Goal: Task Accomplishment & Management: Use online tool/utility

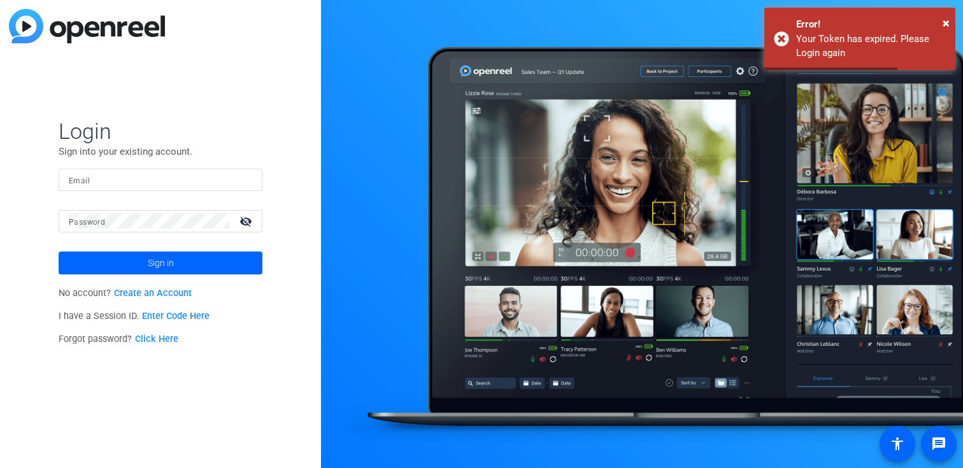
click at [87, 183] on mat-label "Email" at bounding box center [79, 180] width 21 height 9
click at [87, 183] on input "Email" at bounding box center [160, 179] width 183 height 15
type input "kdelgadillo@jamespublishing.com"
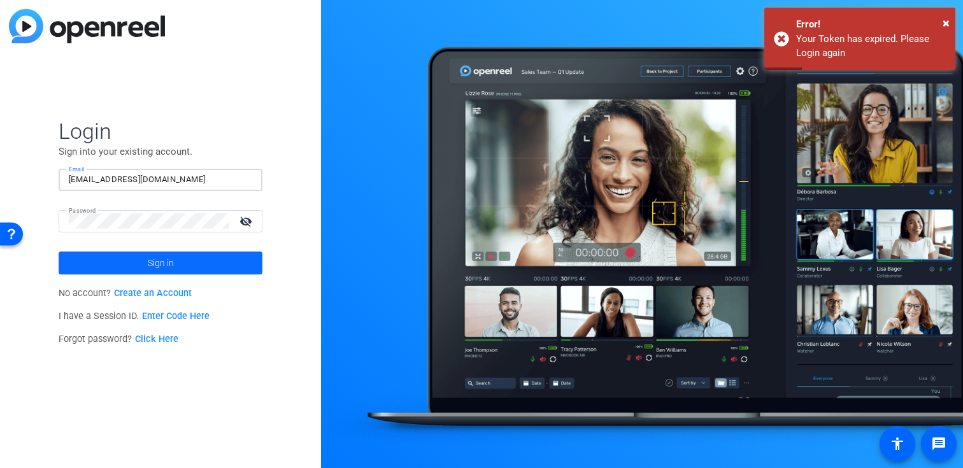
click at [136, 255] on span at bounding box center [161, 263] width 204 height 31
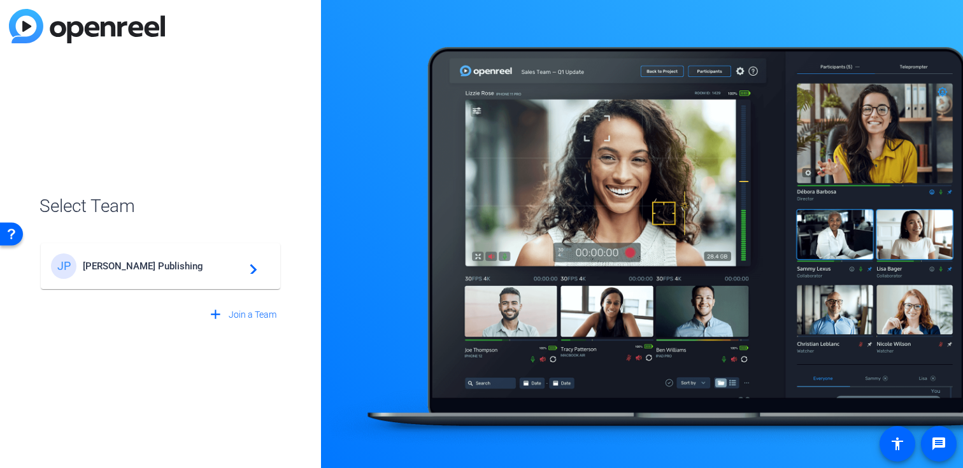
click at [136, 264] on span "James Publishing" at bounding box center [162, 266] width 159 height 11
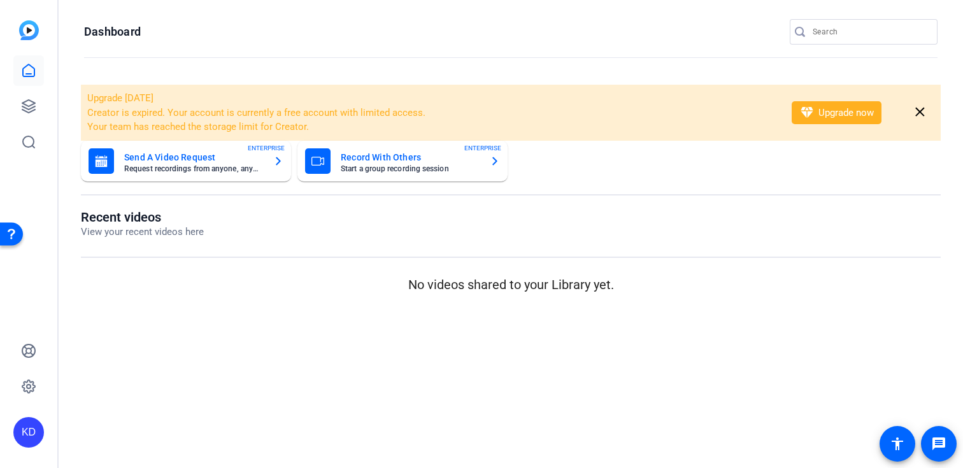
click at [877, 27] on input "Search" at bounding box center [870, 31] width 115 height 15
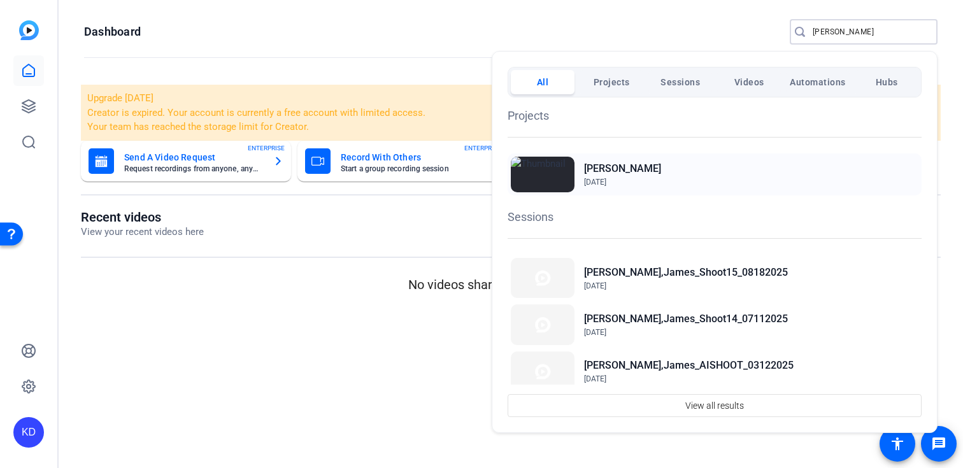
type input "perrin"
click at [597, 183] on span "Feb 7, 2023" at bounding box center [595, 182] width 22 height 9
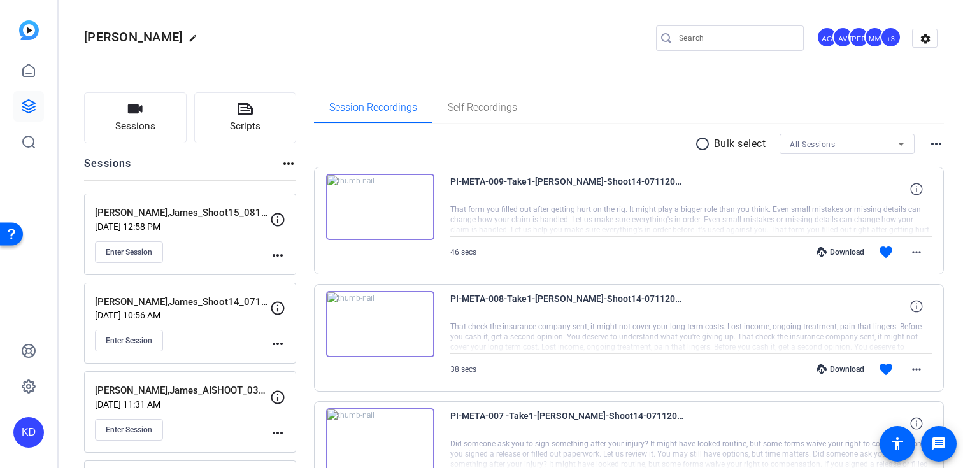
click at [270, 254] on mat-icon "more_horiz" at bounding box center [277, 255] width 15 height 15
click at [292, 275] on span "Edit Session" at bounding box center [309, 273] width 58 height 15
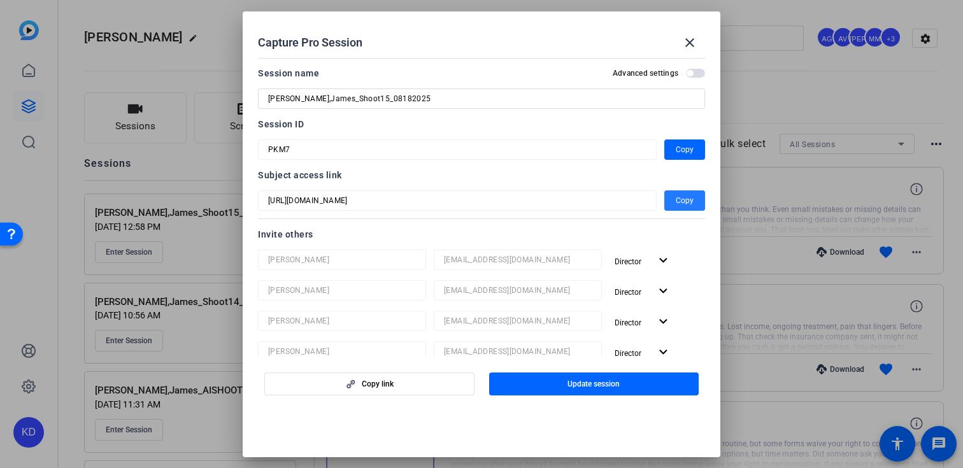
click at [685, 213] on span "button" at bounding box center [684, 200] width 41 height 31
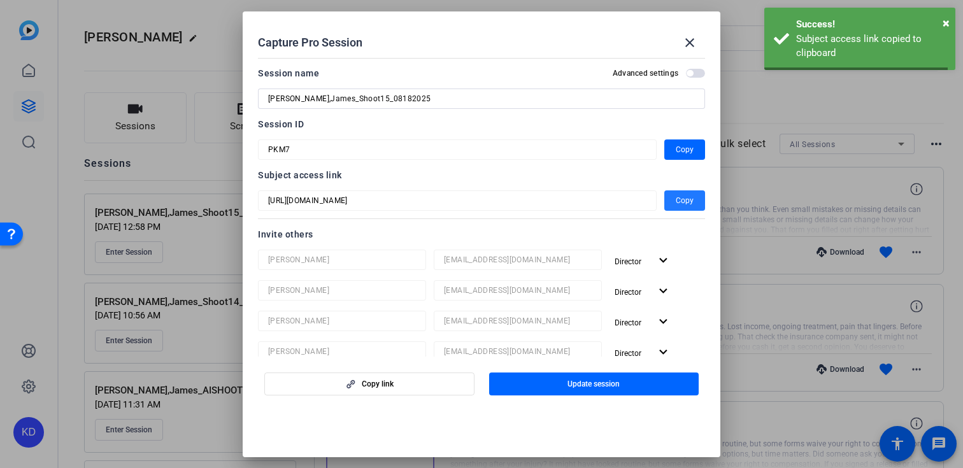
click at [685, 202] on span "Copy" at bounding box center [685, 200] width 18 height 15
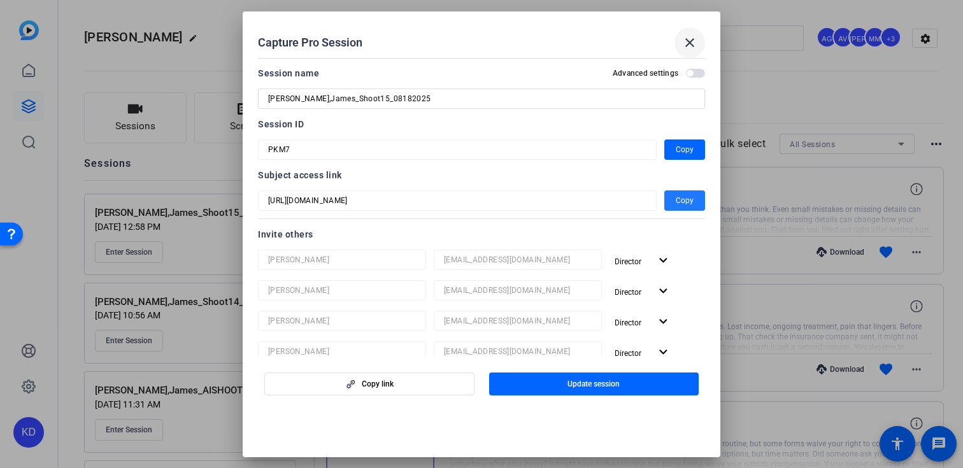
click at [696, 36] on mat-icon "close" at bounding box center [689, 42] width 15 height 15
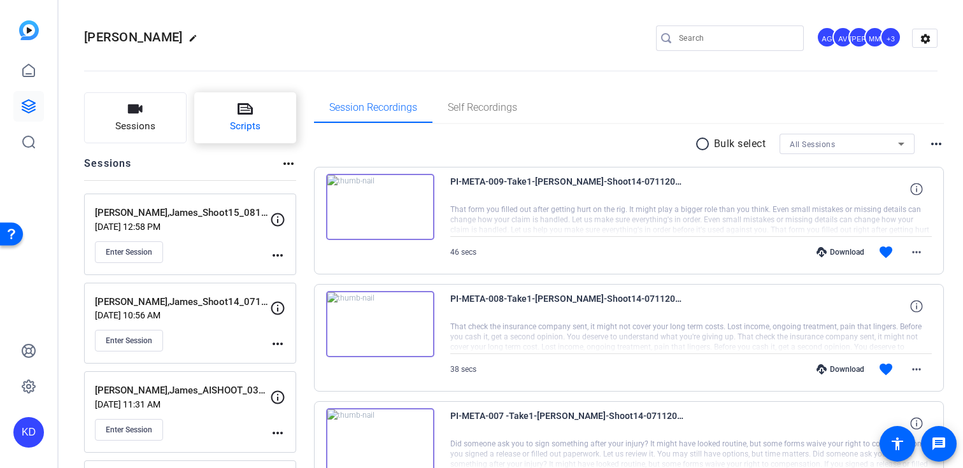
click at [234, 126] on span "Scripts" at bounding box center [245, 126] width 31 height 15
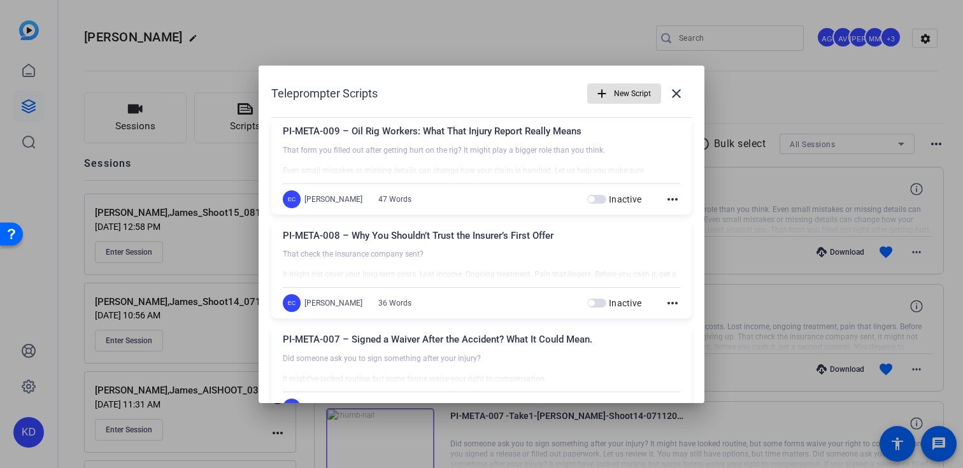
click at [644, 92] on span "New Script" at bounding box center [632, 94] width 37 height 24
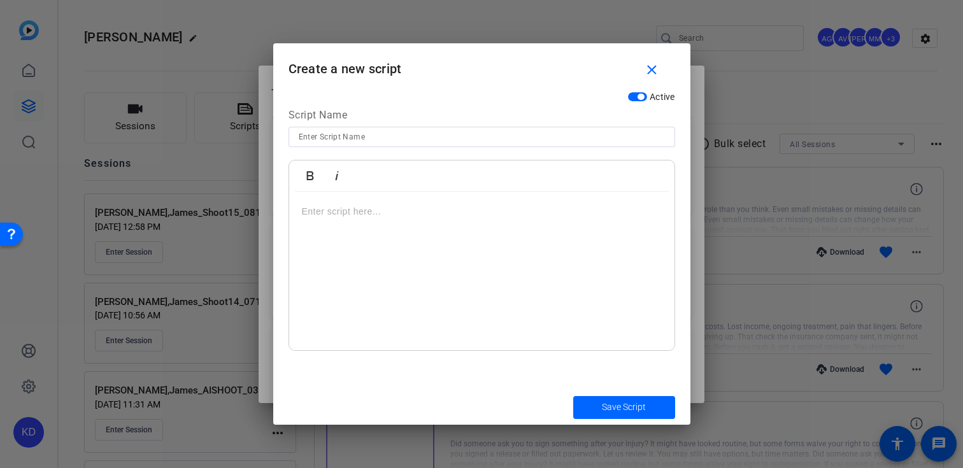
click at [489, 145] on div at bounding box center [482, 137] width 366 height 20
click at [491, 138] on input at bounding box center [482, 136] width 366 height 15
paste input "PI-META-010 – Is It Too Late to File a Claim?"
type input "PI-META-010 – Is It Too Late to File a Claim?"
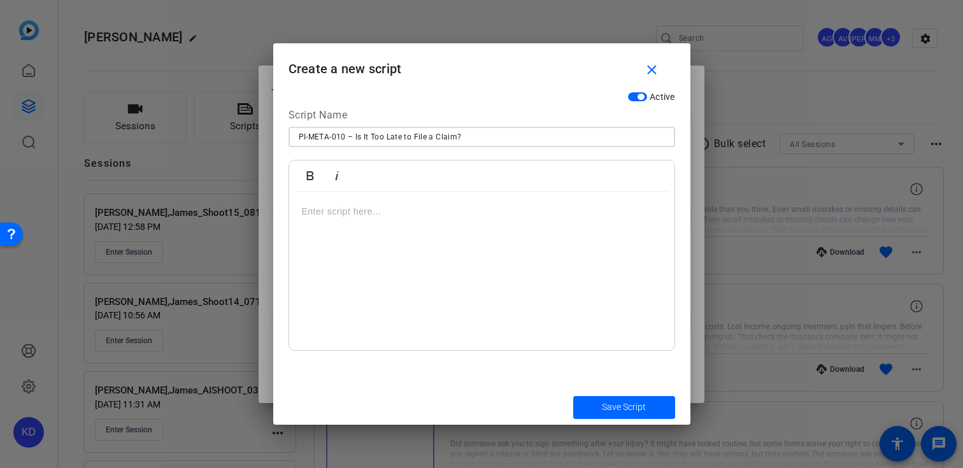
click at [460, 192] on div at bounding box center [481, 271] width 385 height 159
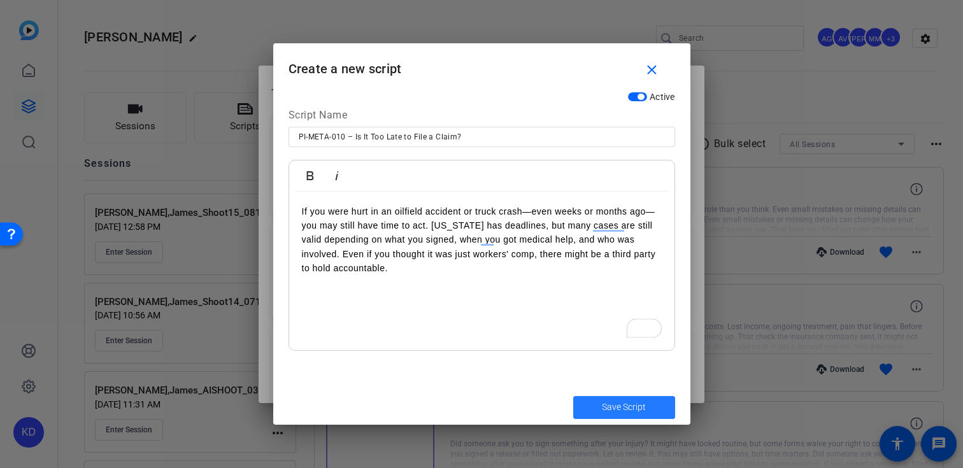
click at [589, 402] on span "submit" at bounding box center [624, 407] width 102 height 31
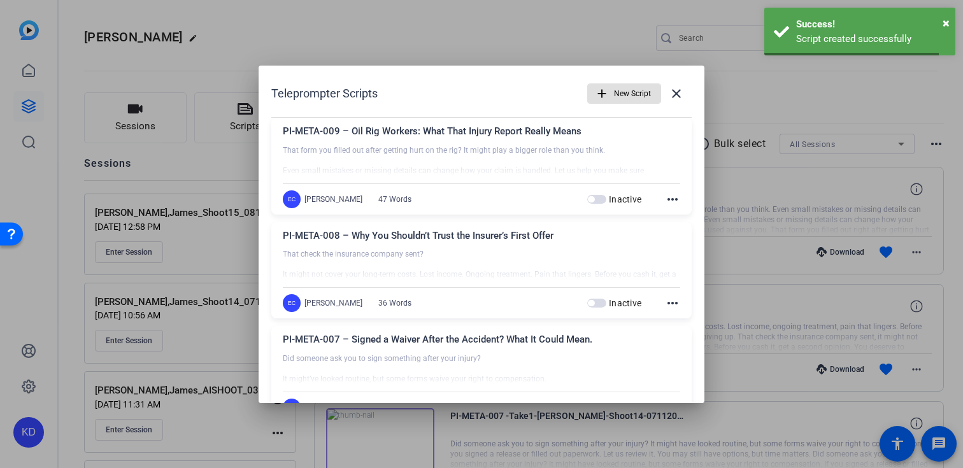
click at [636, 101] on span "New Script" at bounding box center [632, 94] width 37 height 24
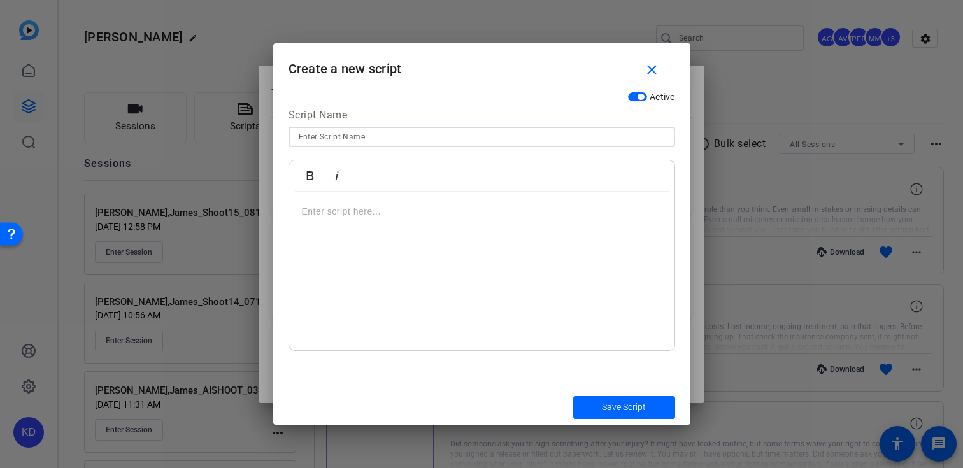
click at [443, 134] on input at bounding box center [482, 136] width 366 height 15
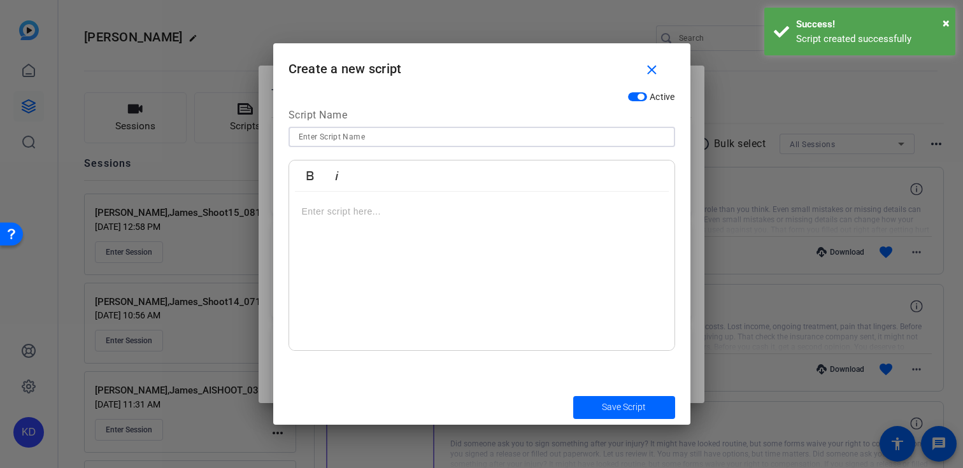
paste input "PI-META-011 – Oil Rig Injuries: Why Reporting Quickly Matters"
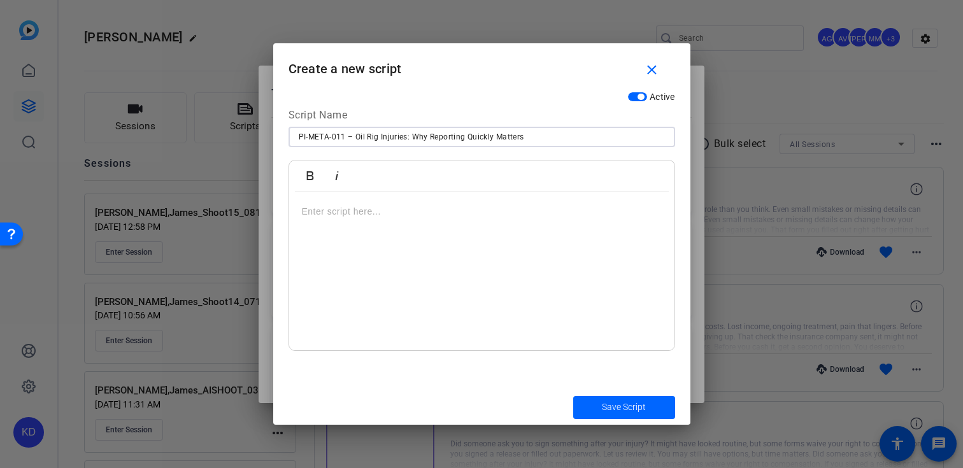
type input "PI-META-011 – Oil Rig Injuries: Why Reporting Quickly Matters"
click at [427, 211] on p at bounding box center [482, 211] width 360 height 14
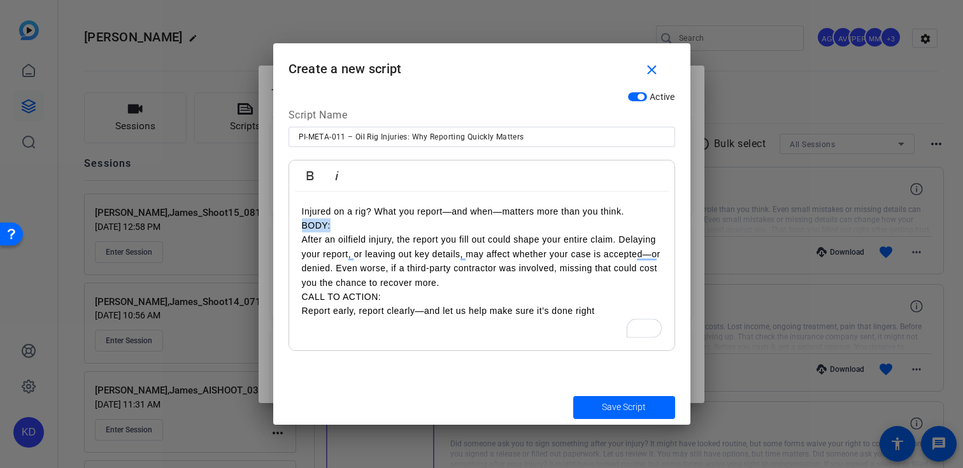
drag, startPoint x: 344, startPoint y: 225, endPoint x: 289, endPoint y: 225, distance: 55.4
click at [289, 225] on div "Injured on a rig? What you report—and when—matters more than you think. BODY: A…" at bounding box center [481, 271] width 385 height 159
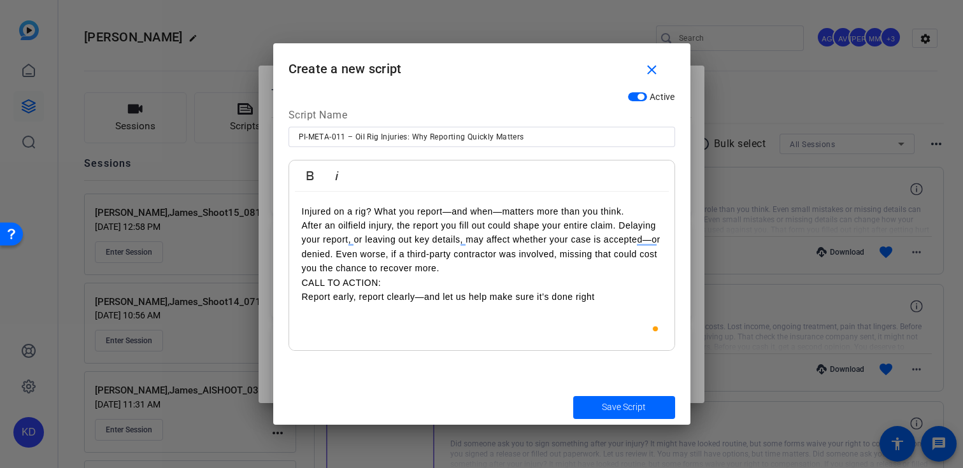
drag, startPoint x: 306, startPoint y: 231, endPoint x: 306, endPoint y: 247, distance: 15.9
click at [306, 233] on p "Injured on a rig? What you report—and when—matters more than you think. After a…" at bounding box center [482, 239] width 360 height 71
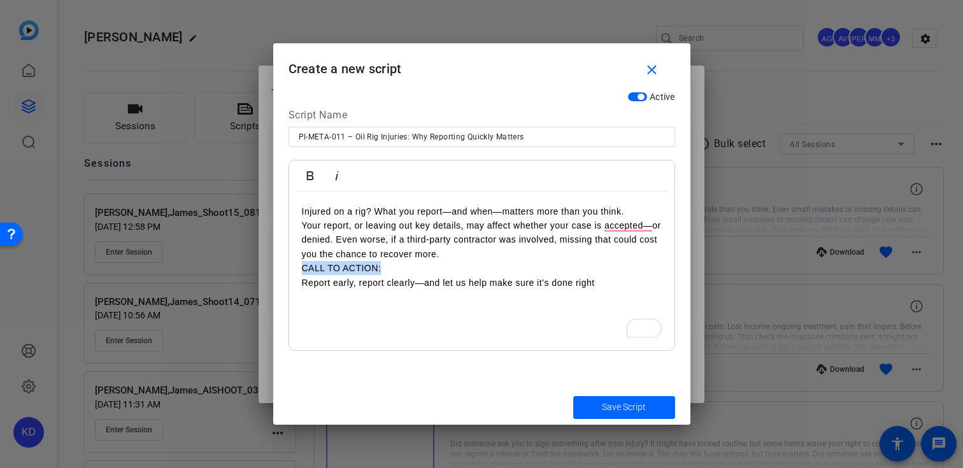
drag, startPoint x: 394, startPoint y: 265, endPoint x: 297, endPoint y: 265, distance: 97.5
click at [297, 265] on div "Injured on a rig? What you report—and when—matters more than you think. Your re…" at bounding box center [481, 271] width 385 height 159
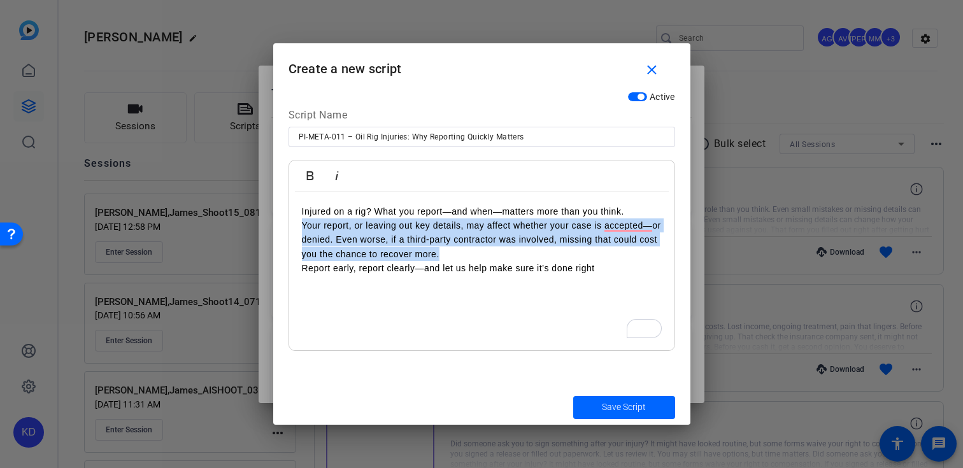
drag, startPoint x: 444, startPoint y: 254, endPoint x: 298, endPoint y: 225, distance: 148.7
click at [298, 225] on div "Injured on a rig? What you report—and when—matters more than you think. Your re…" at bounding box center [481, 271] width 385 height 159
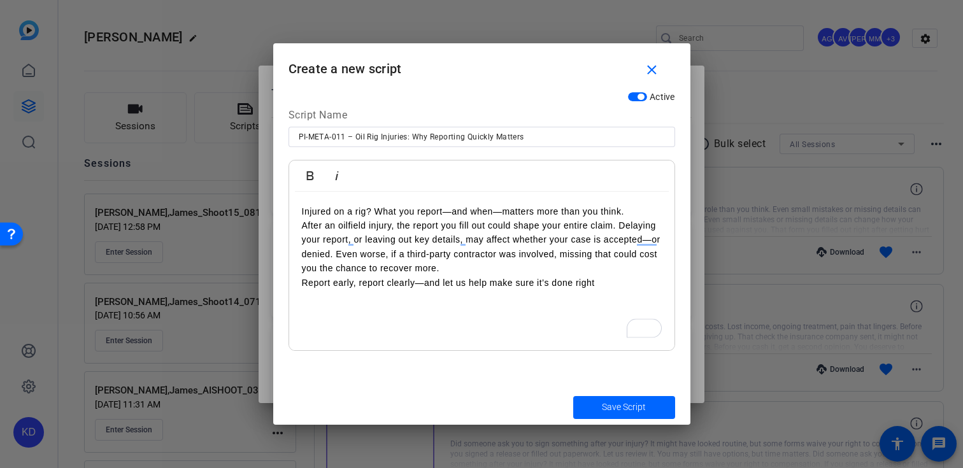
click at [307, 228] on p "Injured on a rig? What you report—and when—matters more than you think. After a…" at bounding box center [482, 239] width 360 height 71
click at [589, 412] on span "submit" at bounding box center [624, 407] width 102 height 31
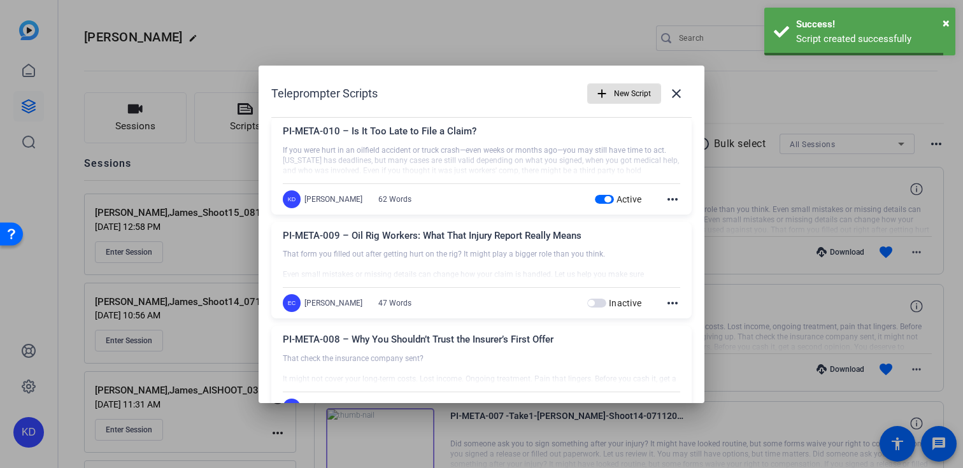
click at [633, 104] on span "New Script" at bounding box center [632, 94] width 37 height 24
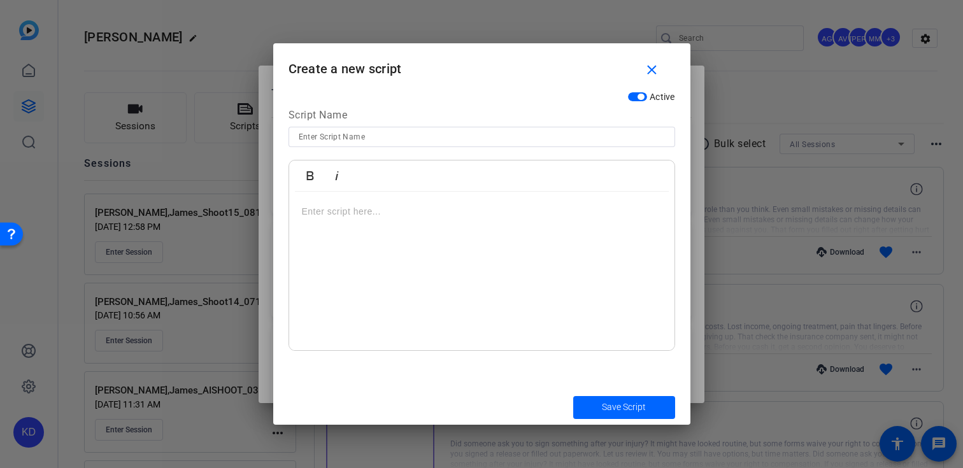
click at [494, 141] on input at bounding box center [482, 136] width 366 height 15
paste input "PI-META-012 – What Happens If You Wait Too Long After a Truck Crash?"
type input "PI-META-012 – What Happens If You Wait Too Long After a Truck Crash?"
click at [471, 229] on div at bounding box center [481, 271] width 385 height 159
click at [438, 245] on div "To enrich screen reader interactions, please activate Accessibility in Grammarl…" at bounding box center [481, 271] width 385 height 159
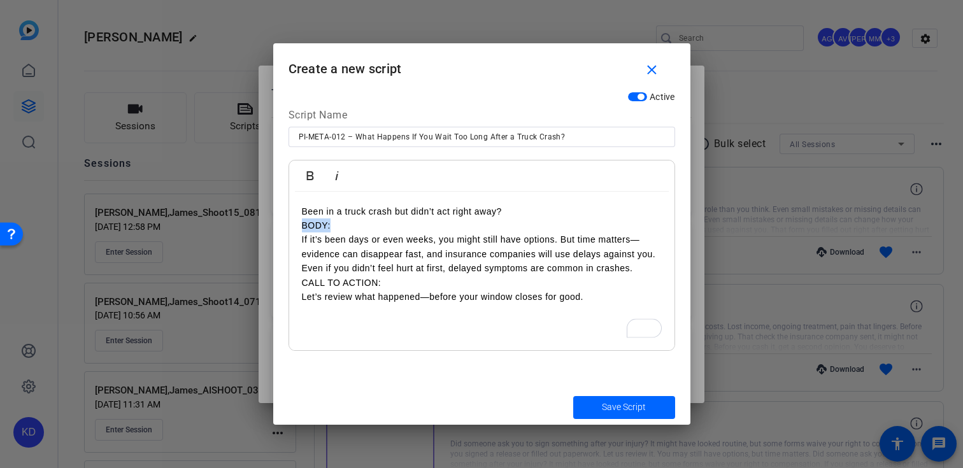
drag, startPoint x: 346, startPoint y: 226, endPoint x: 273, endPoint y: 226, distance: 73.3
click at [273, 226] on div "Active Script Name PI-META-012 – What Happens If You Wait Too Long After a Truc…" at bounding box center [481, 237] width 417 height 305
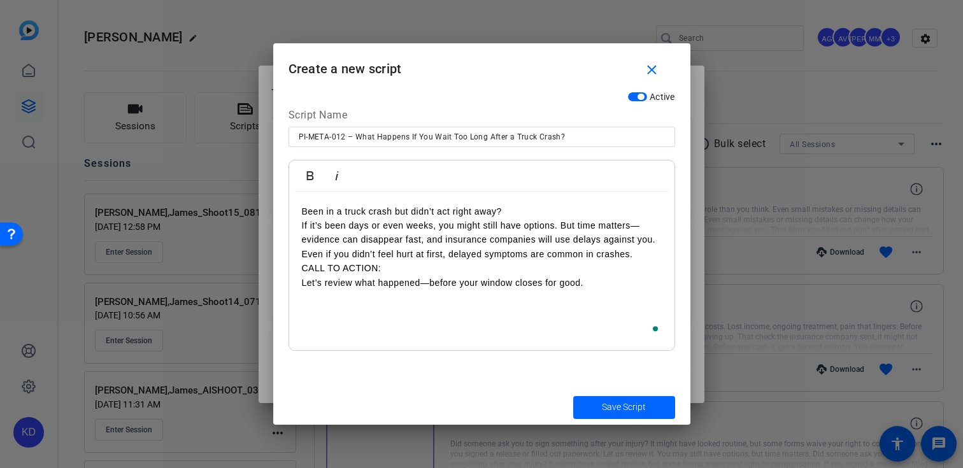
click at [305, 225] on p "Been in a truck crash but didn’t act right away? If it’s been days or even week…" at bounding box center [482, 232] width 360 height 57
drag, startPoint x: 385, startPoint y: 265, endPoint x: 314, endPoint y: 274, distance: 71.9
click at [314, 274] on p "CALL TO ACTION:" at bounding box center [482, 268] width 360 height 14
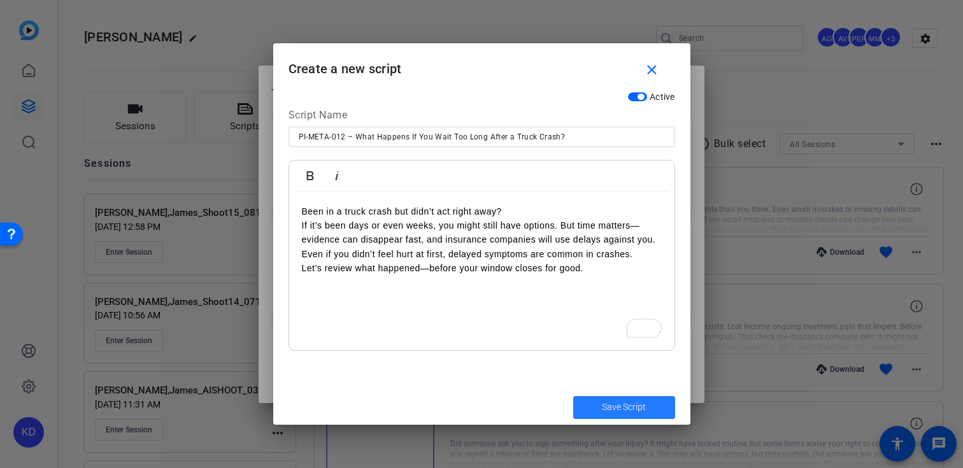
click at [603, 413] on span "Save Script" at bounding box center [624, 407] width 44 height 13
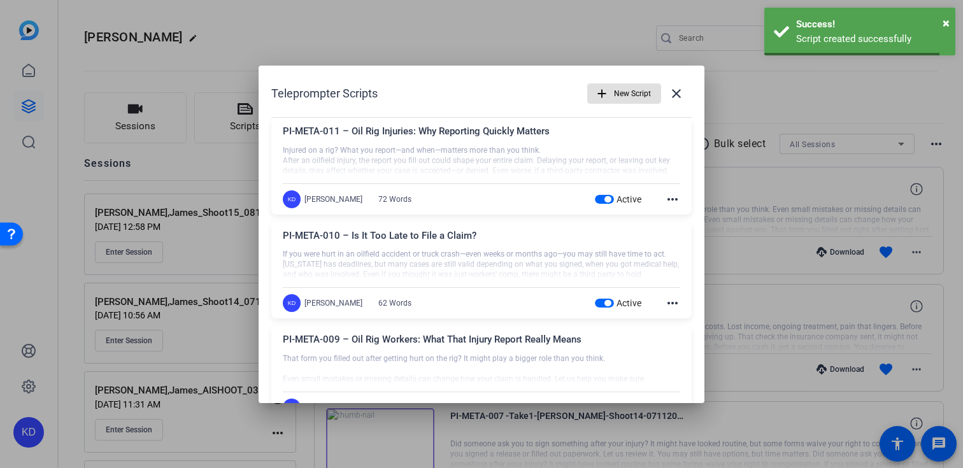
click at [606, 95] on mat-icon "add" at bounding box center [602, 94] width 14 height 14
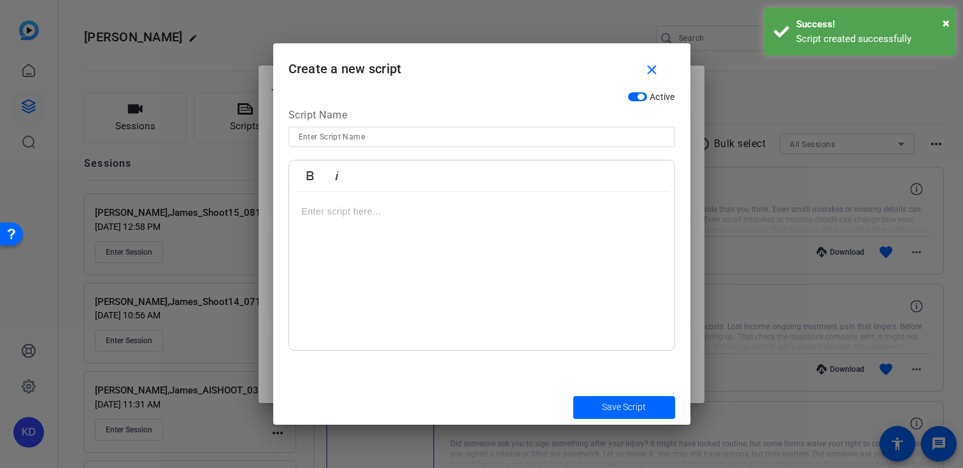
click at [467, 140] on input at bounding box center [482, 136] width 366 height 15
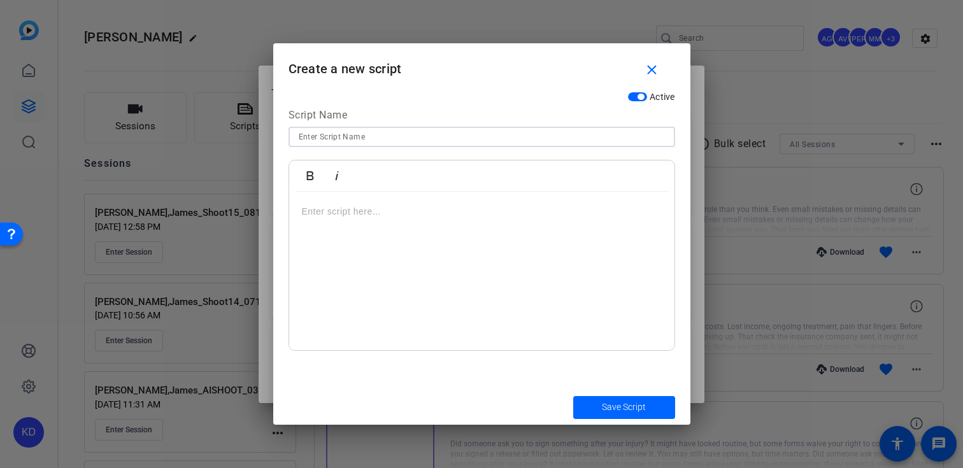
paste input "PI-META-013 – Why That Social Post Could Hurt Your Injury Claim"
type input "PI-META-013 – Why That Social Post Could Hurt Your Injury Claim"
click at [463, 192] on div at bounding box center [481, 271] width 385 height 159
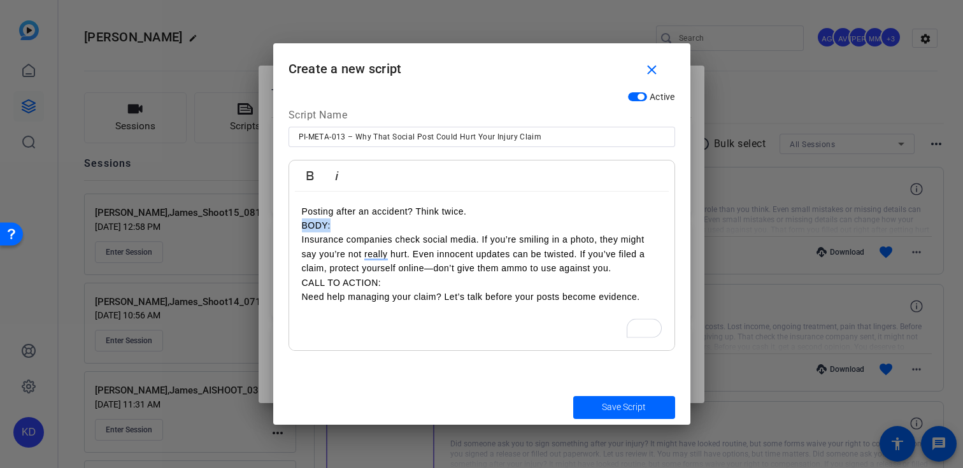
drag, startPoint x: 340, startPoint y: 224, endPoint x: 263, endPoint y: 224, distance: 76.4
click at [263, 224] on div "Teleprompter Scripts add New Script close PI-META-012 – What Happens If You Wai…" at bounding box center [481, 234] width 963 height 468
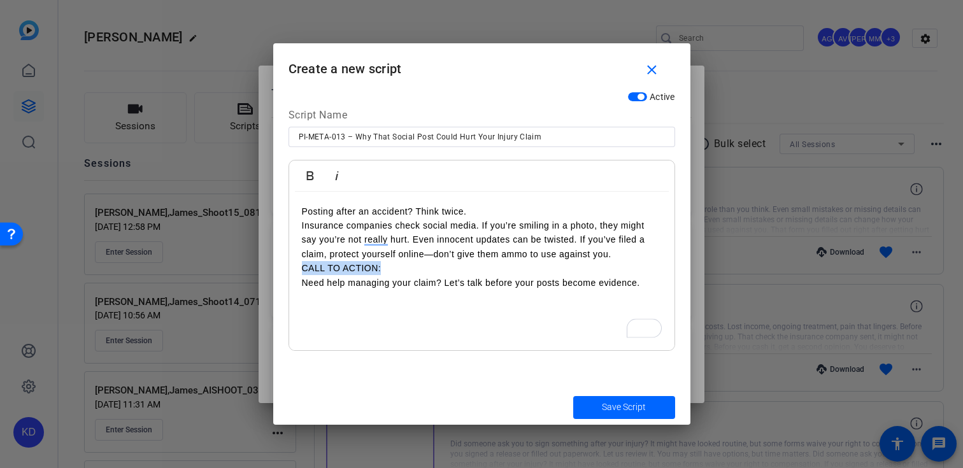
drag, startPoint x: 396, startPoint y: 268, endPoint x: 299, endPoint y: 266, distance: 97.5
click at [299, 268] on div "Posting after an accident? Think twice. Insurance companies check social media.…" at bounding box center [481, 271] width 385 height 159
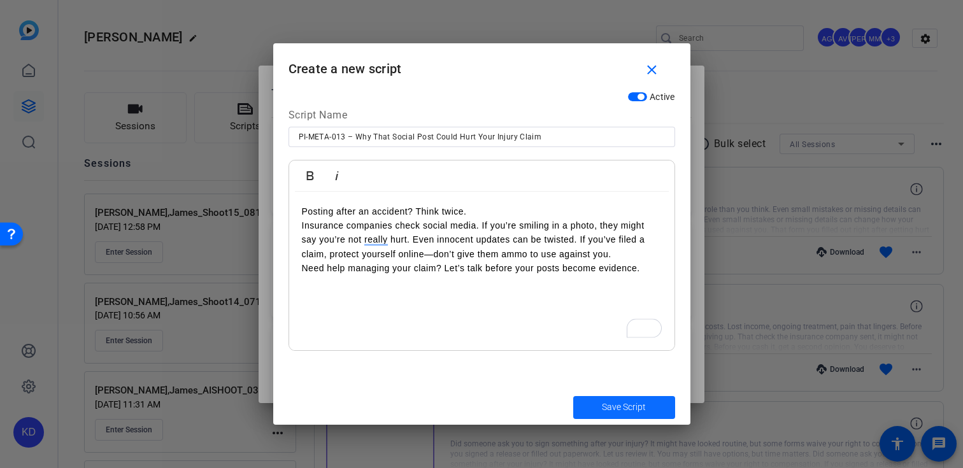
click at [590, 399] on span "submit" at bounding box center [624, 407] width 102 height 31
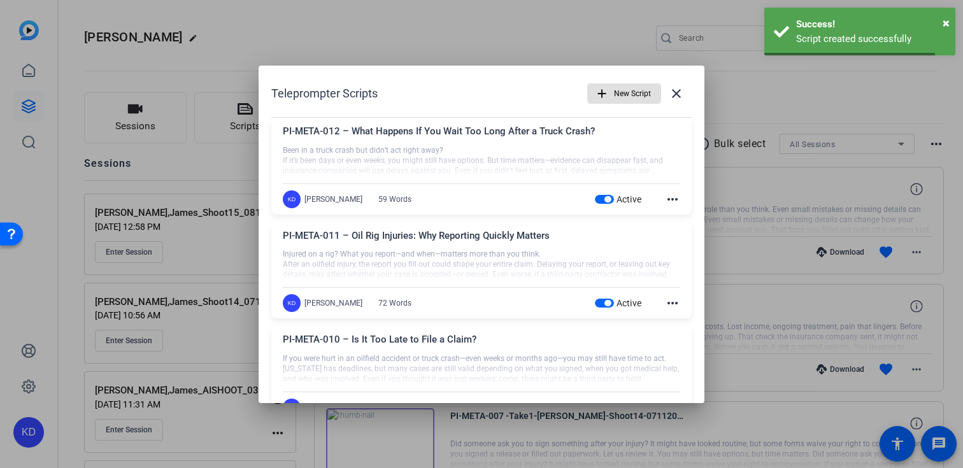
click at [606, 90] on mat-icon "add" at bounding box center [602, 94] width 14 height 14
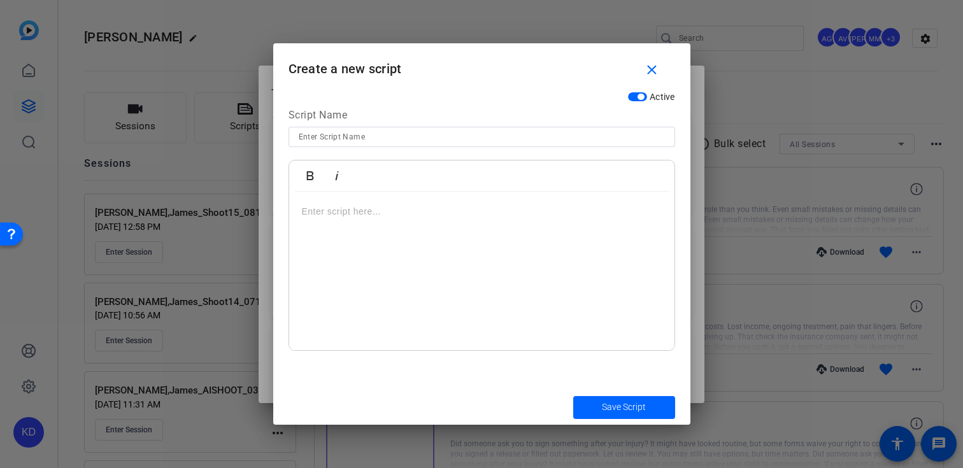
click at [487, 133] on input at bounding box center [482, 136] width 366 height 15
paste input "PI-META-015 – Oil Rig Workers: Off-the-Clock Surveillance Is Real"
type input "PI-META-015 – Oil Rig Workers: Off-the-Clock Surveillance Is Real"
click at [475, 209] on p at bounding box center [482, 211] width 360 height 14
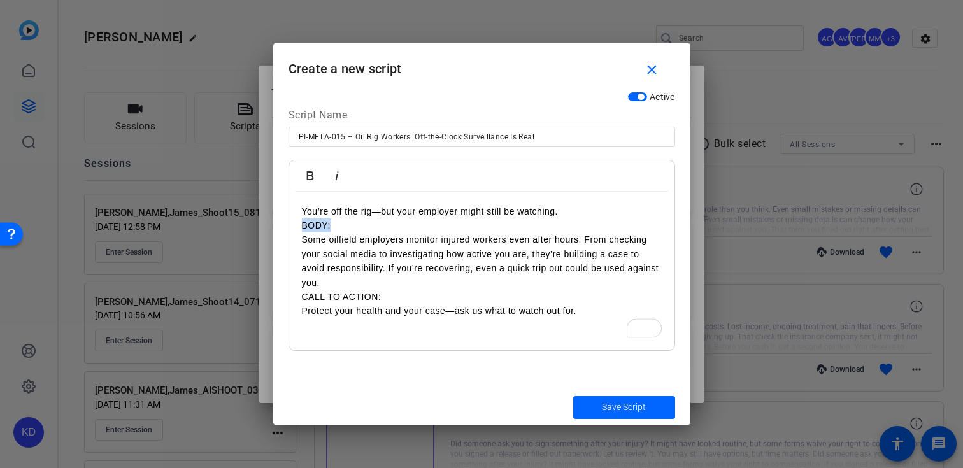
drag, startPoint x: 332, startPoint y: 222, endPoint x: 291, endPoint y: 222, distance: 40.8
click at [291, 222] on div "You’re off the rig—but your employer might still be watching. BODY: Some oilfie…" at bounding box center [481, 271] width 385 height 159
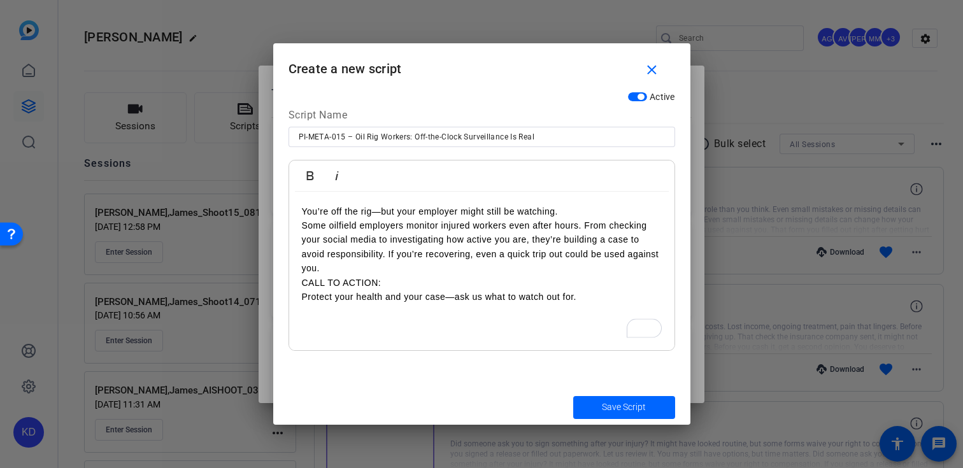
click at [304, 296] on p "Protect your health and your case—ask us what to watch out for." at bounding box center [482, 297] width 360 height 14
drag, startPoint x: 382, startPoint y: 285, endPoint x: 289, endPoint y: 283, distance: 93.7
click at [289, 284] on div "You’re off the rig—but your employer might still be watching. Some oilfield emp…" at bounding box center [481, 271] width 385 height 159
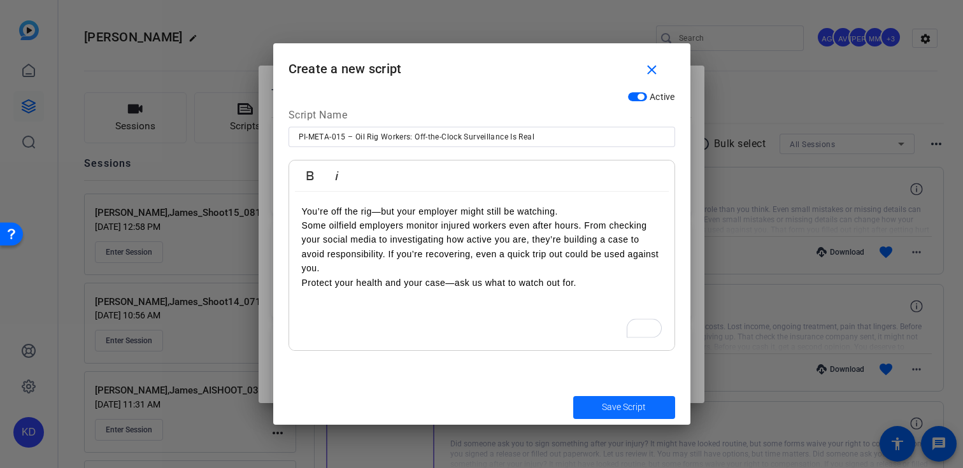
click at [590, 400] on span "submit" at bounding box center [624, 407] width 102 height 31
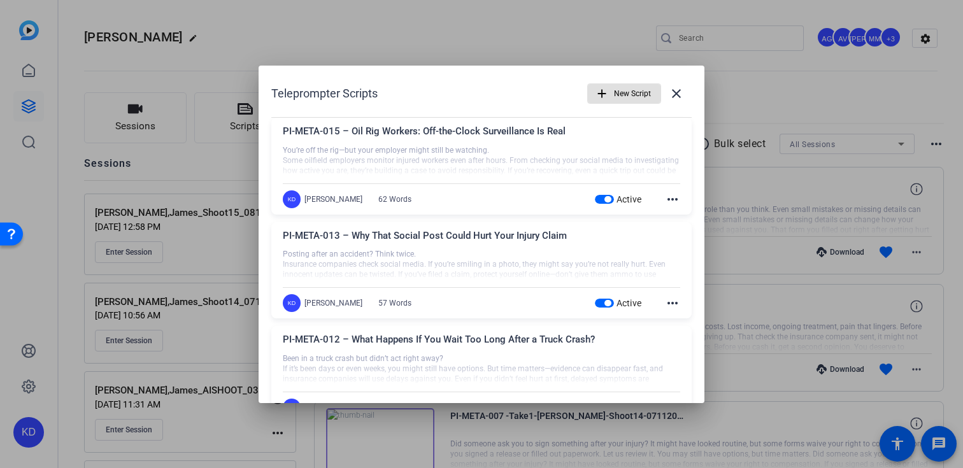
click at [617, 97] on span "New Script" at bounding box center [632, 94] width 37 height 24
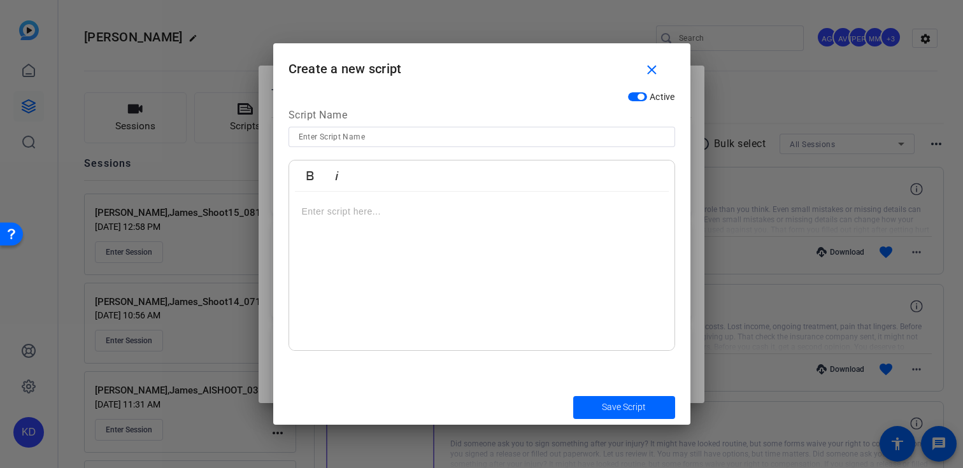
drag, startPoint x: 459, startPoint y: 152, endPoint x: 459, endPoint y: 144, distance: 7.6
click at [459, 151] on div at bounding box center [482, 154] width 387 height 14
click at [459, 144] on div at bounding box center [482, 137] width 366 height 20
paste input "PI-META-016 – After a Fatal Truck Accident: What Are the Family’s Rights?"
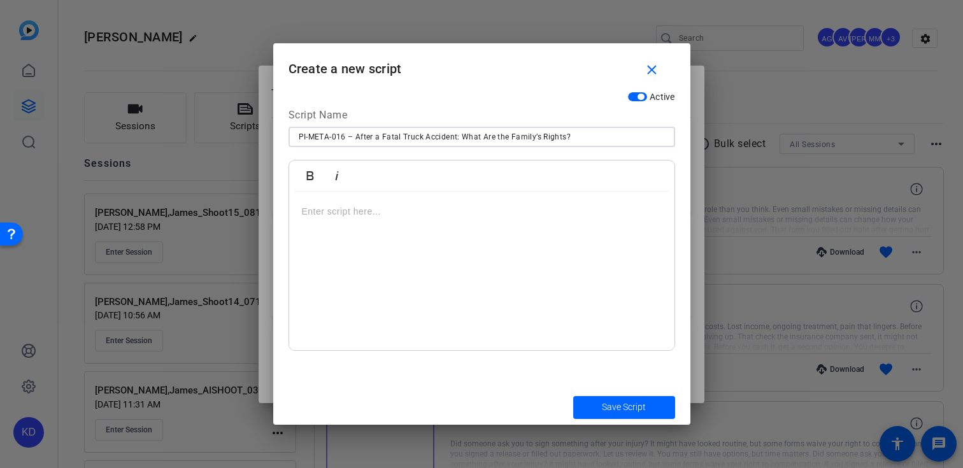
type input "PI-META-016 – After a Fatal Truck Accident: What Are the Family’s Rights?"
click at [412, 273] on div at bounding box center [481, 271] width 385 height 159
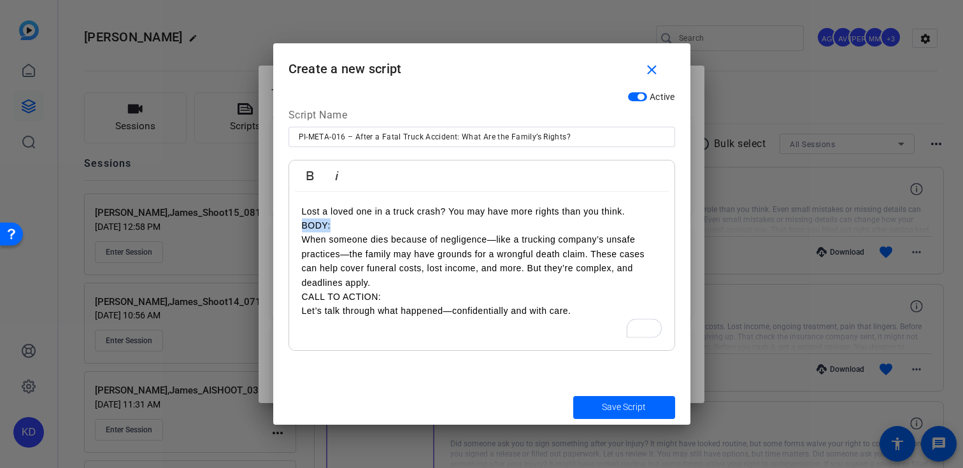
drag, startPoint x: 338, startPoint y: 222, endPoint x: 292, endPoint y: 222, distance: 46.5
click at [292, 222] on div "Lost a loved one in a truck crash? You may have more rights than you think. BOD…" at bounding box center [481, 271] width 385 height 159
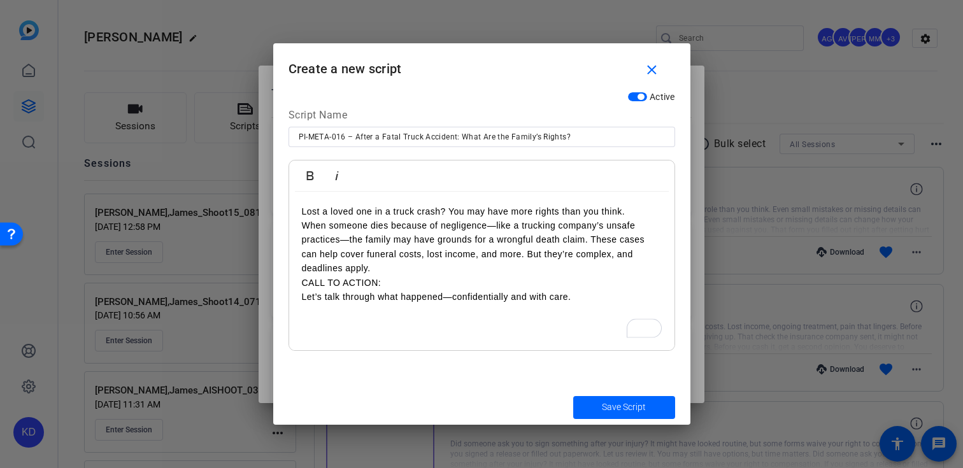
click at [303, 225] on p "Lost a loved one in a truck crash? You may have more rights than you think. Whe…" at bounding box center [482, 239] width 360 height 71
click at [305, 301] on p "Let’s talk through what happened—confidentially and with care." at bounding box center [482, 297] width 360 height 14
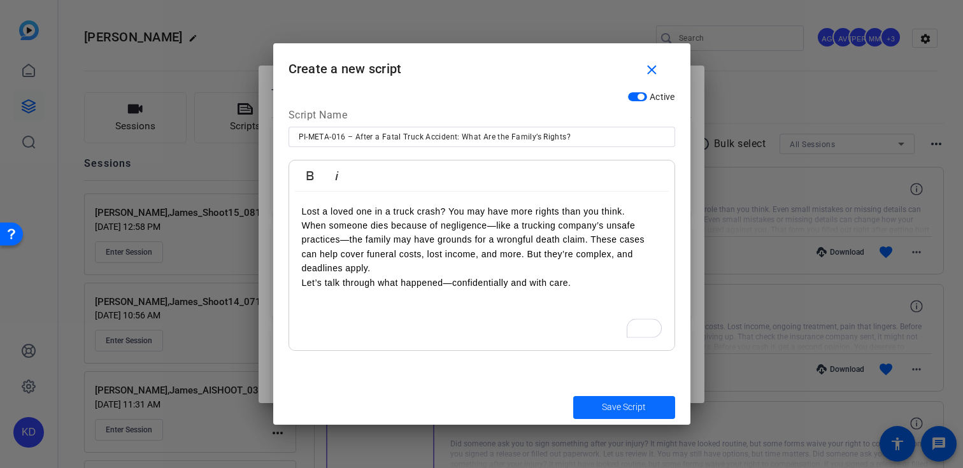
click at [589, 405] on span "submit" at bounding box center [624, 407] width 102 height 31
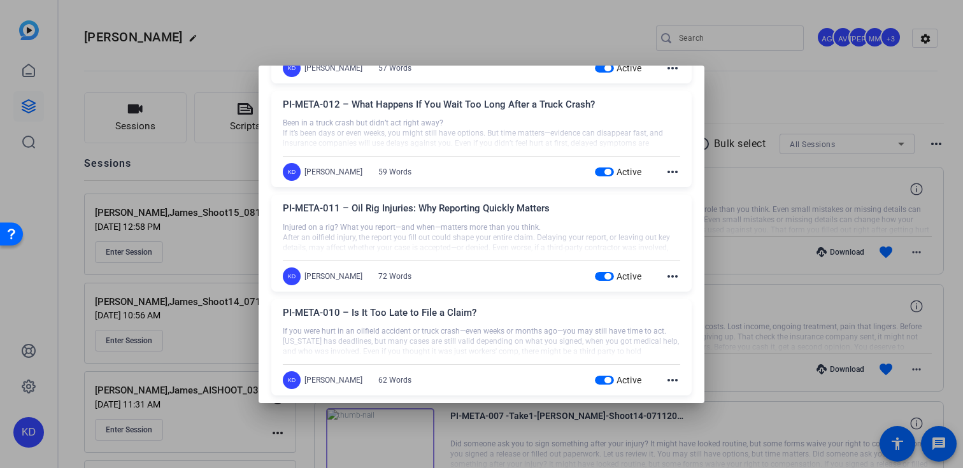
scroll to position [346, 0]
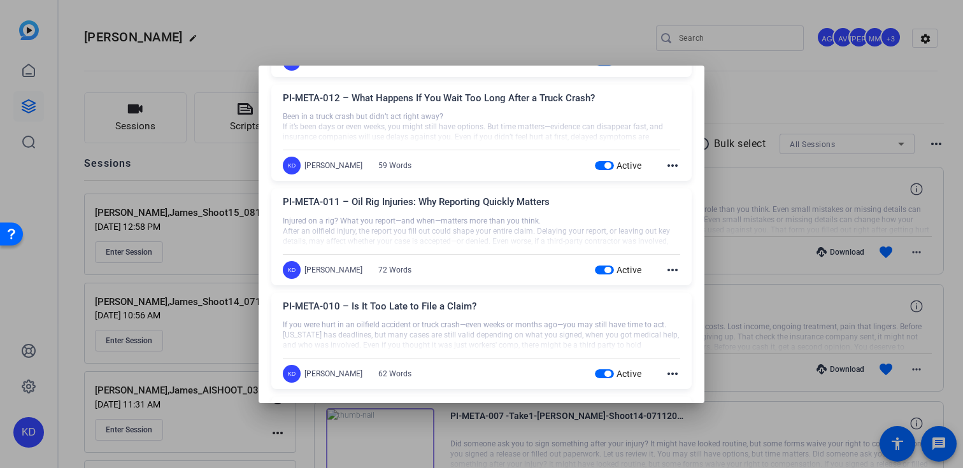
click at [673, 375] on mat-icon "more_horiz" at bounding box center [672, 373] width 15 height 15
click at [682, 389] on span "Edit" at bounding box center [700, 392] width 51 height 15
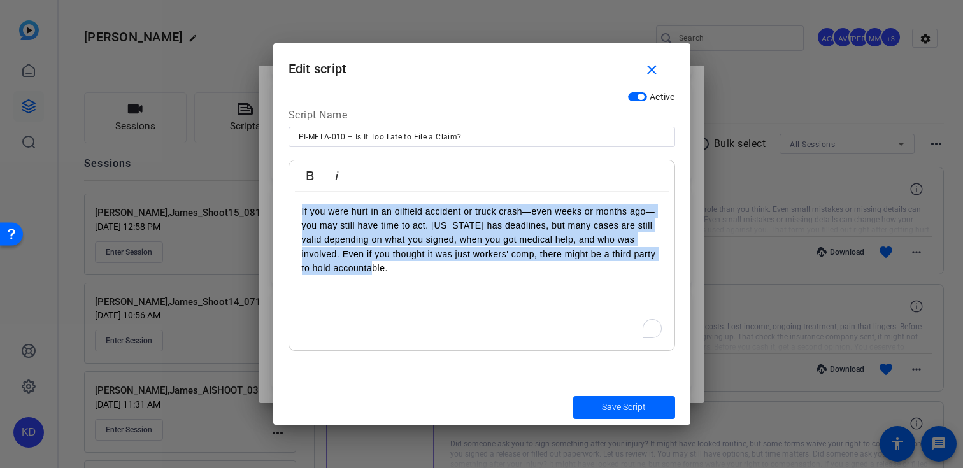
drag, startPoint x: 382, startPoint y: 283, endPoint x: 283, endPoint y: 189, distance: 137.0
click at [283, 189] on div "Active Script Name PI-META-010 – Is It Too Late to File a Claim? Bold Italic If…" at bounding box center [481, 237] width 417 height 305
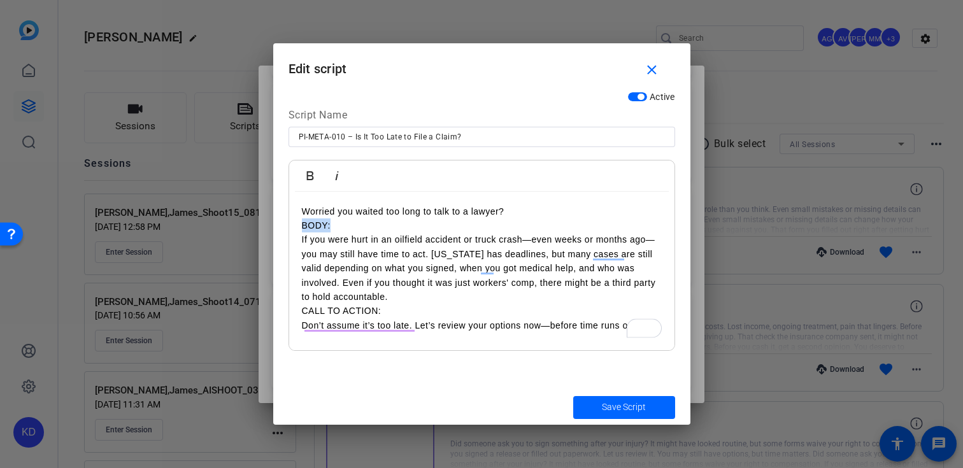
drag, startPoint x: 338, startPoint y: 226, endPoint x: 279, endPoint y: 226, distance: 59.2
click at [280, 226] on div "Active Script Name PI-META-010 – Is It Too Late to File a Claim? Bold Italic Wo…" at bounding box center [481, 237] width 417 height 305
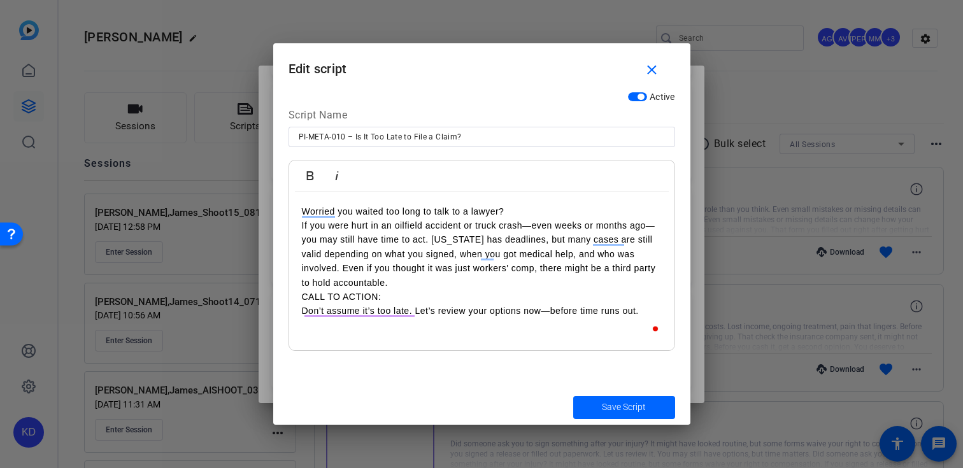
drag, startPoint x: 303, startPoint y: 224, endPoint x: 305, endPoint y: 234, distance: 10.3
click at [303, 224] on p "Worried you waited too long to talk to a lawyer? If you were hurt in an oilfiel…" at bounding box center [482, 246] width 360 height 85
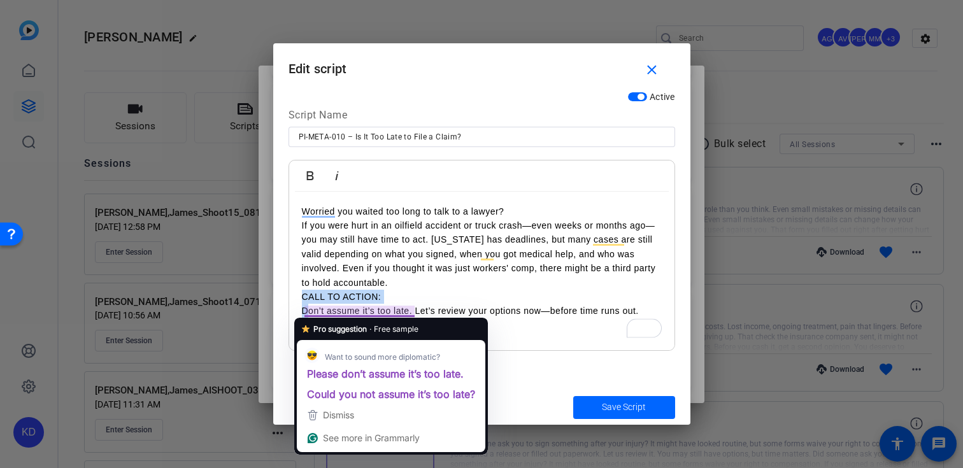
drag, startPoint x: 305, startPoint y: 309, endPoint x: 300, endPoint y: 300, distance: 10.3
click at [300, 300] on div "Worried you waited too long to talk to a lawyer? If you were hurt in an oilfiel…" at bounding box center [481, 271] width 385 height 159
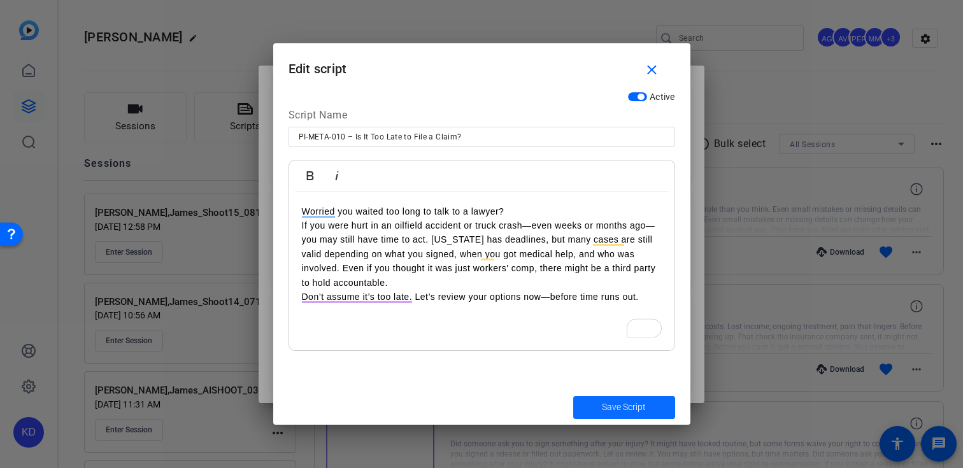
click at [619, 415] on span "submit" at bounding box center [624, 407] width 102 height 31
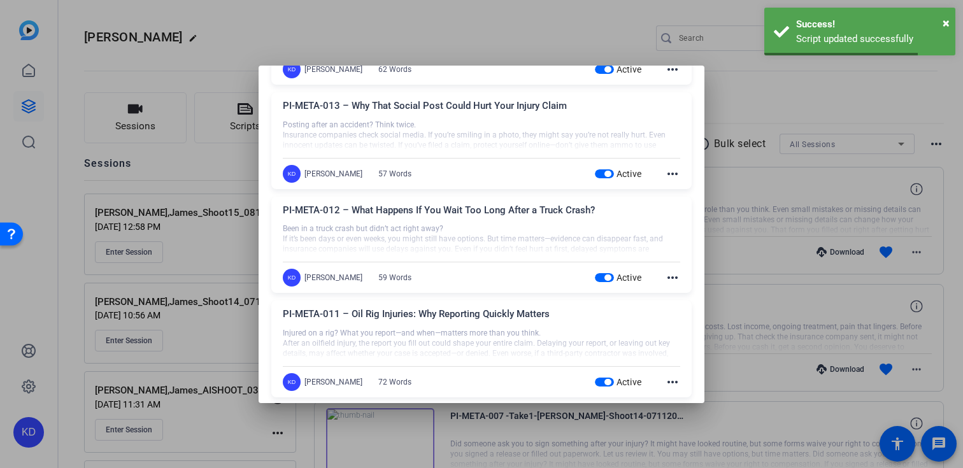
scroll to position [0, 0]
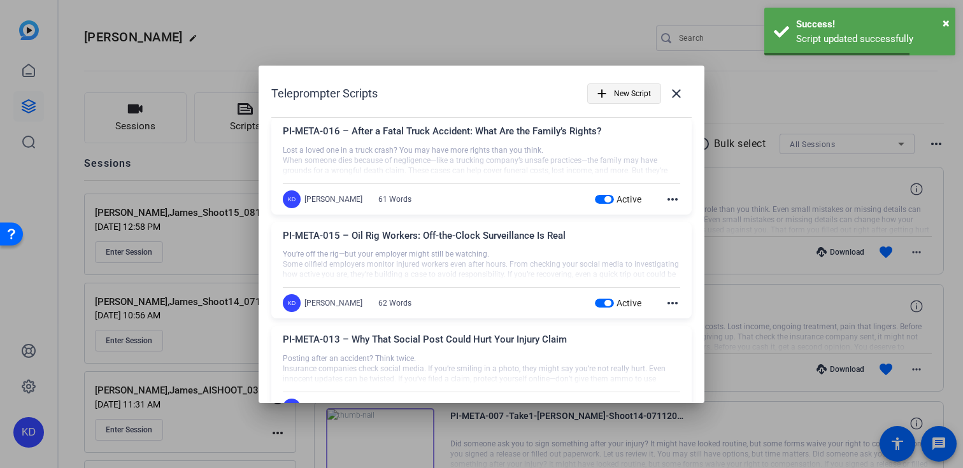
click at [621, 99] on span "New Script" at bounding box center [632, 94] width 37 height 24
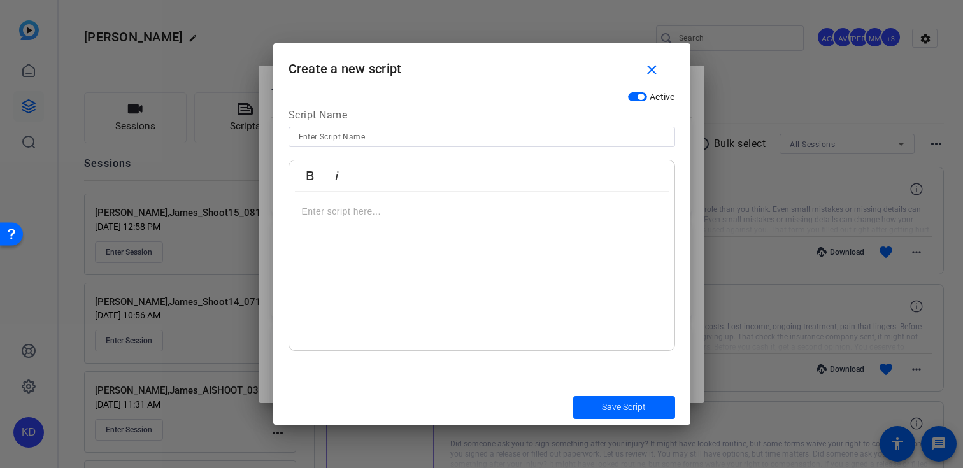
click at [443, 138] on input at bounding box center [482, 136] width 366 height 15
paste input "PI-META-010 – ¿Ya es muy tarde para hacer un reclamo?"
type input "PI-META-010 – ¿Ya es muy tarde para hacer un reclamo?"
click at [406, 232] on div at bounding box center [481, 271] width 385 height 159
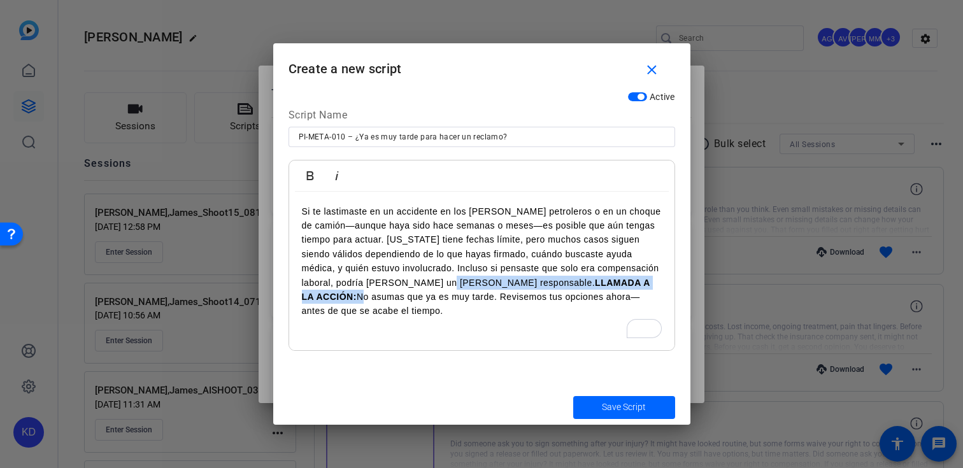
drag, startPoint x: 577, startPoint y: 283, endPoint x: 458, endPoint y: 287, distance: 118.6
click at [458, 287] on p "Si te lastimaste en un accidente en los campos petroleros o en un choque de cam…" at bounding box center [482, 261] width 360 height 114
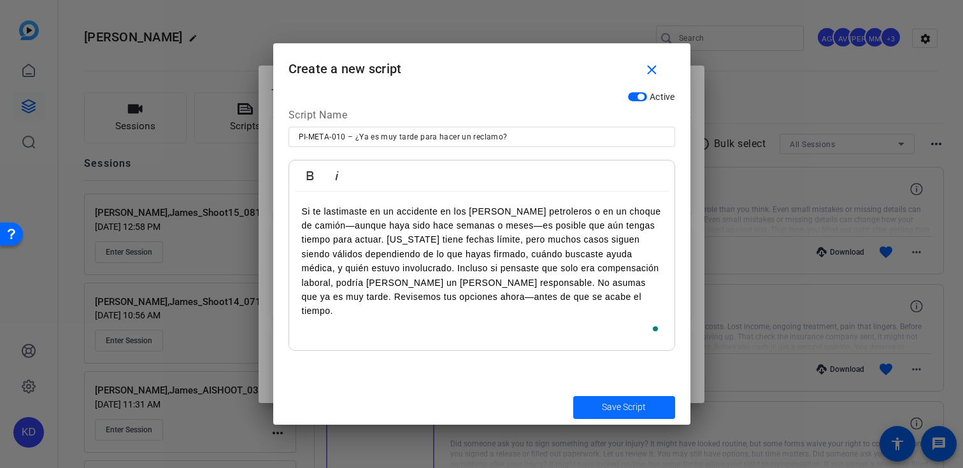
click at [591, 414] on span "submit" at bounding box center [624, 407] width 102 height 31
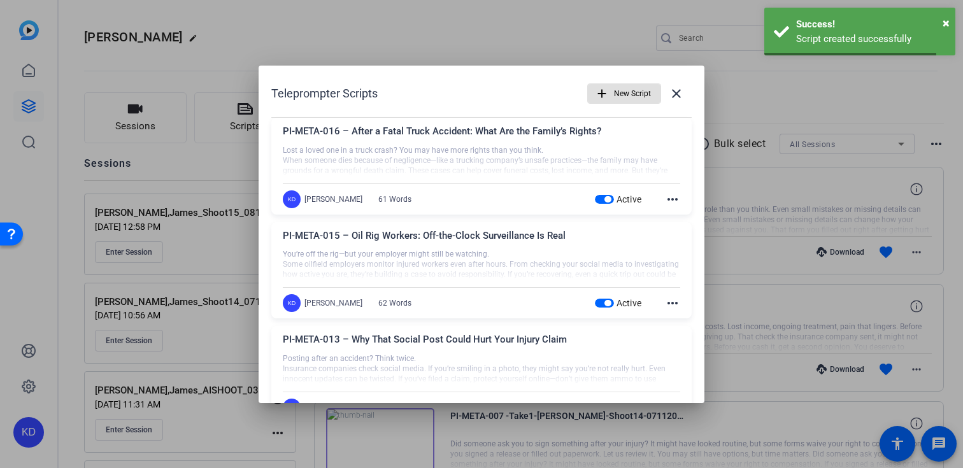
click at [629, 96] on span "New Script" at bounding box center [632, 94] width 37 height 24
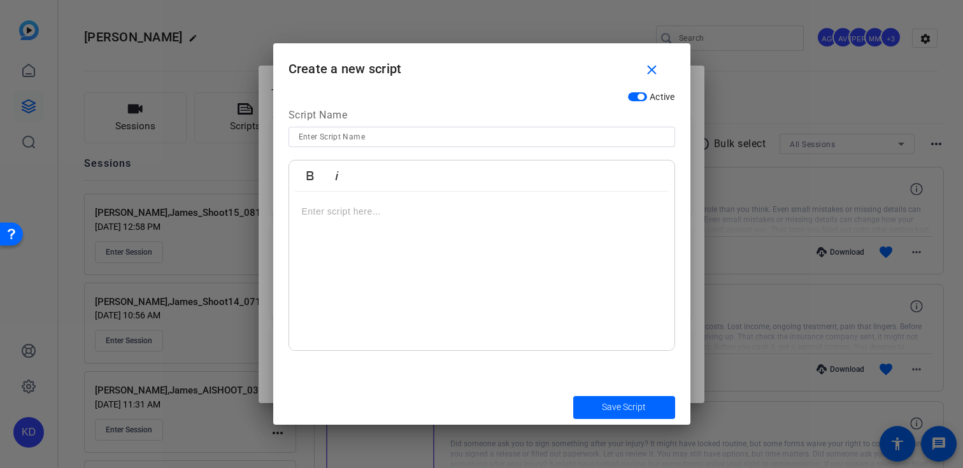
click at [513, 148] on div at bounding box center [482, 154] width 387 height 14
click at [517, 134] on input at bounding box center [482, 136] width 366 height 15
paste input "PI-META-011 – Lesiones en plataformas petroleras: Por qué reportar rápido impor…"
type input "PI-META-011 – Lesiones en plataformas petroleras: Por qué reportar rápido impor…"
click at [486, 222] on div "To enrich screen reader interactions, please activate Accessibility in Grammarl…" at bounding box center [481, 271] width 385 height 159
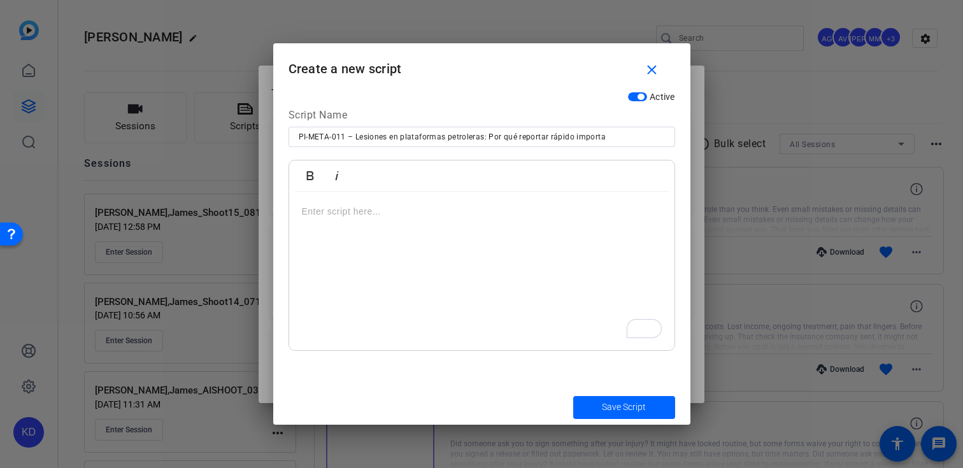
click at [397, 231] on div "To enrich screen reader interactions, please activate Accessibility in Grammarl…" at bounding box center [481, 271] width 385 height 159
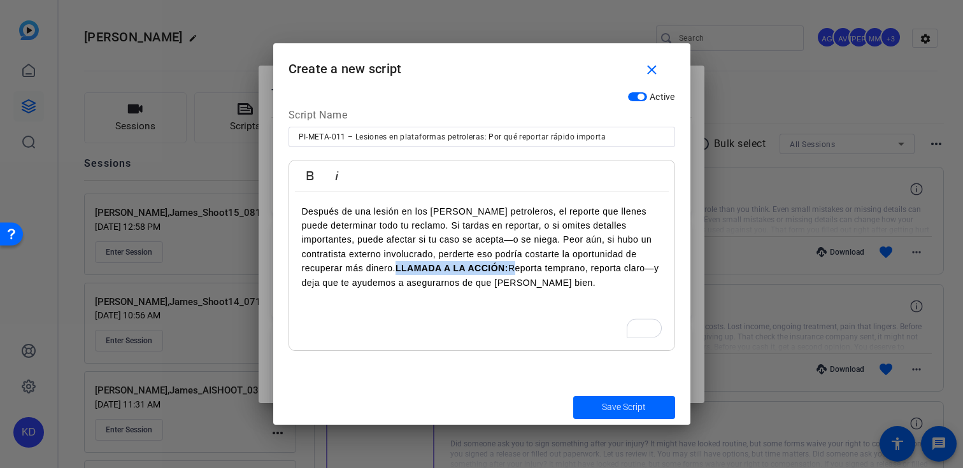
drag, startPoint x: 445, startPoint y: 267, endPoint x: 331, endPoint y: 263, distance: 114.1
click at [331, 263] on p "Después de una lesión en los campos petroleros, el reporte que llenes puede det…" at bounding box center [482, 246] width 360 height 85
click at [593, 406] on span "submit" at bounding box center [624, 407] width 102 height 31
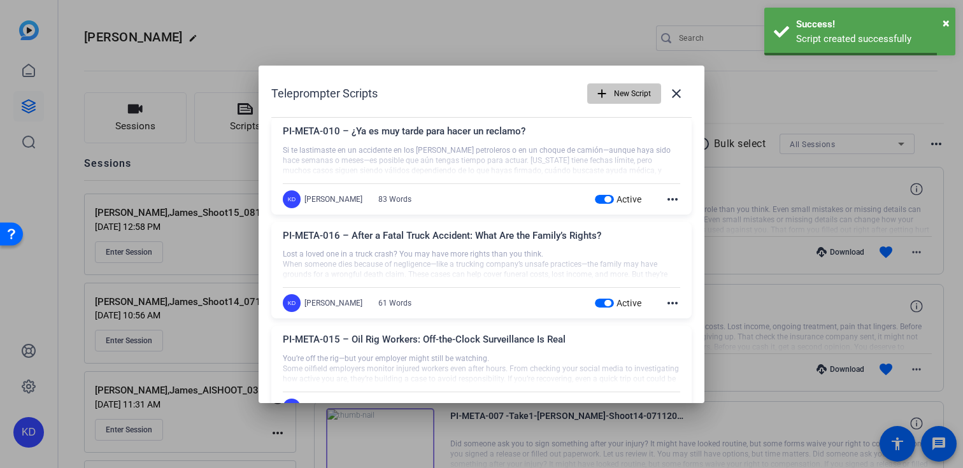
click at [608, 98] on mat-icon "add" at bounding box center [602, 94] width 14 height 14
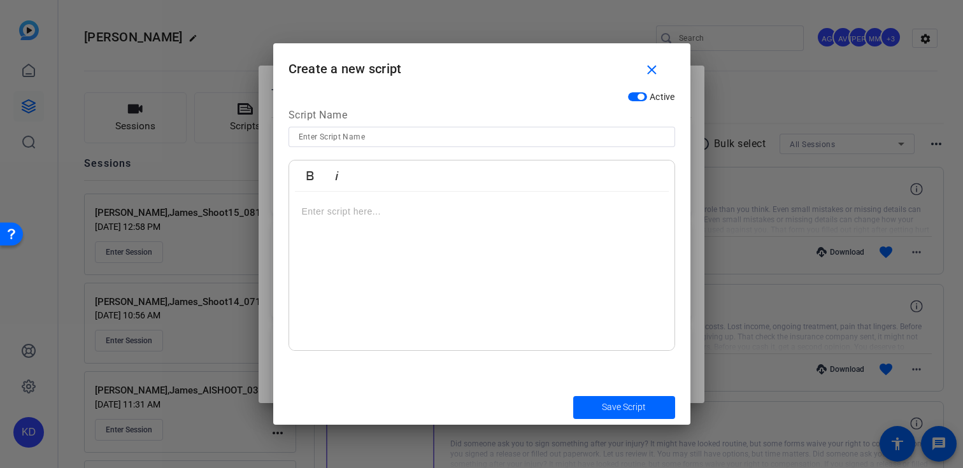
click at [415, 145] on div at bounding box center [482, 137] width 366 height 20
click at [421, 137] on input at bounding box center [482, 136] width 366 height 15
paste input "PI-META-012 – ¿Qué pasa si esperas demasiado después de un choque de [PERSON_NA…"
type input "PI-META-012 – ¿Qué pasa si esperas demasiado después de un choque de [PERSON_NA…"
click at [391, 226] on div at bounding box center [481, 271] width 385 height 159
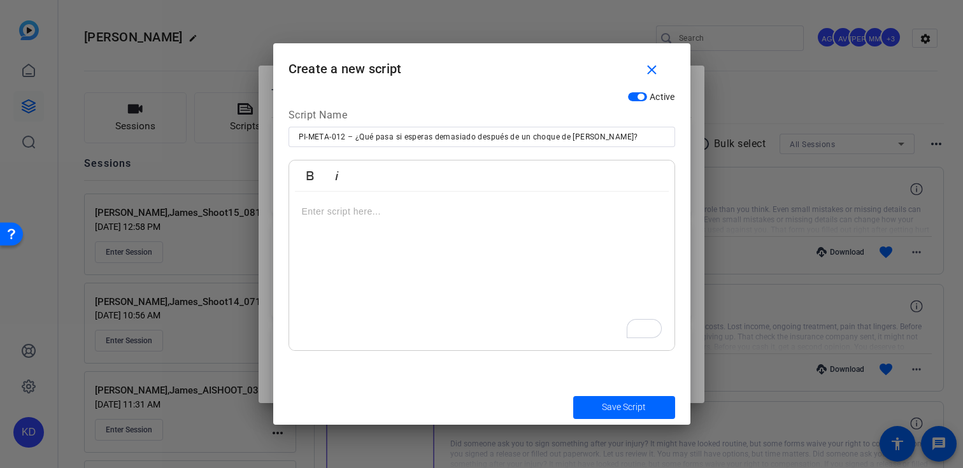
click at [416, 220] on div "To enrich screen reader interactions, please activate Accessibility in Grammarl…" at bounding box center [481, 271] width 385 height 159
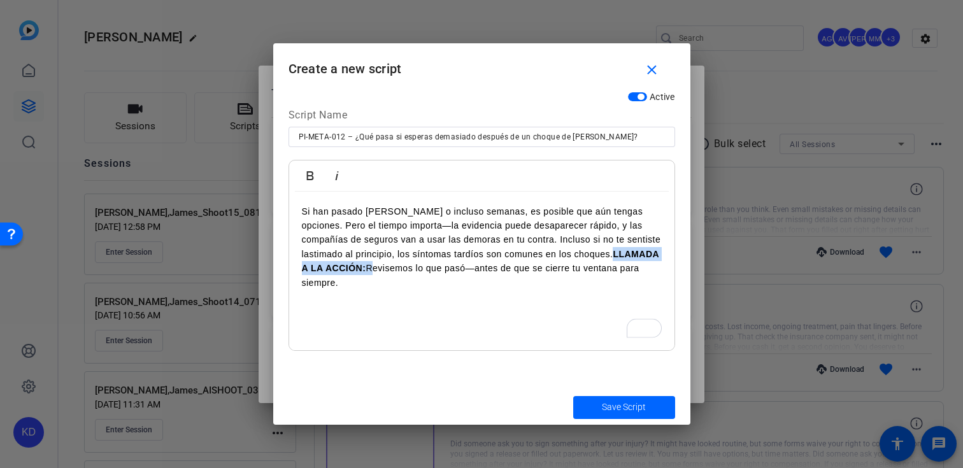
drag, startPoint x: 345, startPoint y: 266, endPoint x: 561, endPoint y: 254, distance: 215.7
click at [561, 254] on p "Si han pasado días o incluso semanas, es posible que aún tengas opciones. Pero …" at bounding box center [482, 246] width 360 height 85
click at [591, 406] on span "submit" at bounding box center [624, 407] width 102 height 31
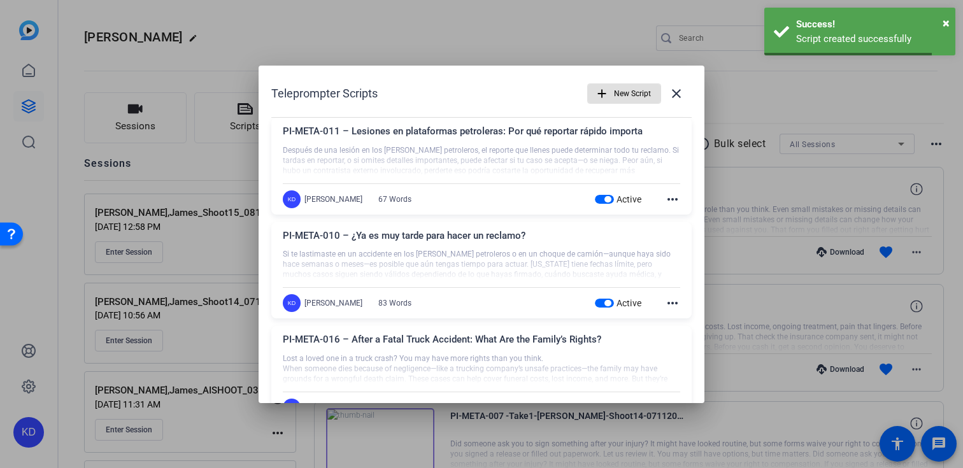
click at [629, 94] on span "New Script" at bounding box center [632, 94] width 37 height 24
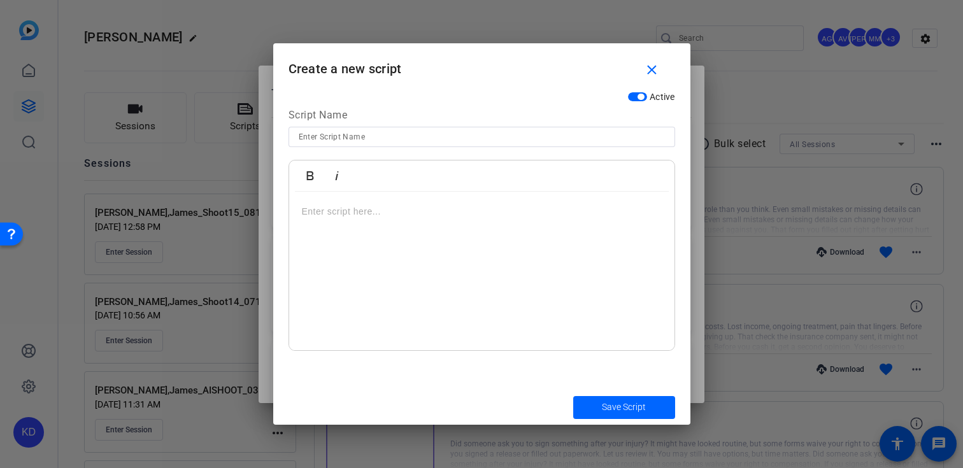
click at [406, 140] on input at bounding box center [482, 136] width 366 height 15
paste input "PI-META-013 – Por qué esa publicación en redes podría dañar tu reclamo por lesi…"
type input "PI-META-013 – Por qué esa publicación en redes podría dañar tu reclamo por lesi…"
click at [403, 199] on div "To enrich screen reader interactions, please activate Accessibility in Grammarl…" at bounding box center [481, 271] width 385 height 159
click at [428, 200] on div "To enrich screen reader interactions, please activate Accessibility in Grammarl…" at bounding box center [481, 271] width 385 height 159
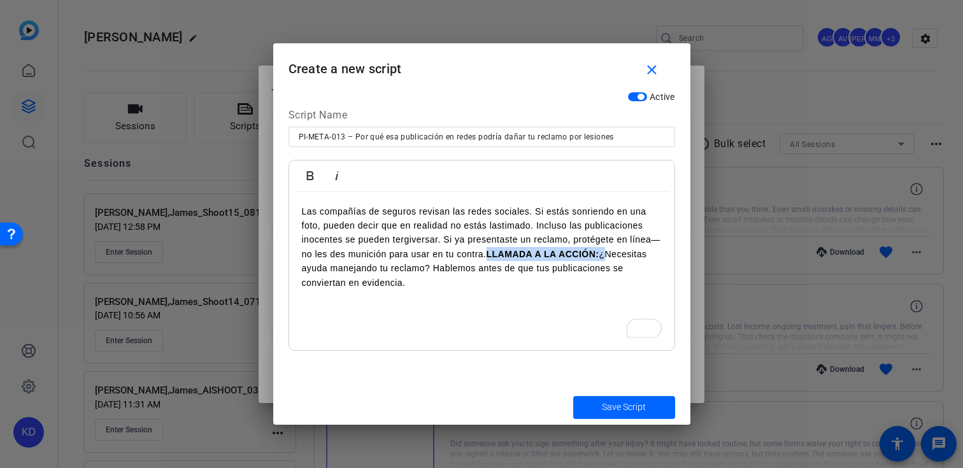
drag, startPoint x: 602, startPoint y: 255, endPoint x: 487, endPoint y: 256, distance: 115.3
click at [487, 256] on p "Las compañías de seguros revisan las redes sociales. Si estás sonriendo en una …" at bounding box center [482, 246] width 360 height 85
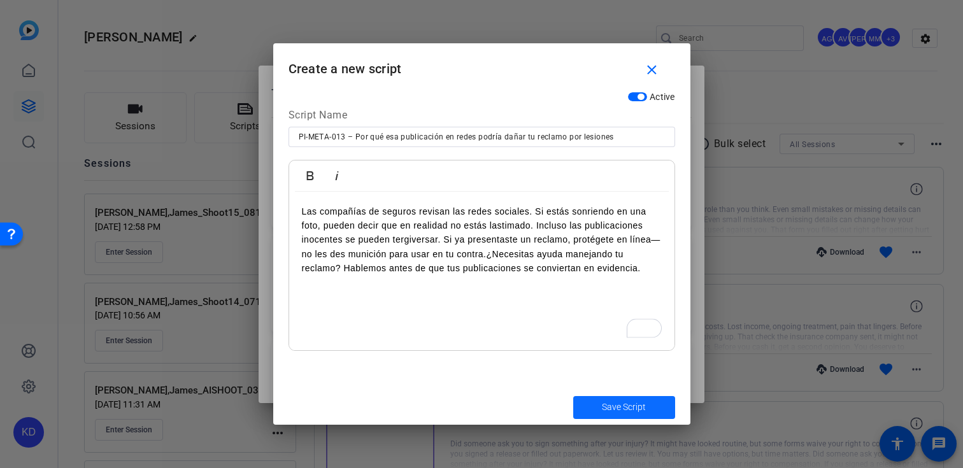
click at [587, 409] on span "submit" at bounding box center [624, 407] width 102 height 31
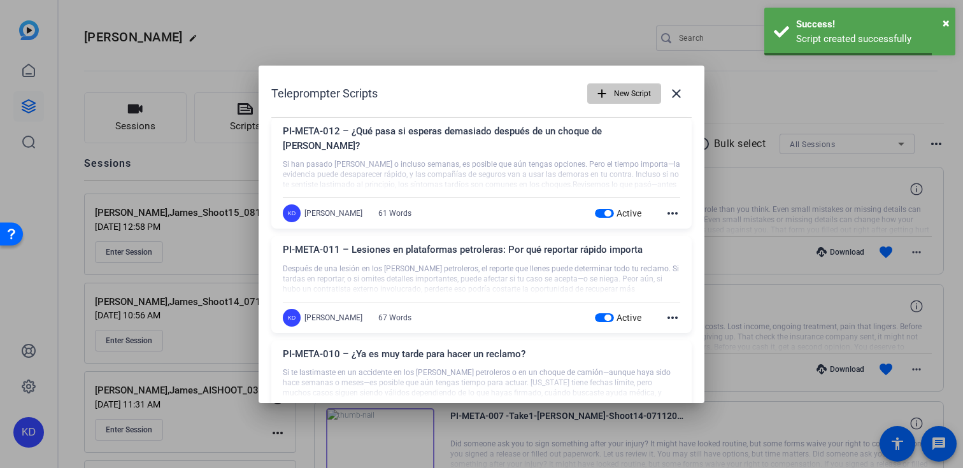
click at [612, 93] on span "button" at bounding box center [624, 93] width 73 height 31
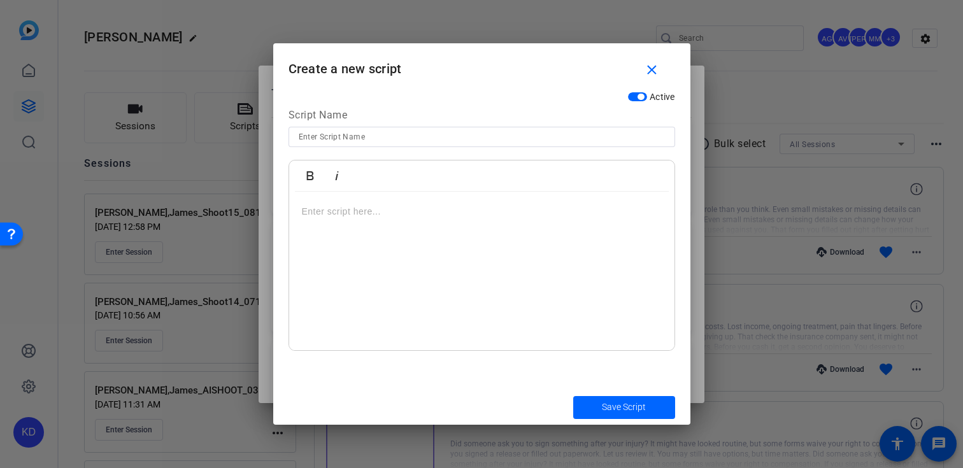
click at [411, 138] on input at bounding box center [482, 136] width 366 height 15
paste input "PI-META-015 – Trabajadores de plataformas petroleras: La vigilancia fuera de ho…"
type input "PI-META-015 – Trabajadores de plataformas petroleras: La vigilancia fuera de ho…"
click at [395, 245] on div at bounding box center [481, 271] width 385 height 159
click at [399, 229] on div "To enrich screen reader interactions, please activate Accessibility in Grammarl…" at bounding box center [481, 271] width 385 height 159
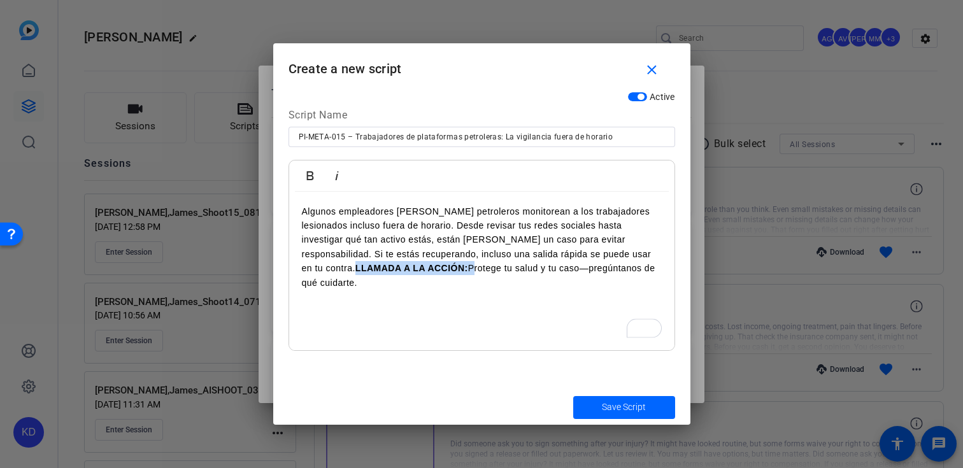
drag, startPoint x: 445, startPoint y: 269, endPoint x: 330, endPoint y: 272, distance: 115.3
click at [330, 272] on p "Algunos empleadores de campos petroleros monitorean a los trabajadores lesionad…" at bounding box center [482, 246] width 360 height 85
click at [592, 409] on span "submit" at bounding box center [624, 407] width 102 height 31
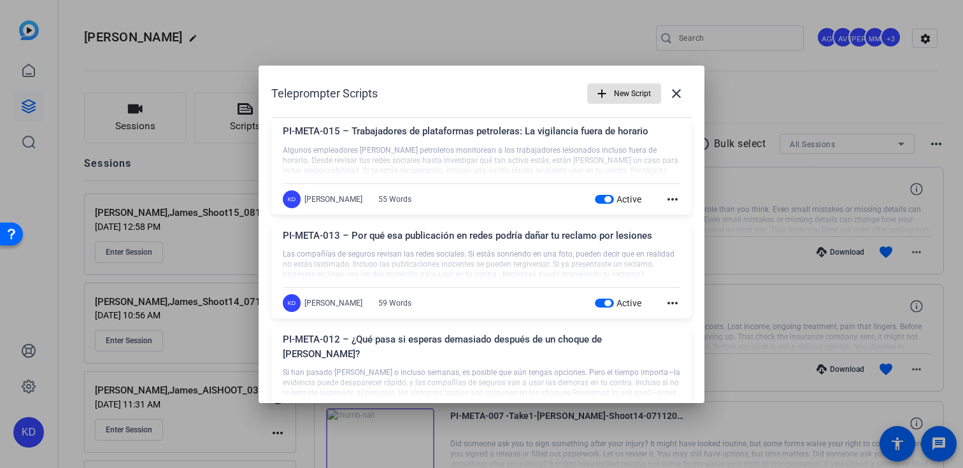
click at [394, 45] on div at bounding box center [481, 234] width 963 height 468
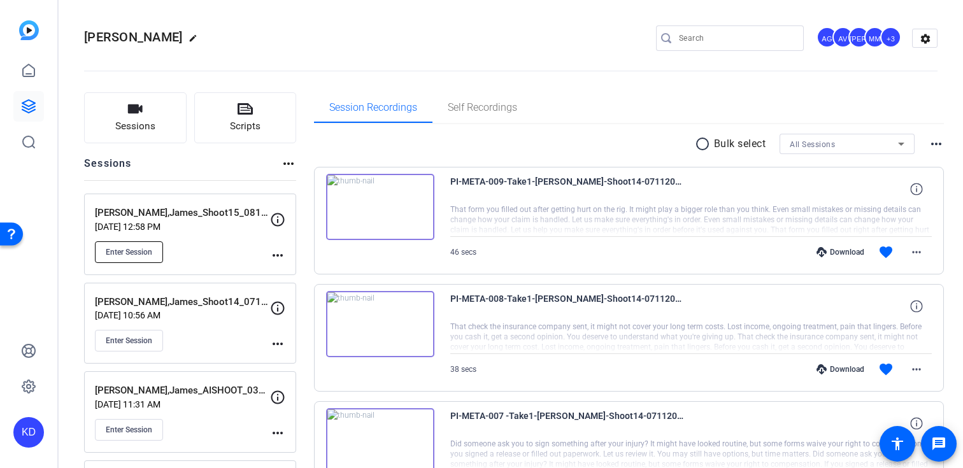
click at [147, 253] on span "Enter Session" at bounding box center [129, 252] width 47 height 10
click at [173, 134] on button "Sessions" at bounding box center [135, 117] width 103 height 51
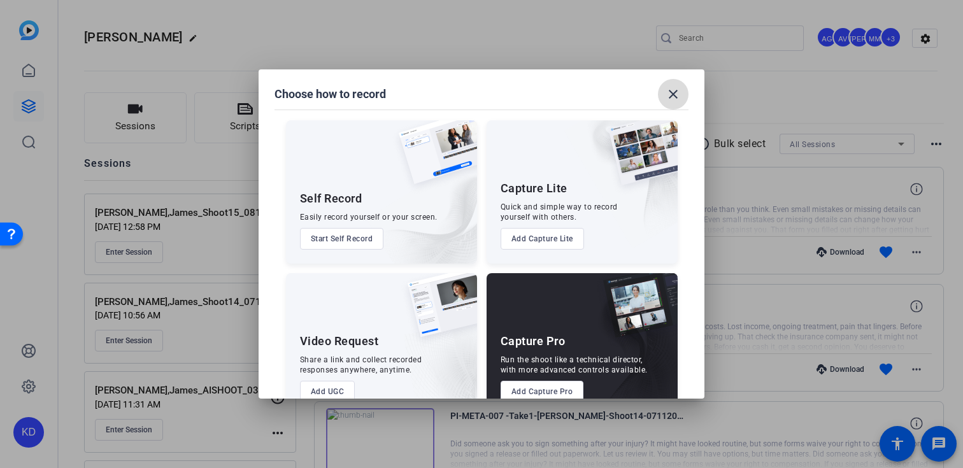
click at [675, 95] on mat-icon "close" at bounding box center [673, 94] width 15 height 15
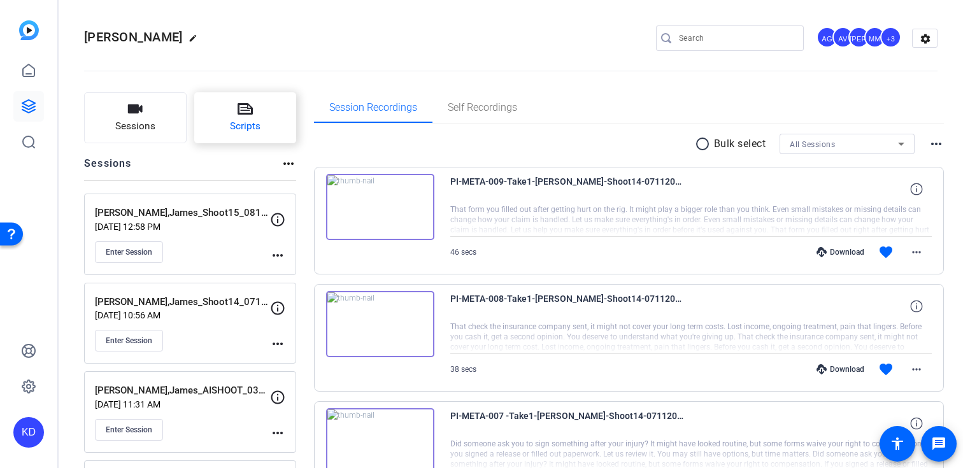
click at [238, 112] on icon at bounding box center [245, 108] width 15 height 11
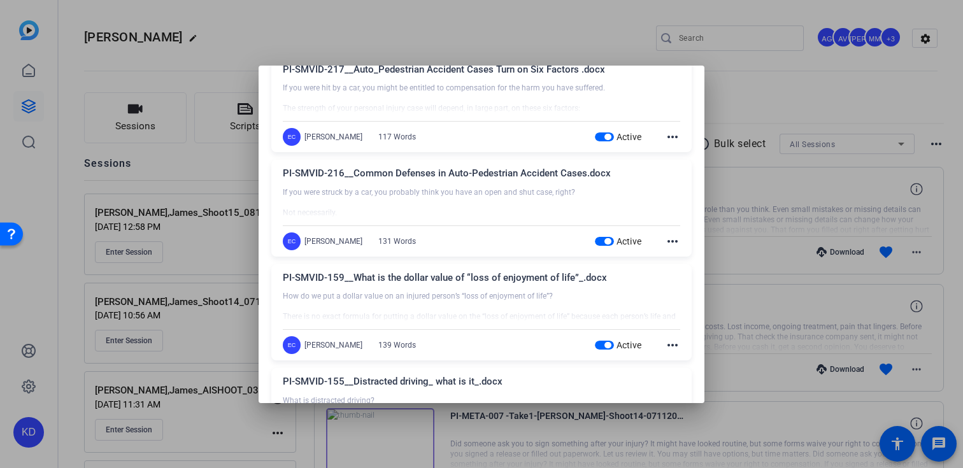
scroll to position [4658, 0]
click at [608, 135] on span "button" at bounding box center [608, 138] width 6 height 6
click at [607, 238] on span "button" at bounding box center [604, 242] width 19 height 9
click at [601, 342] on span "button" at bounding box center [604, 346] width 19 height 9
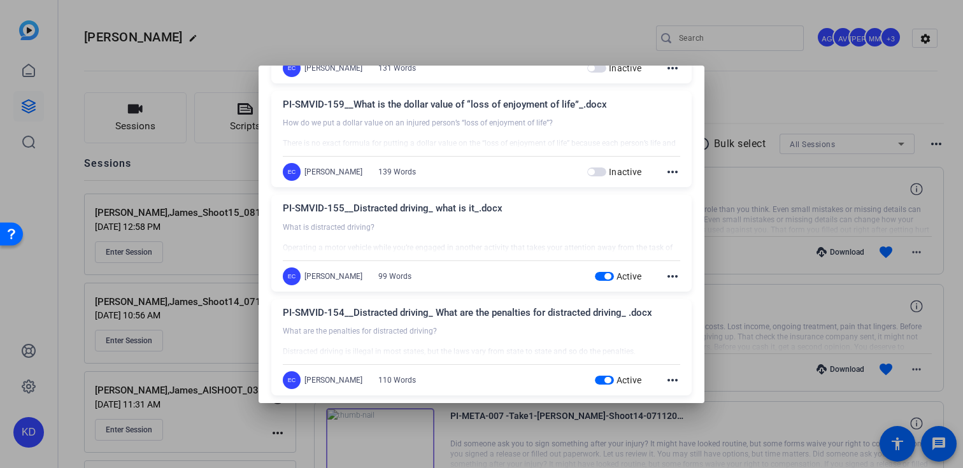
scroll to position [4868, 0]
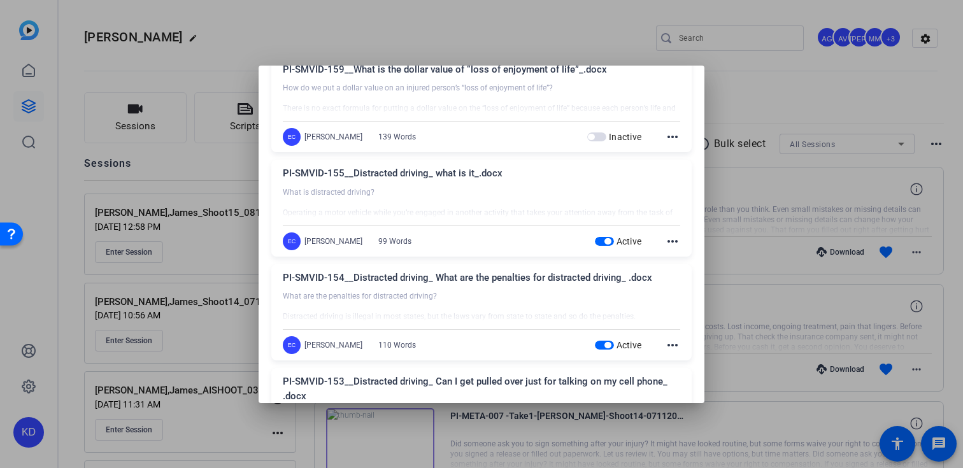
click at [606, 238] on span "button" at bounding box center [608, 241] width 6 height 6
click at [605, 342] on span "button" at bounding box center [608, 345] width 6 height 6
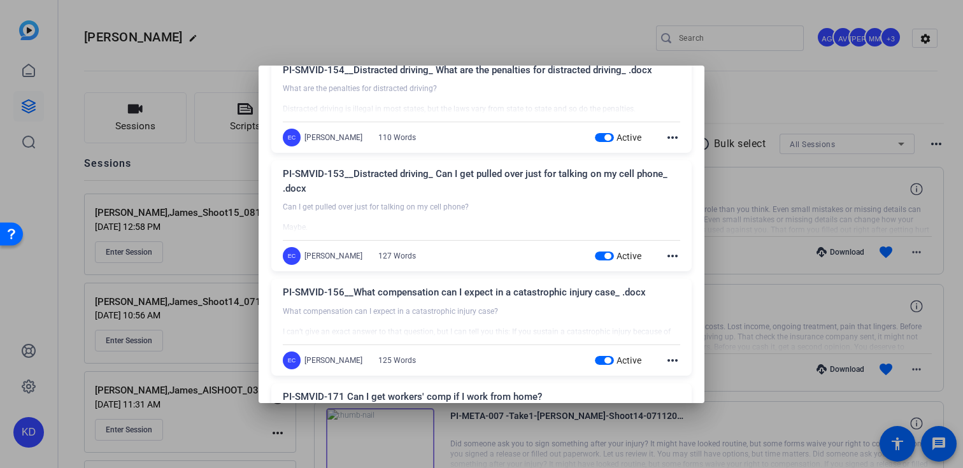
scroll to position [5076, 0]
click at [608, 252] on span "button" at bounding box center [608, 255] width 6 height 6
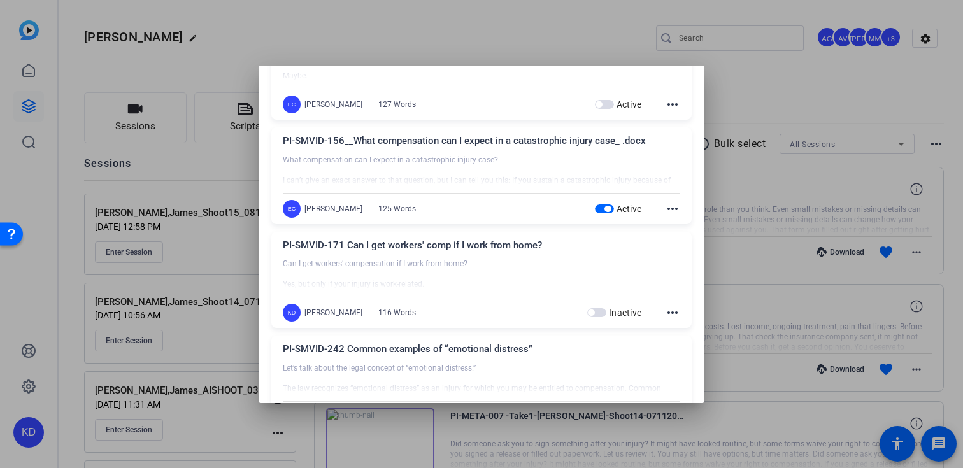
scroll to position [5233, 0]
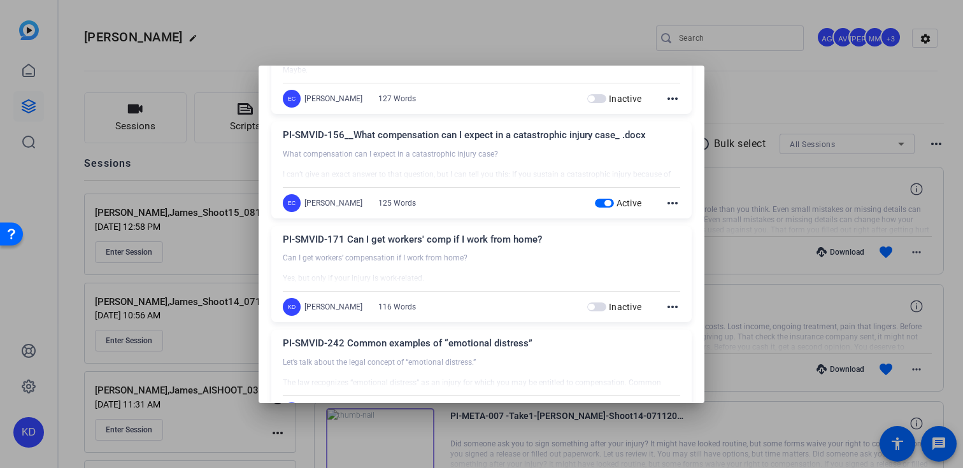
click at [608, 200] on span "button" at bounding box center [608, 203] width 6 height 6
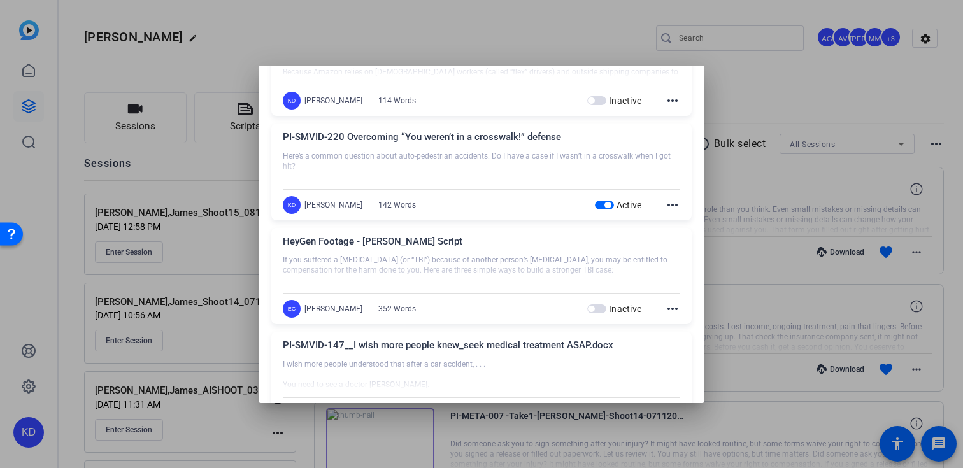
scroll to position [5886, 0]
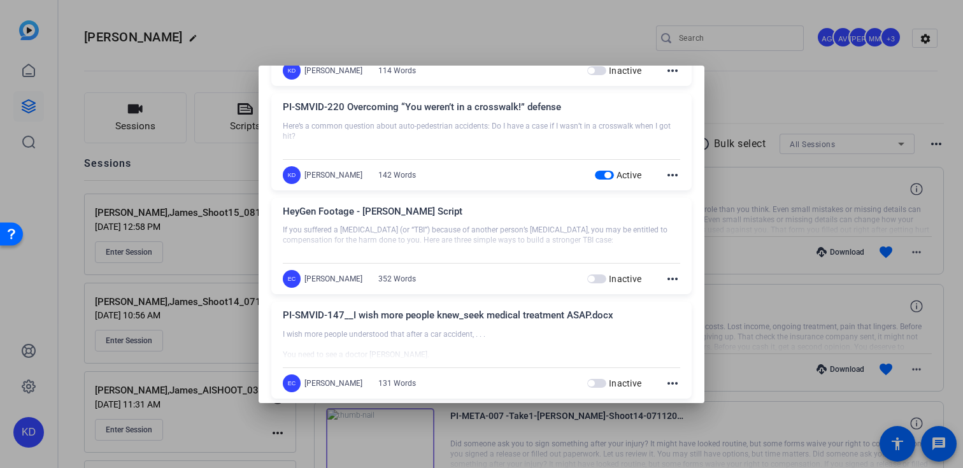
click at [603, 171] on span "button" at bounding box center [604, 175] width 19 height 9
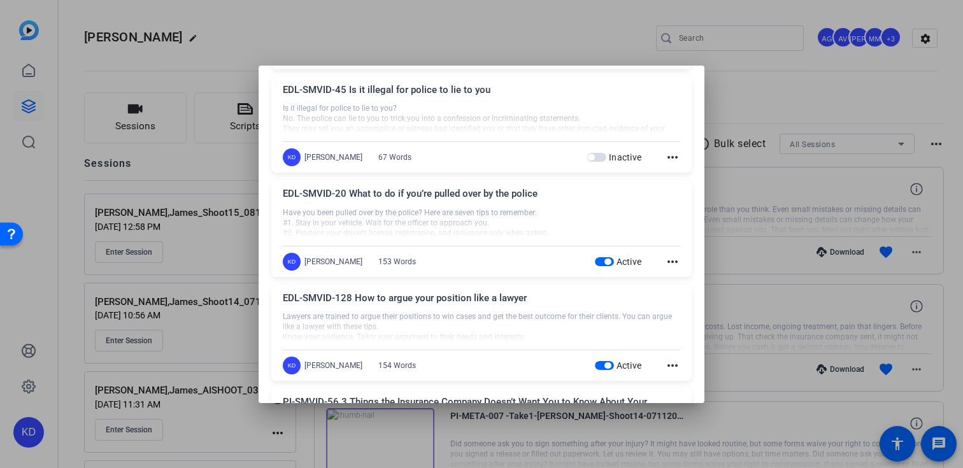
scroll to position [9756, 0]
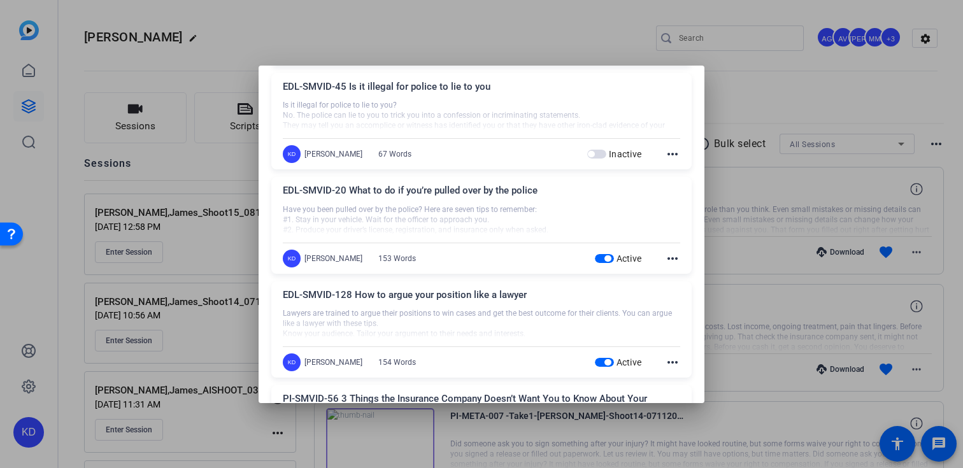
click at [603, 254] on span "button" at bounding box center [604, 258] width 19 height 9
click at [608, 359] on span "button" at bounding box center [608, 362] width 6 height 6
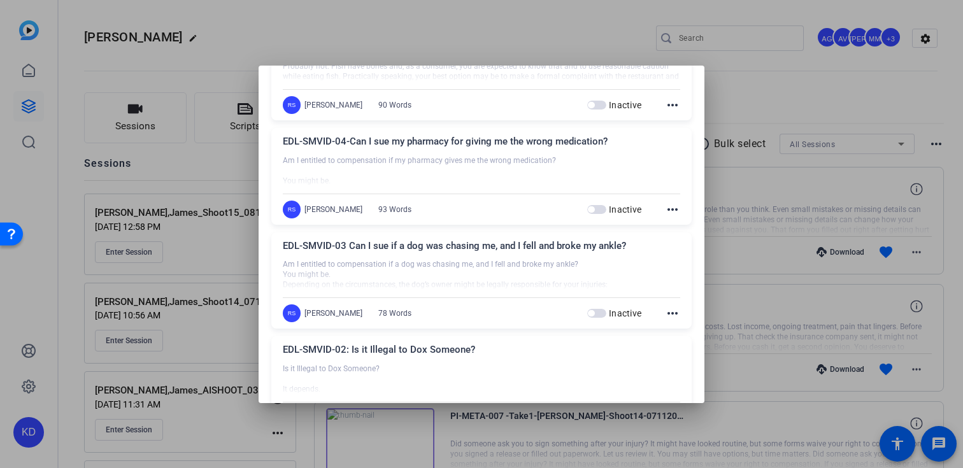
scroll to position [14406, 0]
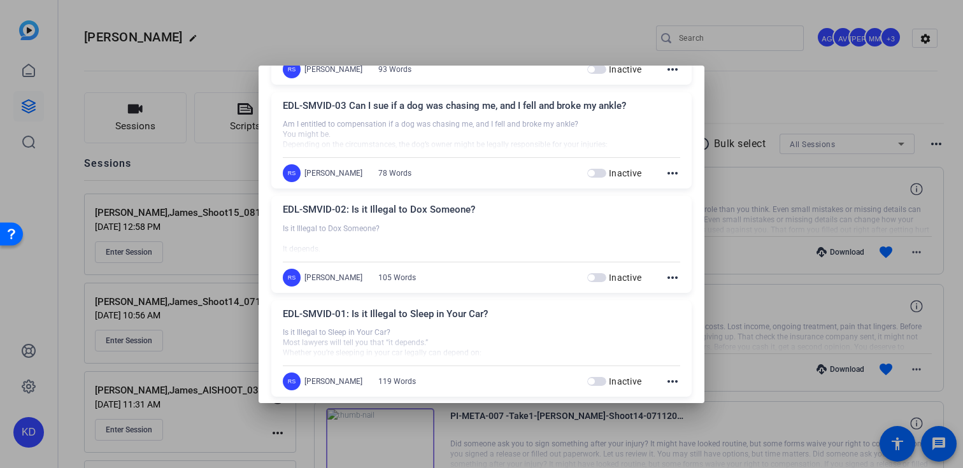
click at [785, 117] on div at bounding box center [481, 234] width 963 height 468
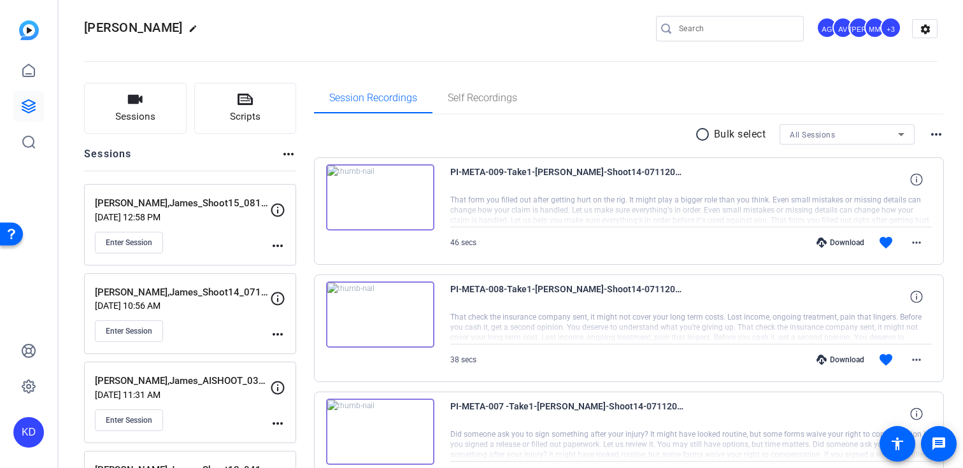
scroll to position [14, 0]
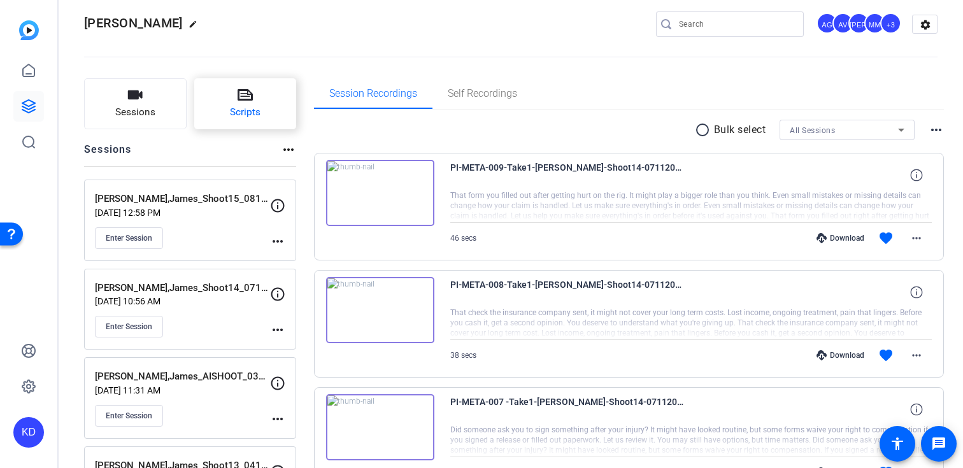
click at [252, 111] on span "Scripts" at bounding box center [245, 112] width 31 height 15
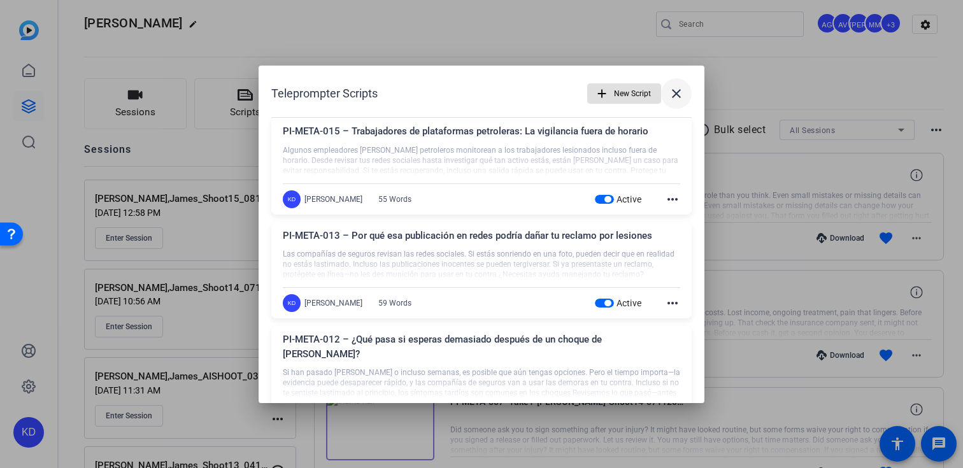
click at [674, 91] on mat-icon "close" at bounding box center [676, 93] width 15 height 15
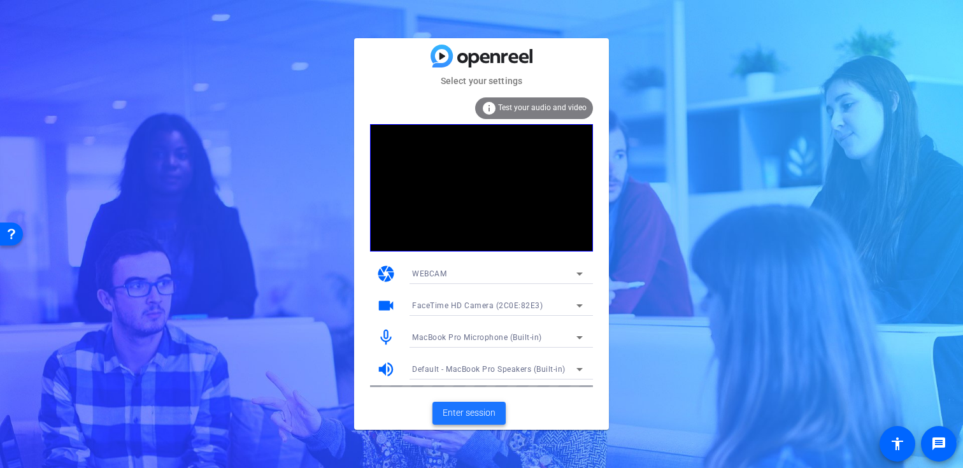
click at [459, 410] on span "Enter session" at bounding box center [469, 412] width 53 height 13
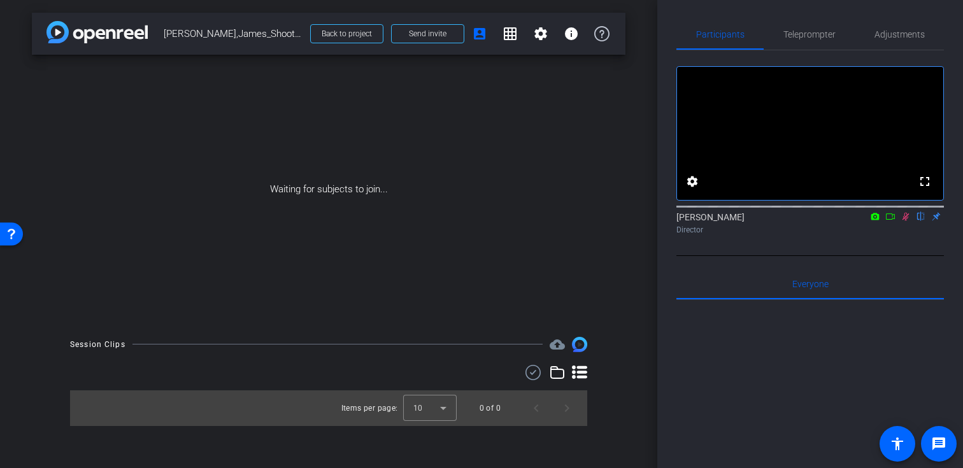
click at [905, 221] on icon at bounding box center [906, 217] width 7 height 8
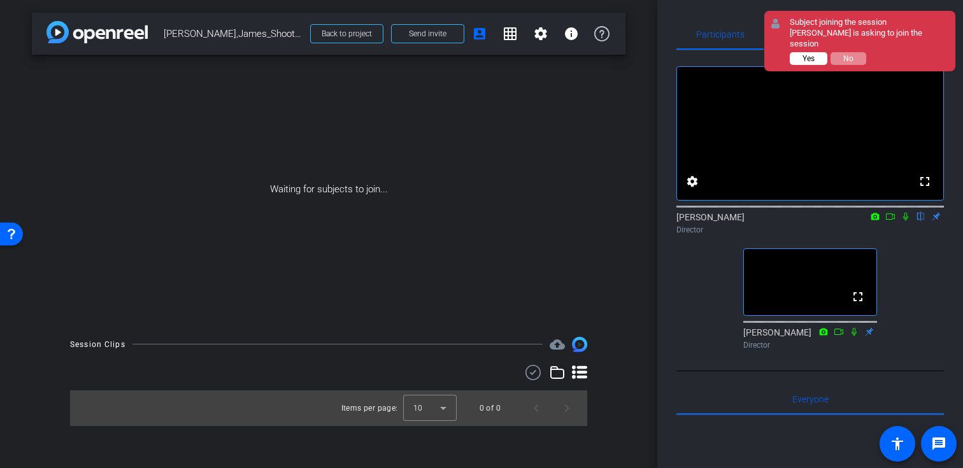
click at [802, 52] on button "Yes" at bounding box center [809, 58] width 38 height 13
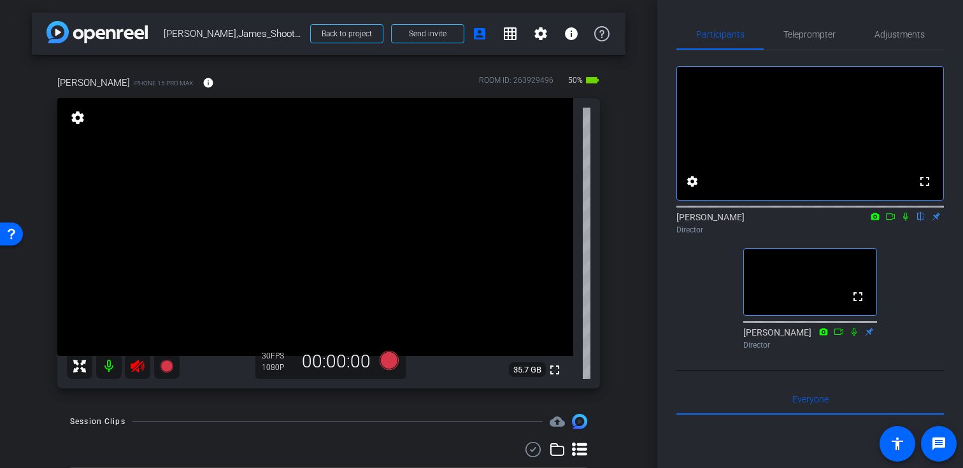
click at [134, 376] on mat-icon at bounding box center [137, 366] width 25 height 25
click at [894, 39] on span "Adjustments" at bounding box center [900, 34] width 50 height 9
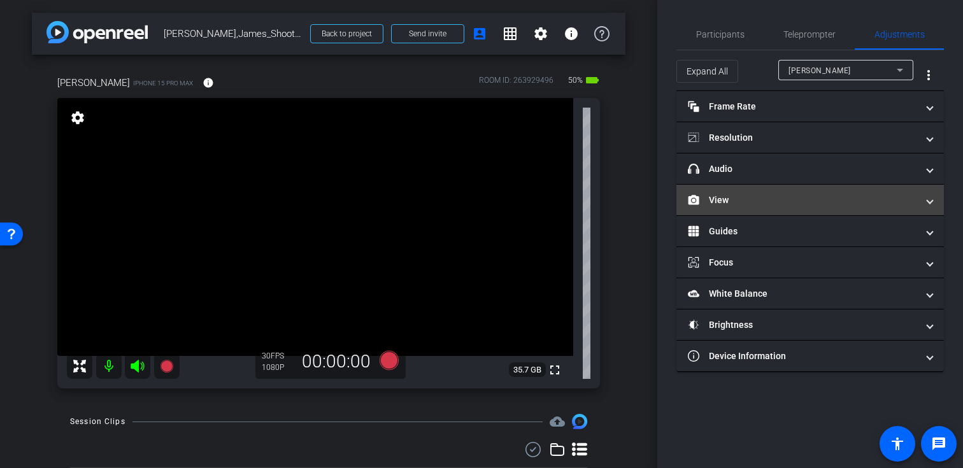
click at [765, 201] on mat-panel-title "View" at bounding box center [802, 200] width 229 height 13
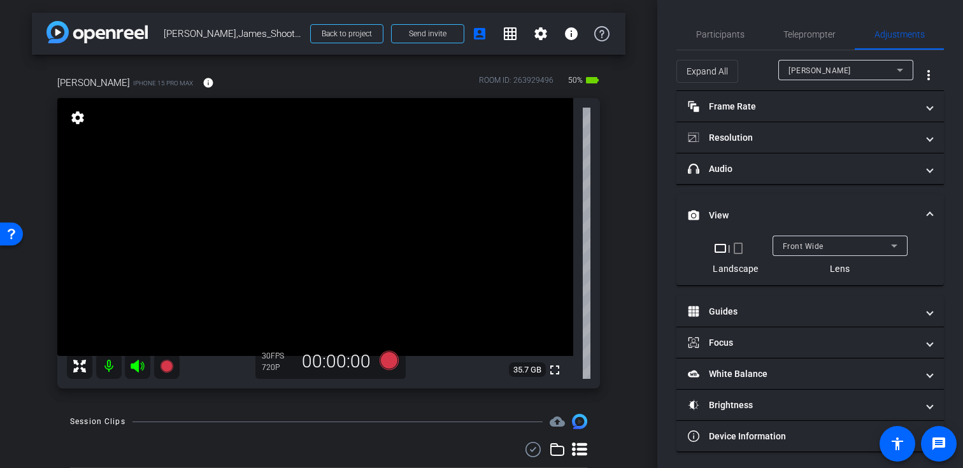
click at [737, 249] on mat-icon "crop_portrait" at bounding box center [738, 248] width 15 height 15
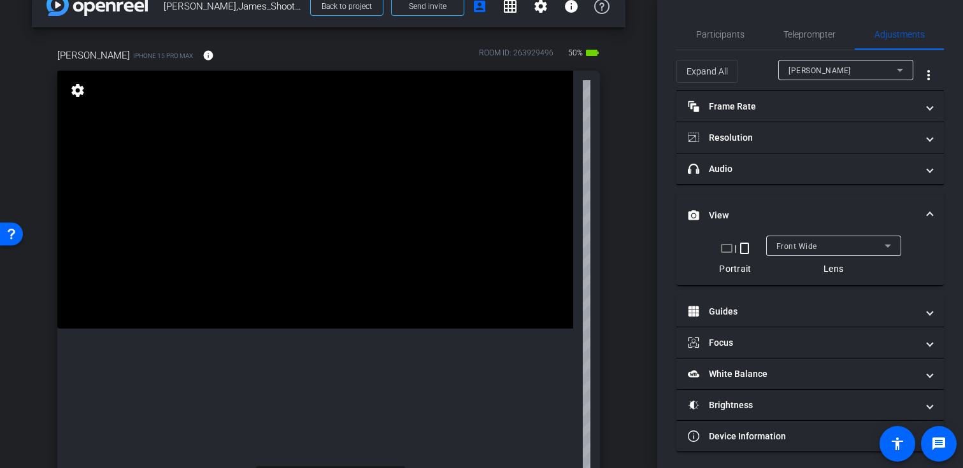
scroll to position [28, 0]
click at [733, 39] on span "Participants" at bounding box center [720, 34] width 48 height 31
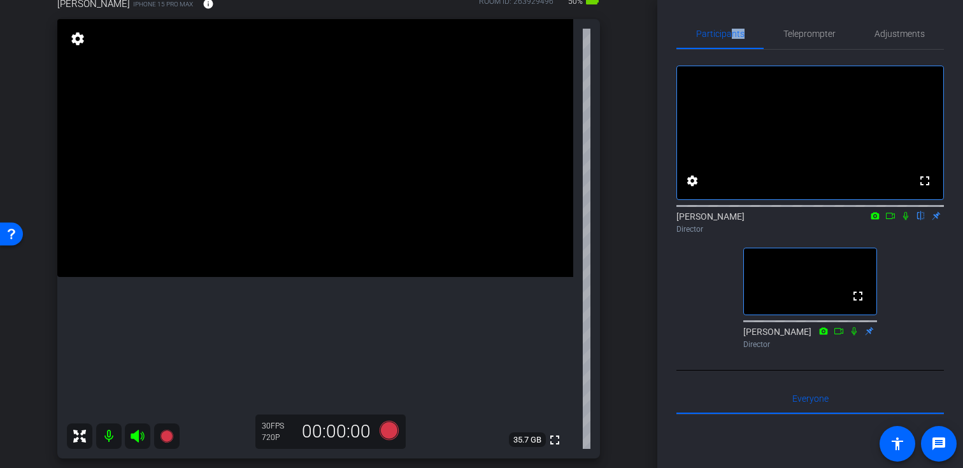
scroll to position [80, 0]
click at [846, 22] on div "Teleprompter" at bounding box center [809, 33] width 91 height 31
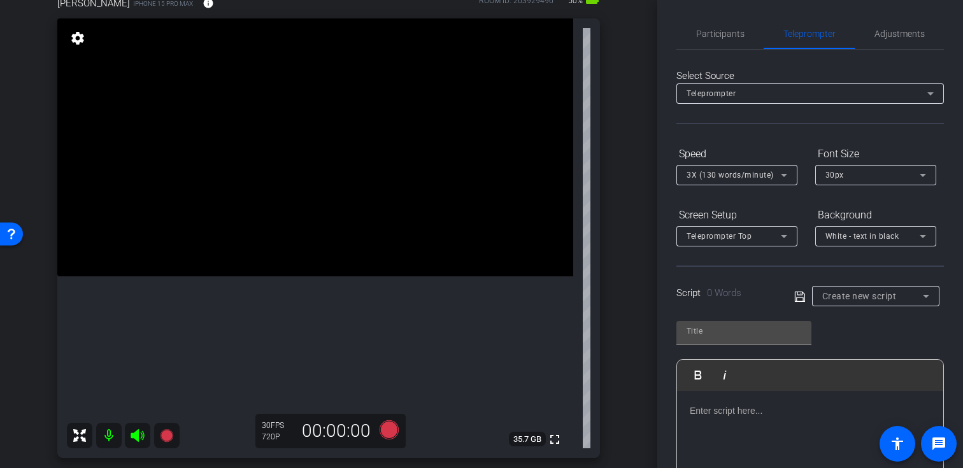
click at [836, 292] on span "Create new script" at bounding box center [859, 296] width 75 height 10
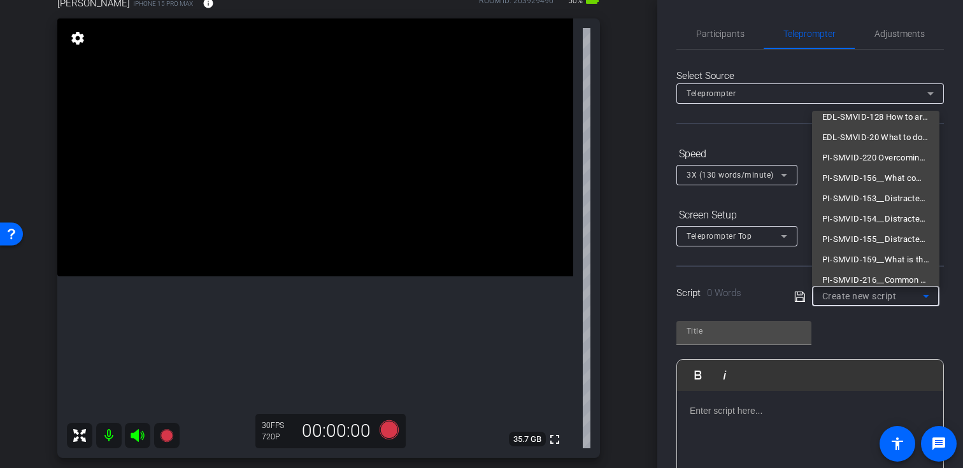
scroll to position [0, 0]
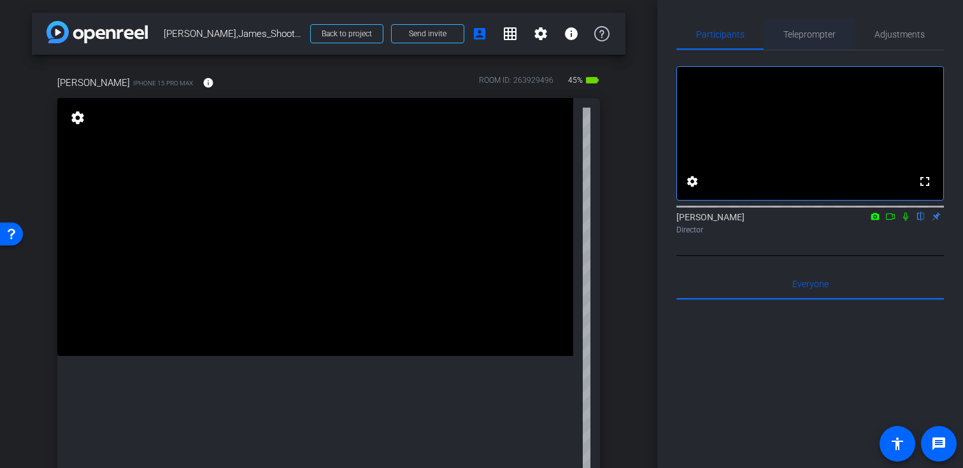
click at [805, 31] on span "Teleprompter" at bounding box center [810, 34] width 52 height 9
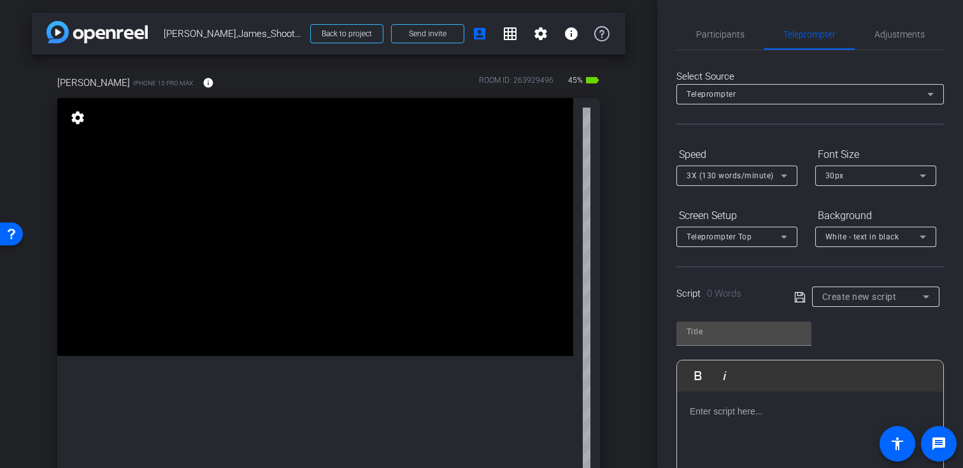
click at [840, 297] on span "Create new script" at bounding box center [859, 297] width 75 height 10
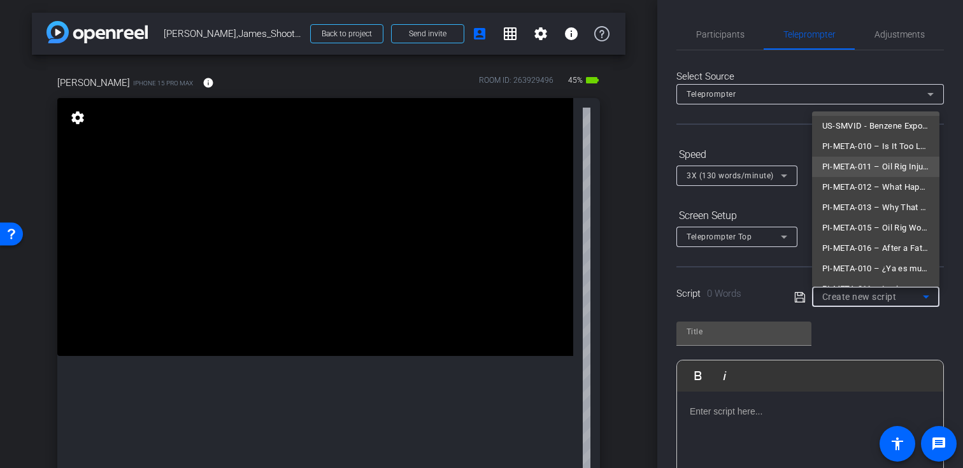
scroll to position [11, 0]
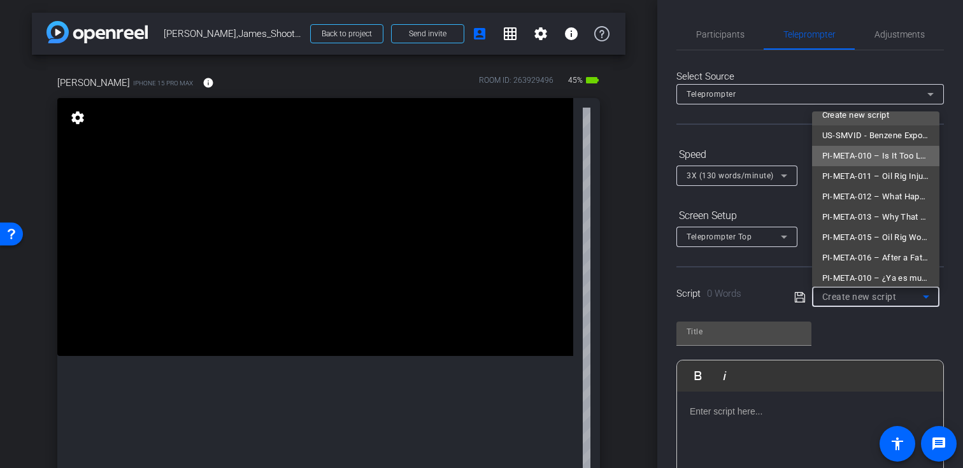
click at [842, 159] on span "PI-META-010 – Is It Too Late to File a Claim?" at bounding box center [875, 155] width 107 height 15
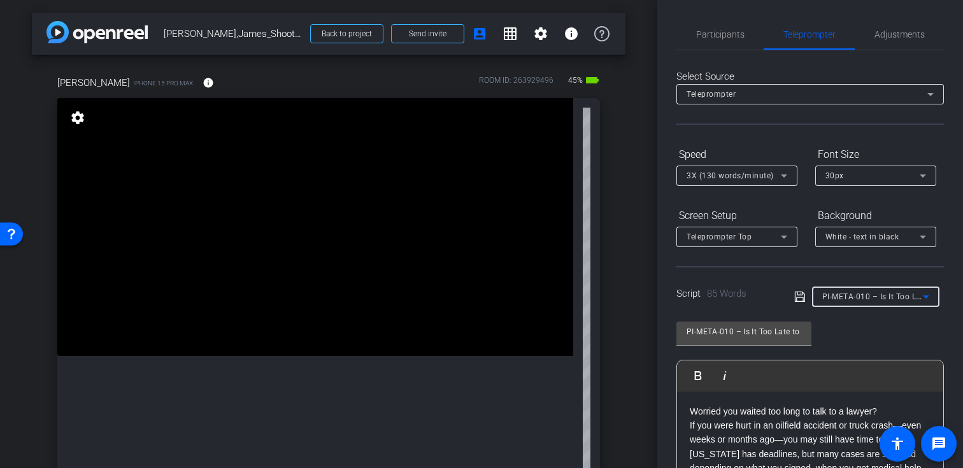
click at [810, 210] on div "Screen Setup Teleprompter Top Background [PERSON_NAME] - text in black" at bounding box center [811, 226] width 268 height 42
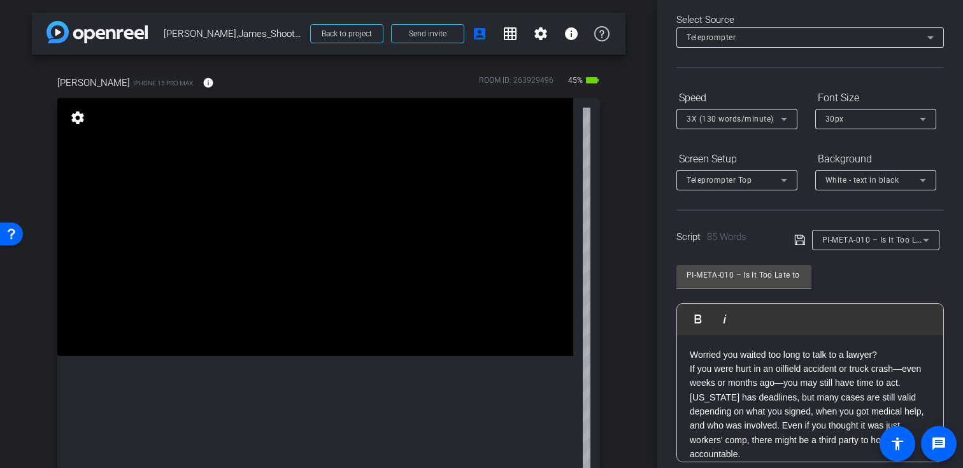
scroll to position [58, 0]
click at [850, 243] on span "PI-META-010 – Is It Too Late to File a Claim?" at bounding box center [905, 238] width 167 height 10
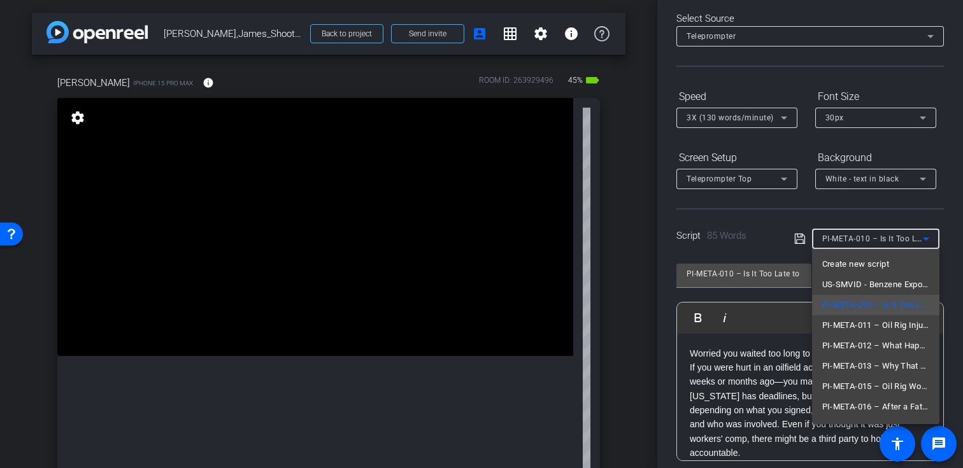
click at [779, 271] on div at bounding box center [481, 234] width 963 height 468
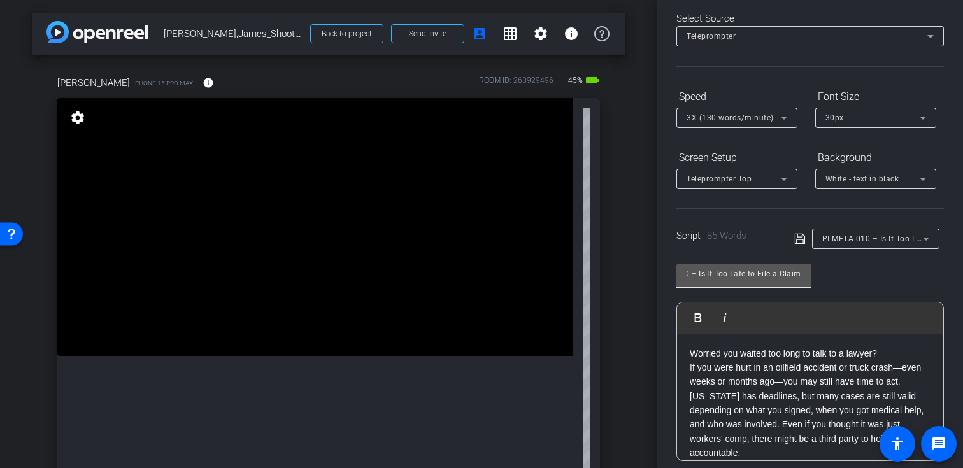
scroll to position [0, 47]
click at [875, 243] on span "PI-META-010 – Is It Too Late to File a Claim?" at bounding box center [905, 238] width 167 height 10
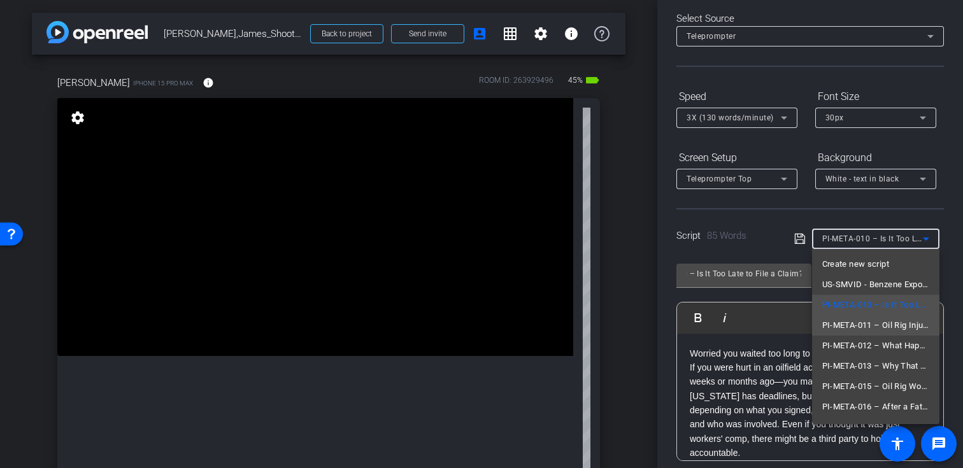
click at [858, 329] on span "PI-META-011 – Oil Rig Injuries: Why Reporting Quickly Matters" at bounding box center [875, 325] width 107 height 15
type input "PI-META-011 – Oil Rig Injuries: Why Reporting Quickly Matters"
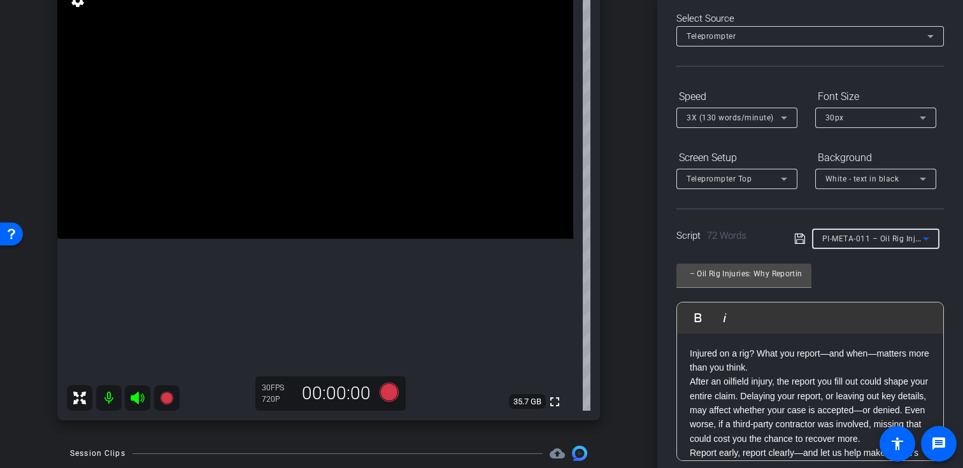
scroll to position [119, 0]
click at [882, 242] on span "PI-META-011 – Oil Rig Injuries: Why Reporting Quickly Matters" at bounding box center [937, 238] width 231 height 10
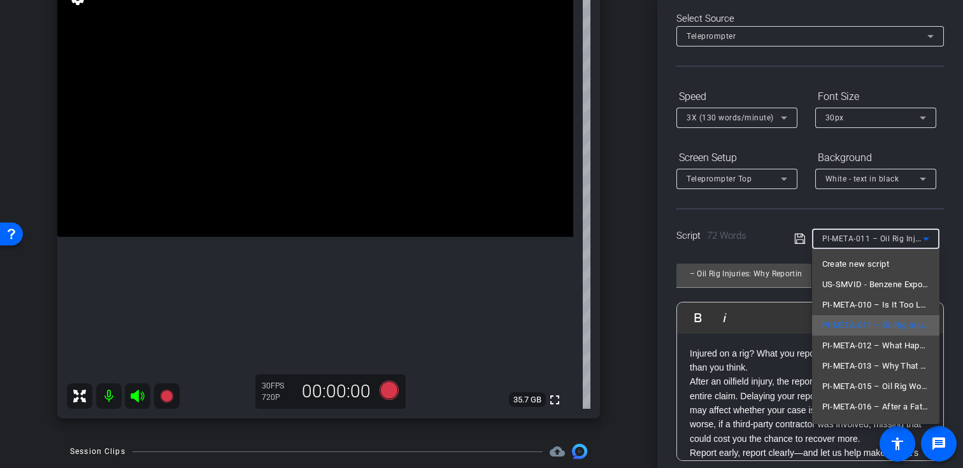
click at [872, 324] on span "PI-META-011 – Oil Rig Injuries: Why Reporting Quickly Matters" at bounding box center [875, 325] width 107 height 15
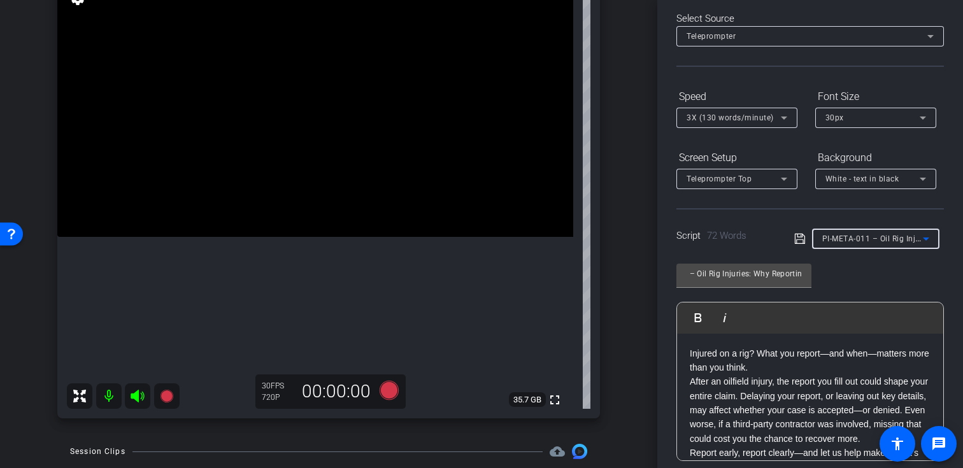
click at [870, 204] on div "Select Source Teleprompter Speed 3X (130 words/minute) Font Size 30px Screen Se…" at bounding box center [811, 305] width 268 height 627
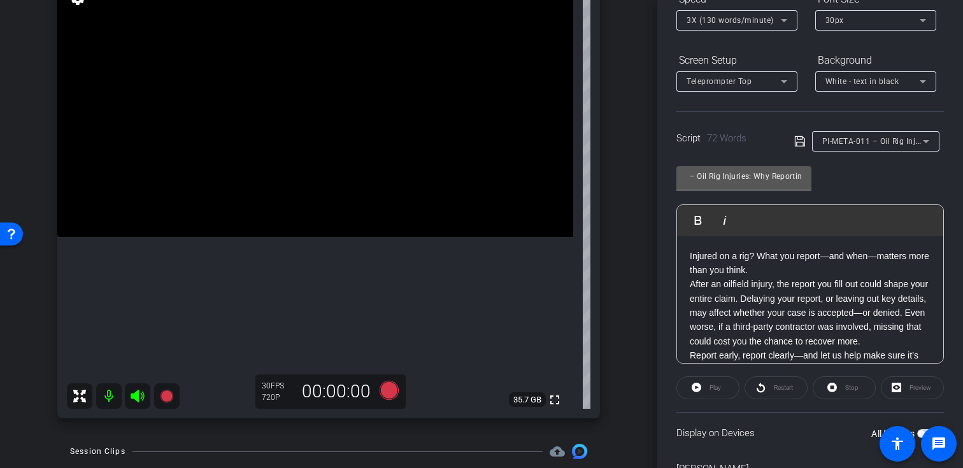
scroll to position [173, 0]
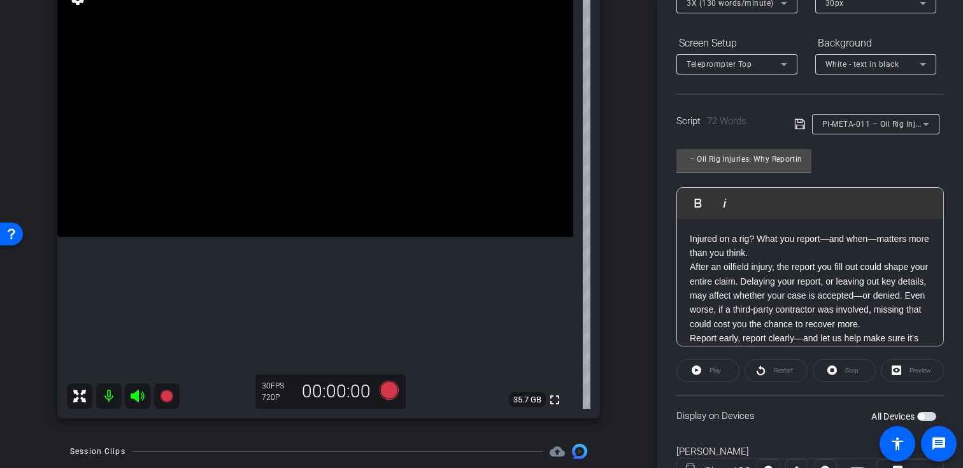
click at [930, 420] on span "button" at bounding box center [926, 416] width 19 height 9
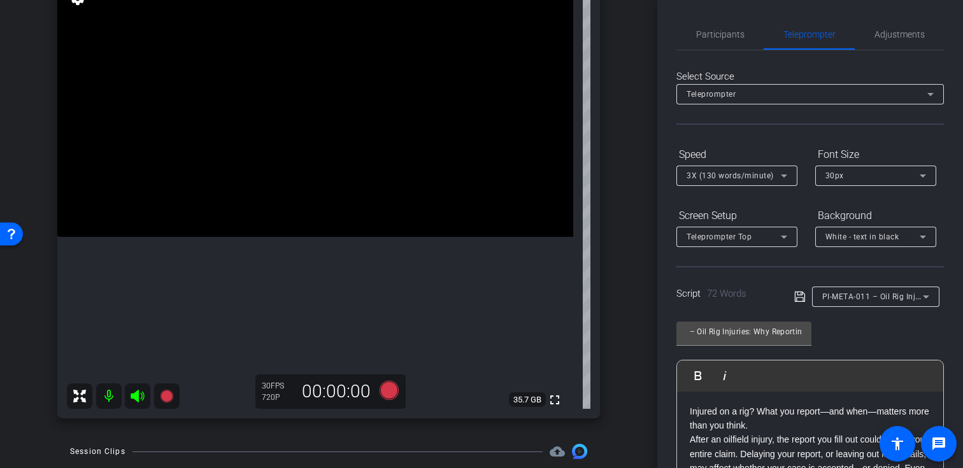
click at [765, 176] on span "3X (130 words/minute)" at bounding box center [730, 175] width 87 height 9
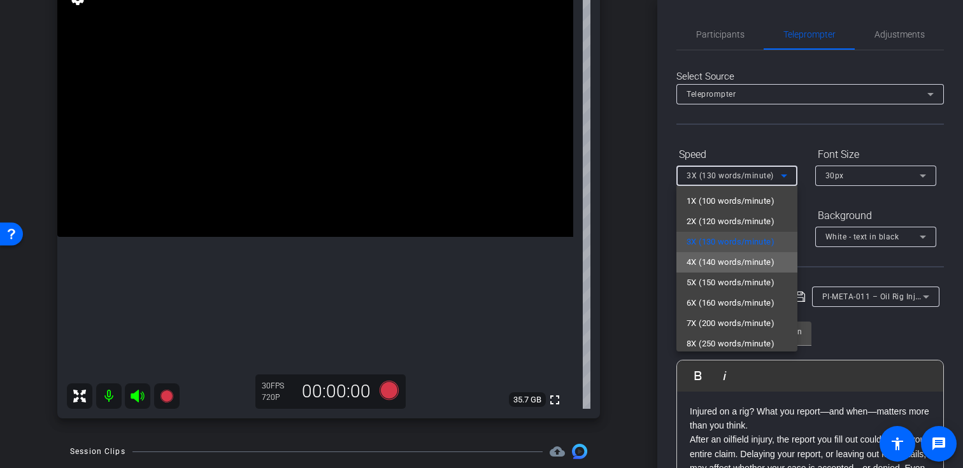
click at [752, 262] on span "4X (140 words/minute)" at bounding box center [731, 262] width 88 height 15
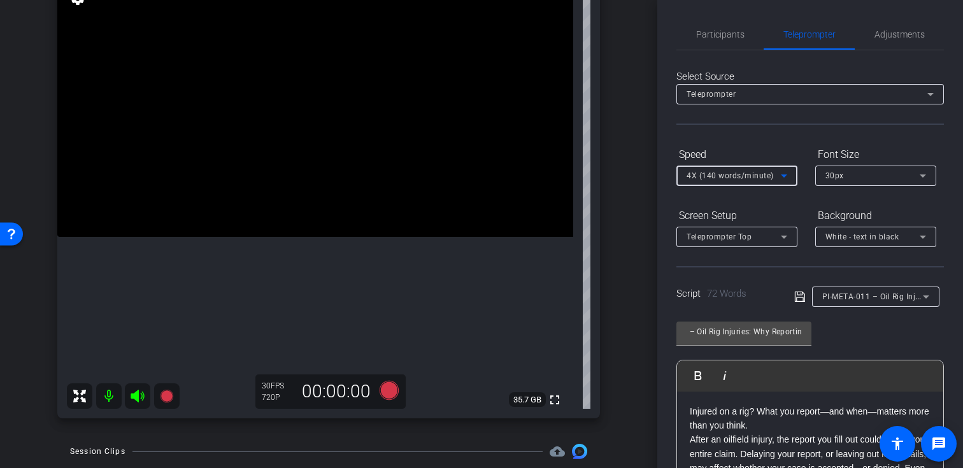
click at [849, 331] on div "PI-META-011 – Oil Rig Injuries: Why Reporting Quickly Matters Play Play from th…" at bounding box center [811, 415] width 268 height 207
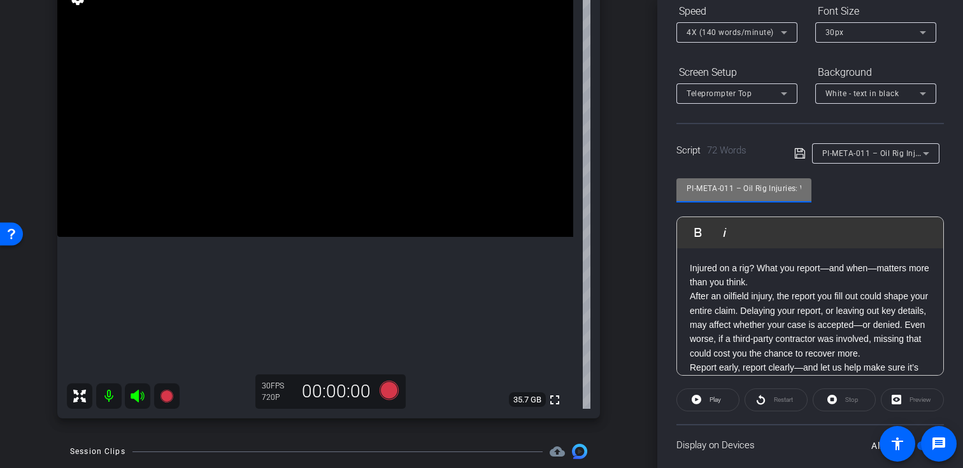
drag, startPoint x: 733, startPoint y: 187, endPoint x: 659, endPoint y: 187, distance: 74.5
click at [659, 187] on div "Participants Teleprompter Adjustments settings [PERSON_NAME] flip Director Ever…" at bounding box center [810, 234] width 306 height 468
click at [168, 395] on icon at bounding box center [166, 396] width 13 height 13
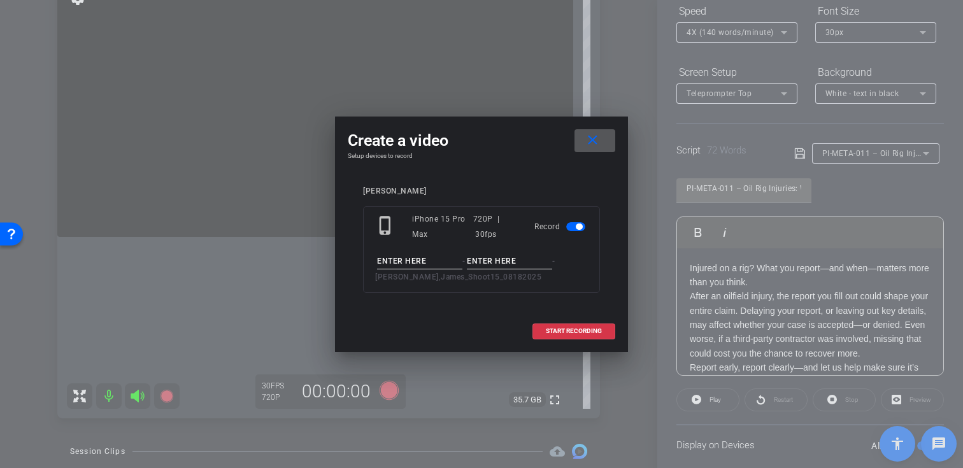
click at [411, 264] on input at bounding box center [419, 262] width 85 height 16
paste input "PI-META-011"
type input "PI-META-011"
click at [492, 256] on input at bounding box center [509, 262] width 85 height 16
type input "Take01"
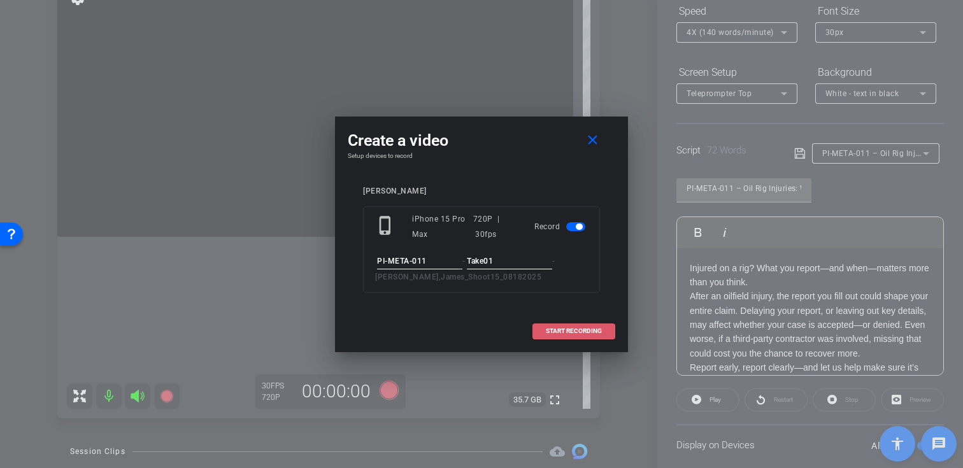
click at [552, 326] on span at bounding box center [574, 331] width 82 height 31
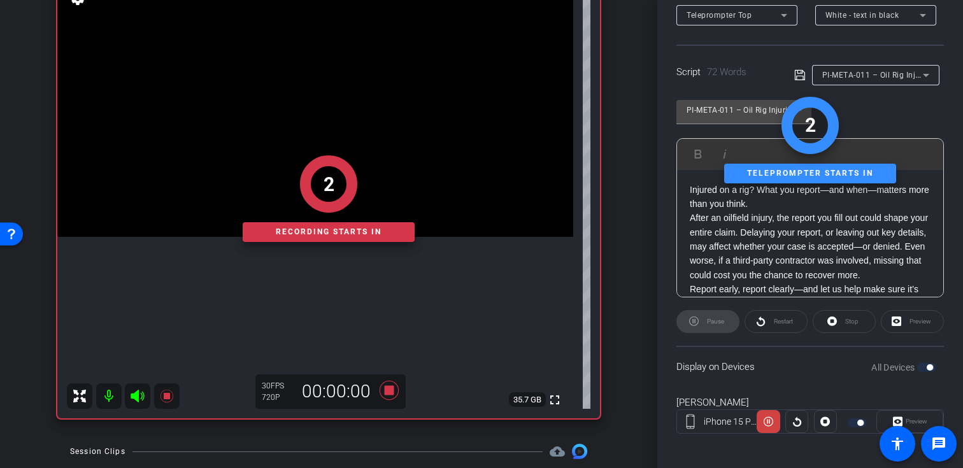
scroll to position [224, 0]
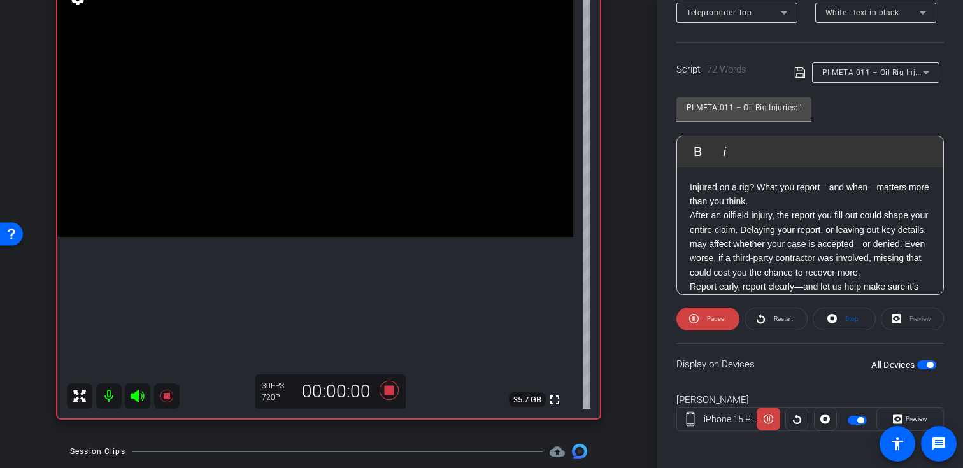
click at [138, 396] on icon at bounding box center [137, 396] width 13 height 13
click at [887, 415] on span at bounding box center [910, 419] width 66 height 31
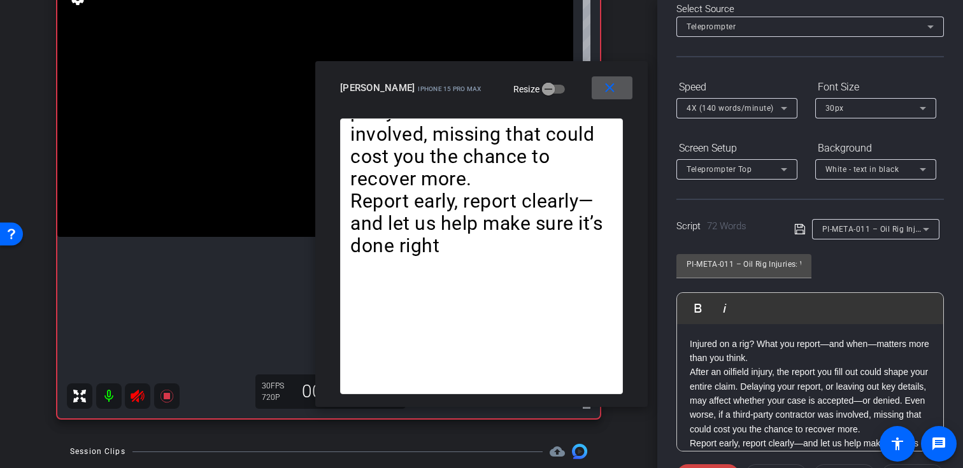
scroll to position [0, 0]
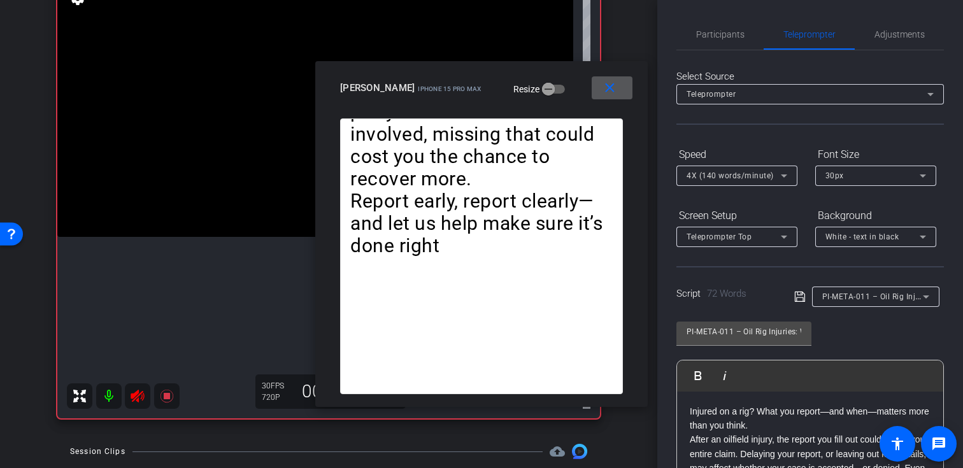
click at [777, 177] on icon at bounding box center [784, 175] width 15 height 15
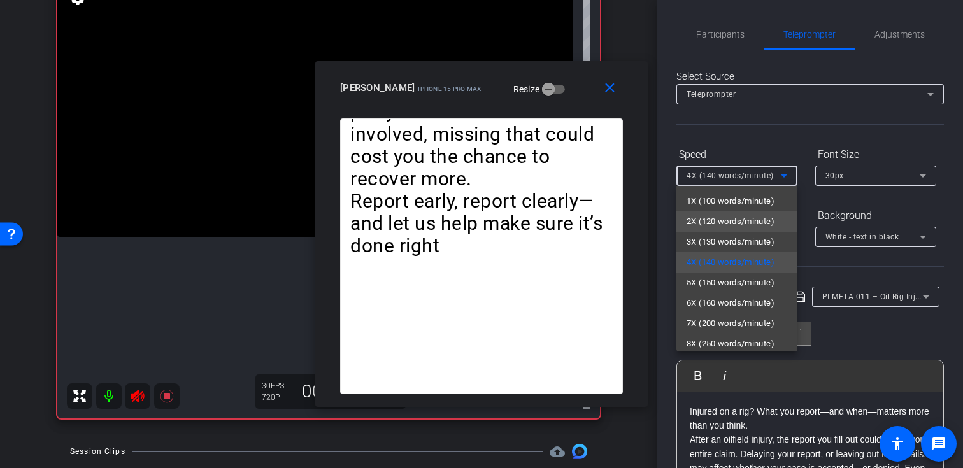
click at [740, 226] on span "2X (120 words/minute)" at bounding box center [731, 221] width 88 height 15
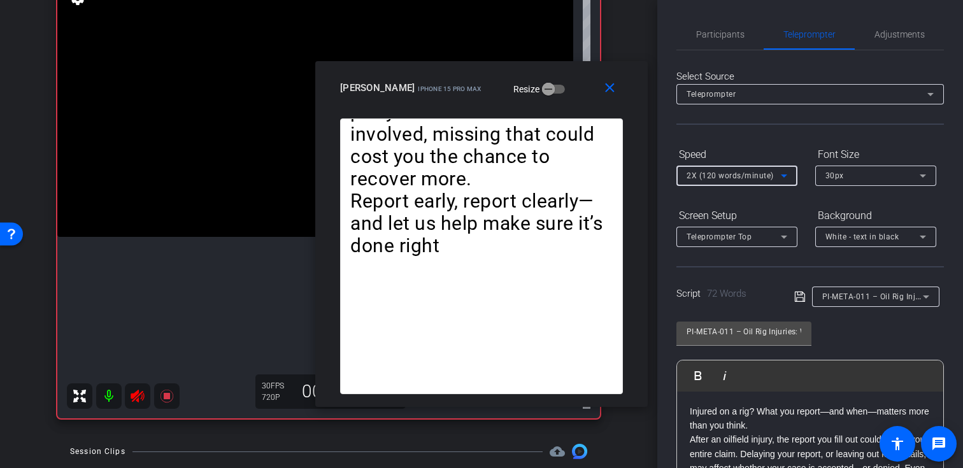
click at [740, 175] on span "2X (120 words/minute)" at bounding box center [730, 175] width 87 height 9
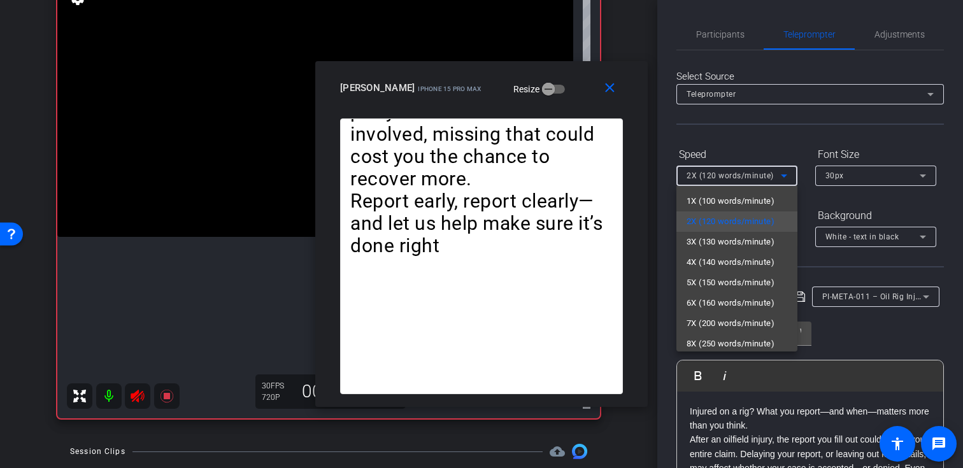
click at [876, 333] on div at bounding box center [481, 234] width 963 height 468
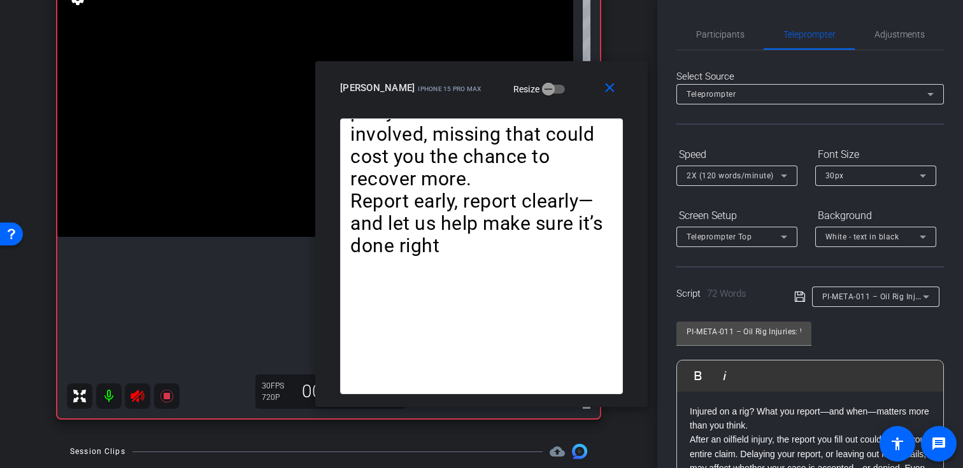
click at [752, 180] on div "2X (120 words/minute)" at bounding box center [734, 176] width 94 height 16
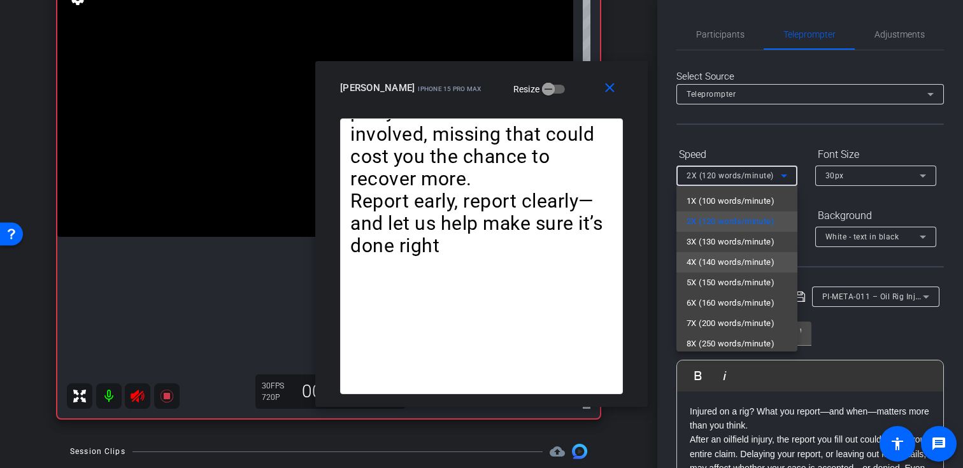
click at [735, 255] on span "4X (140 words/minute)" at bounding box center [731, 262] width 88 height 15
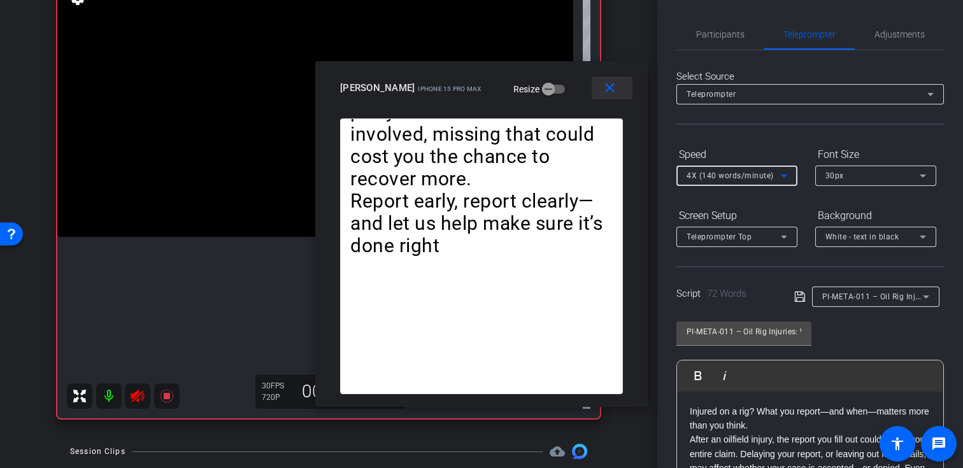
click at [608, 90] on mat-icon "close" at bounding box center [610, 88] width 16 height 16
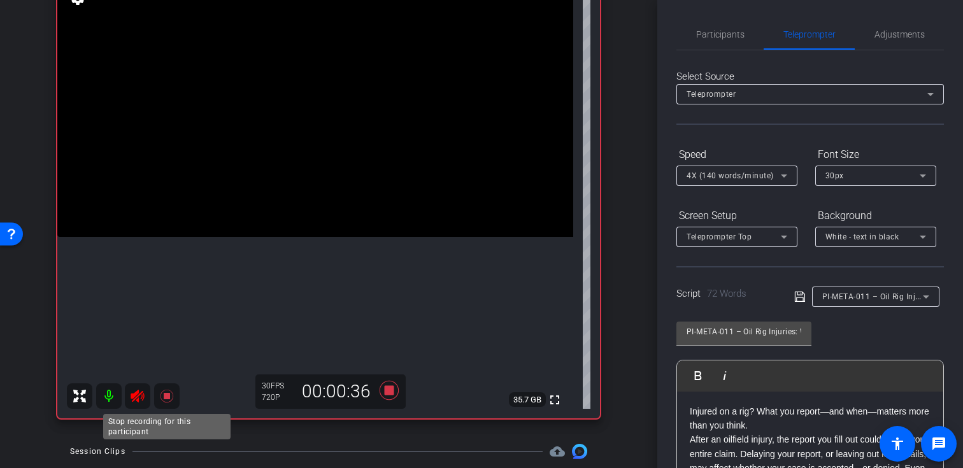
click at [162, 398] on icon at bounding box center [166, 396] width 15 height 15
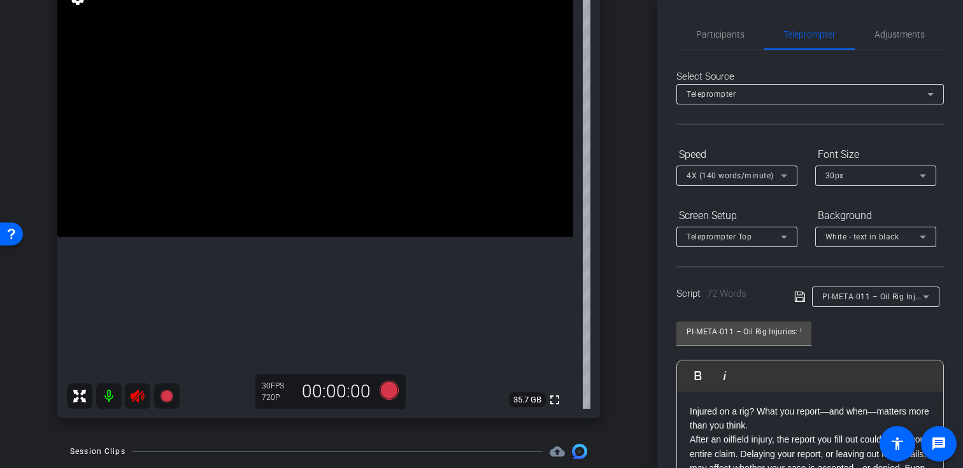
click at [136, 397] on icon at bounding box center [137, 396] width 13 height 13
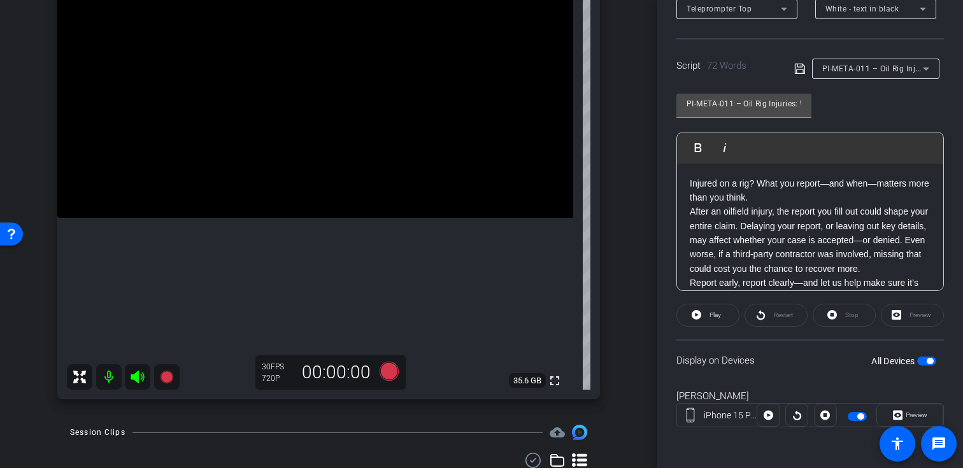
scroll to position [26, 0]
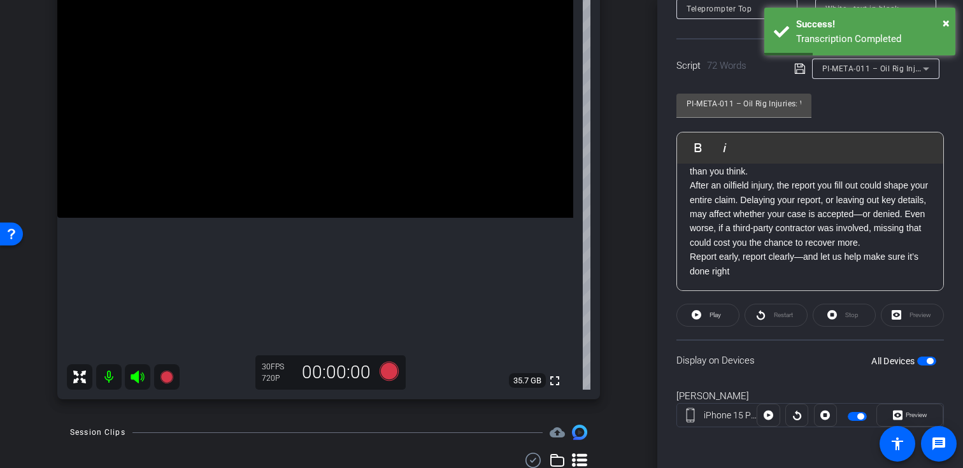
click at [859, 75] on div "PI-META-011 – Oil Rig Injuries: Why Reporting Quickly Matters" at bounding box center [872, 69] width 101 height 16
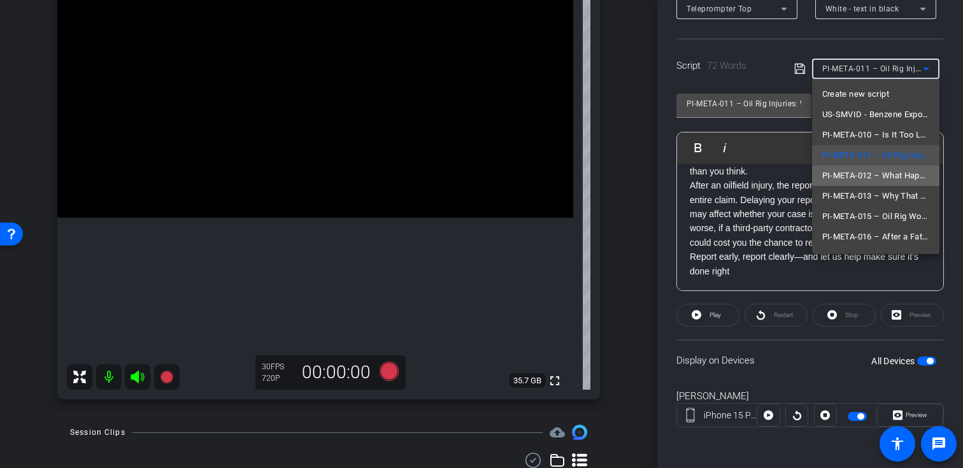
click at [849, 179] on span "PI-META-012 – What Happens If You Wait Too Long After a Truck Crash?" at bounding box center [875, 175] width 107 height 15
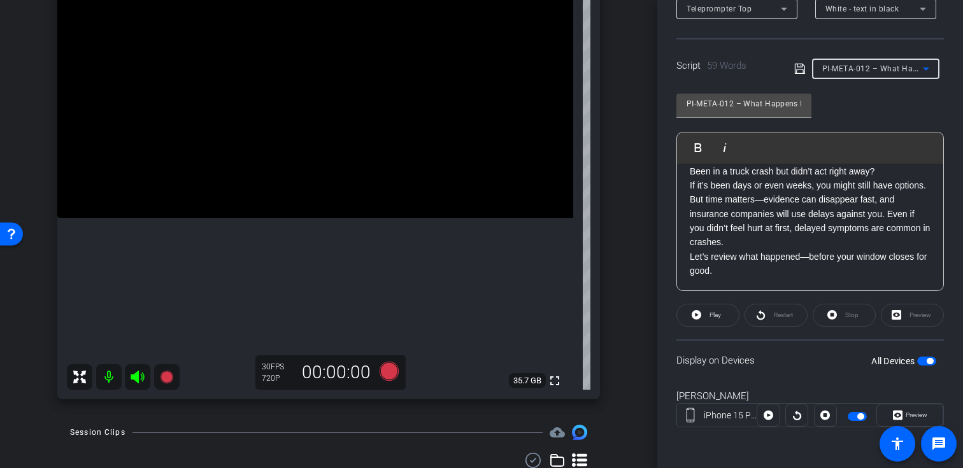
scroll to position [12, 0]
click at [864, 79] on div at bounding box center [875, 86] width 127 height 14
click at [864, 76] on div "PI-META-012 – What Happens If You Wait Too Long After a Truck Crash?" at bounding box center [872, 69] width 101 height 16
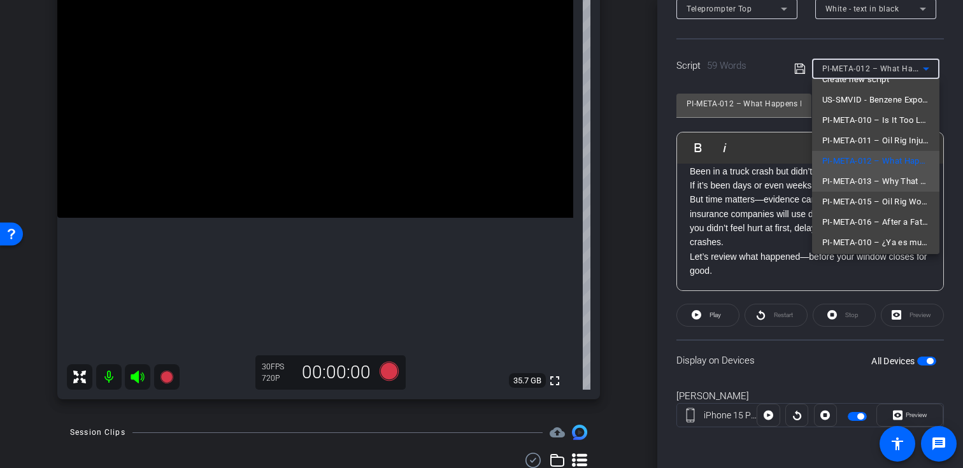
scroll to position [22, 0]
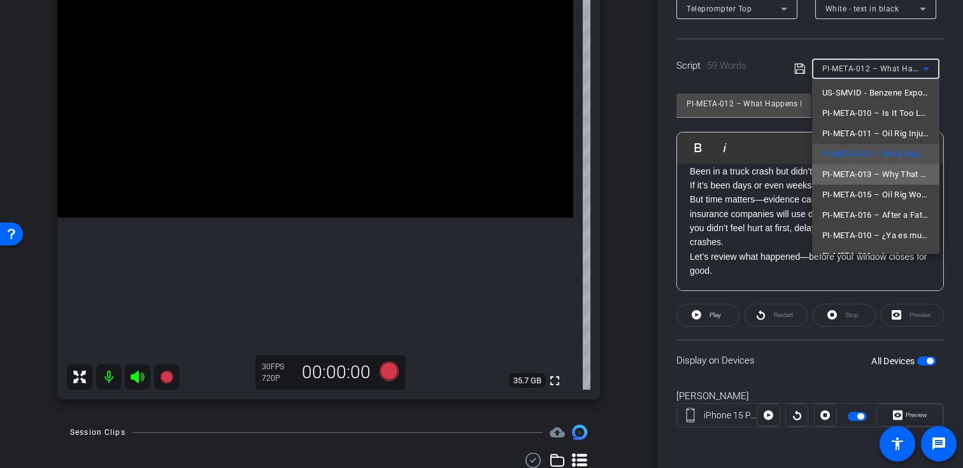
click at [861, 180] on span "PI-META-013 – Why That Social Post Could Hurt Your Injury Claim" at bounding box center [875, 174] width 107 height 15
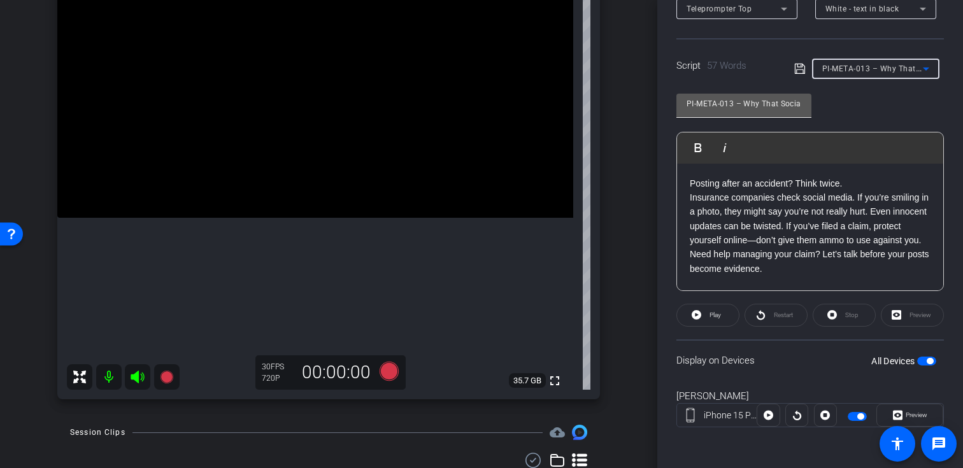
scroll to position [0, 76]
click at [873, 75] on div "PI-META-013 – Why That Social Post Could Hurt Your Injury Claim" at bounding box center [872, 69] width 101 height 16
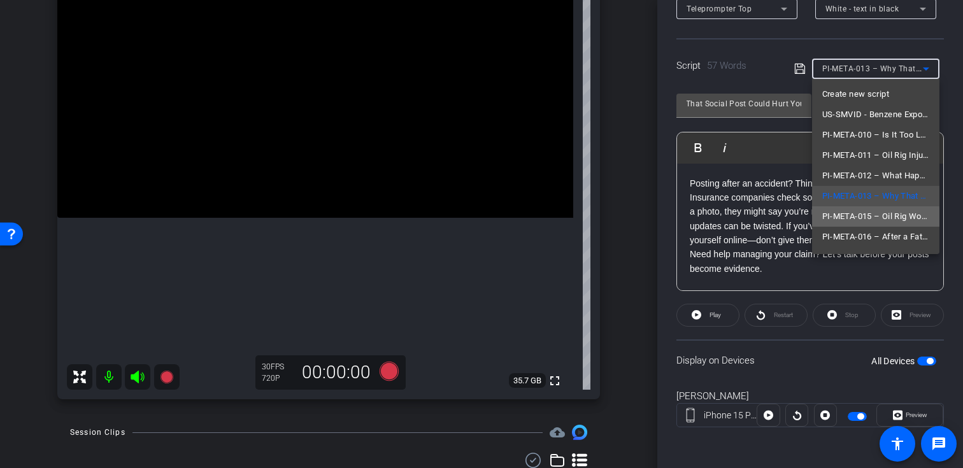
click at [844, 219] on span "PI-META-015 – Oil Rig Workers: Off-the-Clock Surveillance Is Real" at bounding box center [875, 216] width 107 height 15
type input "PI-META-015 – Oil Rig Workers: Off-the-Clock Surveillance Is Real"
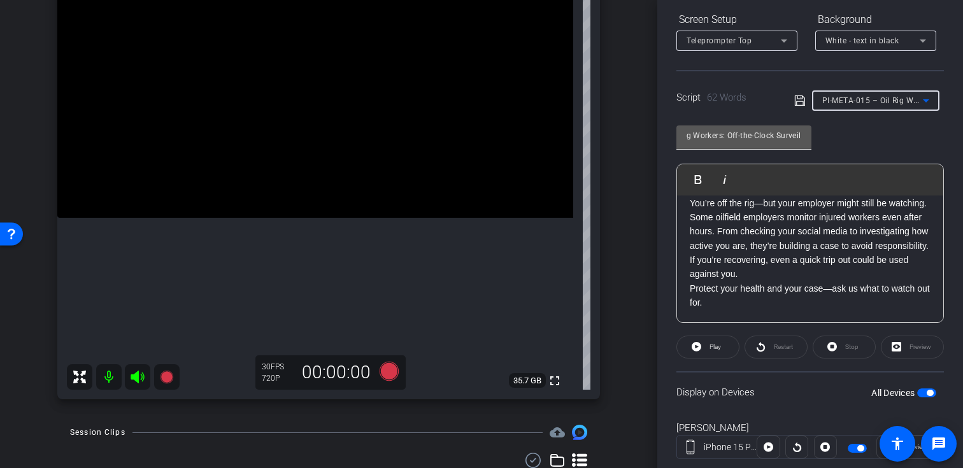
scroll to position [0, 0]
drag, startPoint x: 734, startPoint y: 136, endPoint x: 676, endPoint y: 132, distance: 58.1
click at [676, 132] on div "Participants Teleprompter Adjustments settings [PERSON_NAME] flip Director Ever…" at bounding box center [810, 234] width 306 height 468
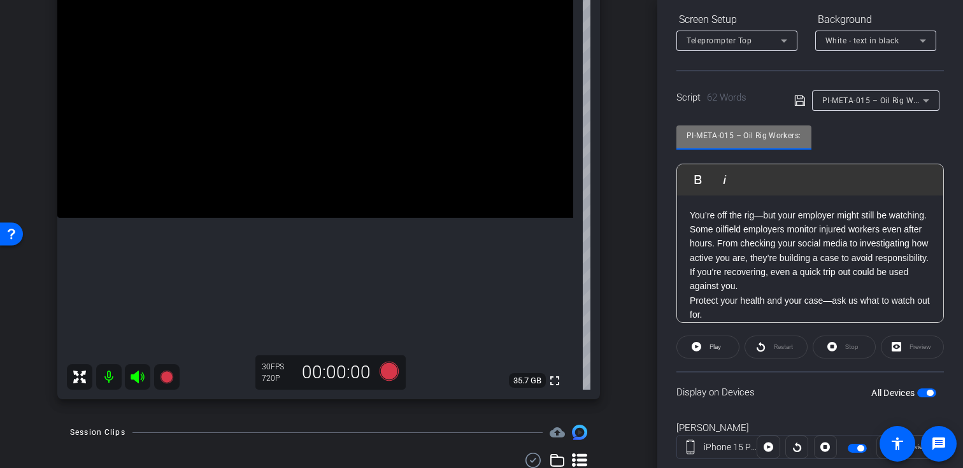
click at [166, 370] on icon at bounding box center [166, 376] width 15 height 15
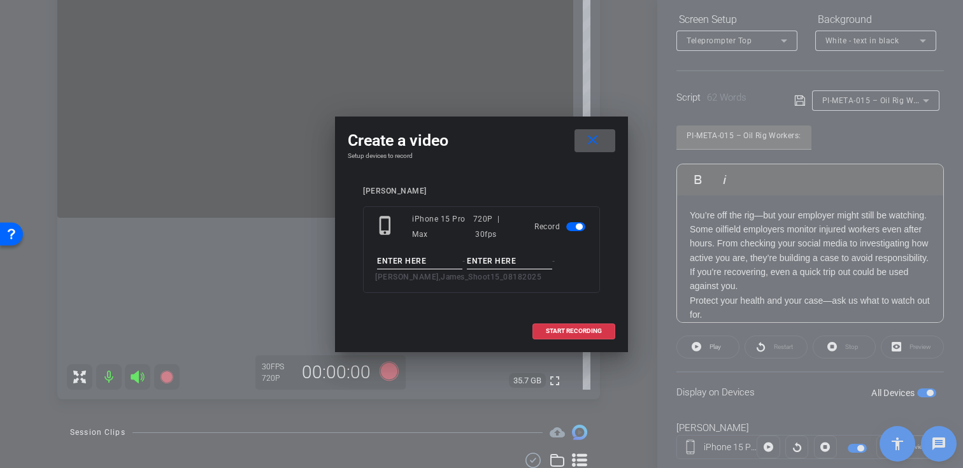
click at [420, 252] on div "phone_iphone iPhone 15 Pro Max 720P | 30fps Record - - [PERSON_NAME],James_Shoo…" at bounding box center [481, 249] width 237 height 87
click at [434, 266] on input at bounding box center [419, 262] width 85 height 16
paste input "PI-META-015"
type input "PI-META-015"
click at [484, 266] on input at bounding box center [509, 262] width 85 height 16
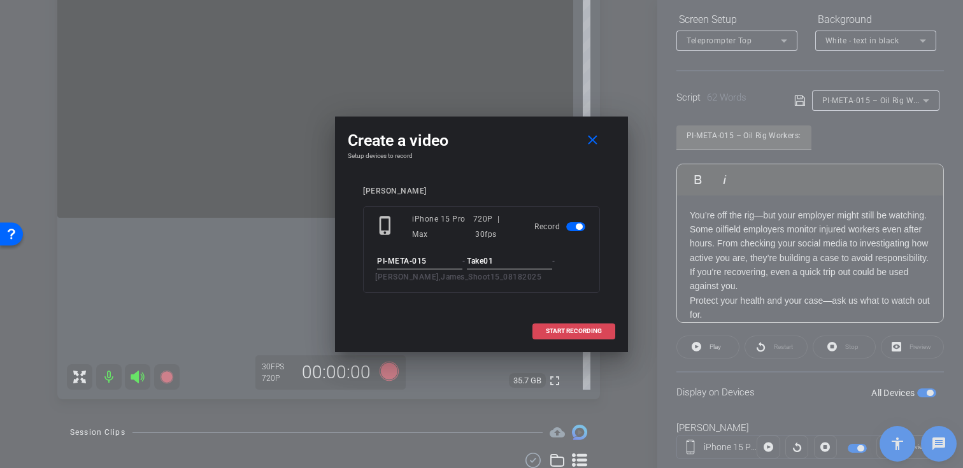
type input "Take01"
click at [578, 329] on span "START RECORDING" at bounding box center [574, 331] width 56 height 6
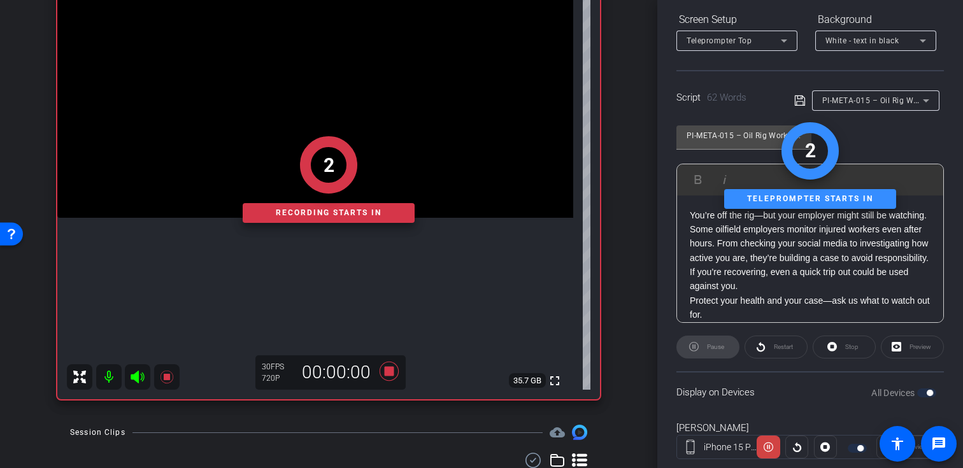
scroll to position [228, 0]
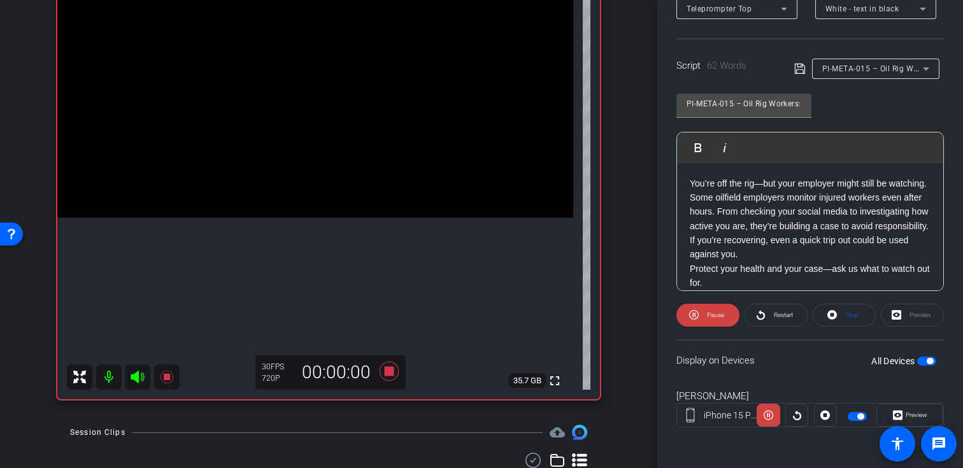
click at [140, 382] on icon at bounding box center [137, 376] width 15 height 15
click at [894, 411] on icon at bounding box center [898, 416] width 10 height 10
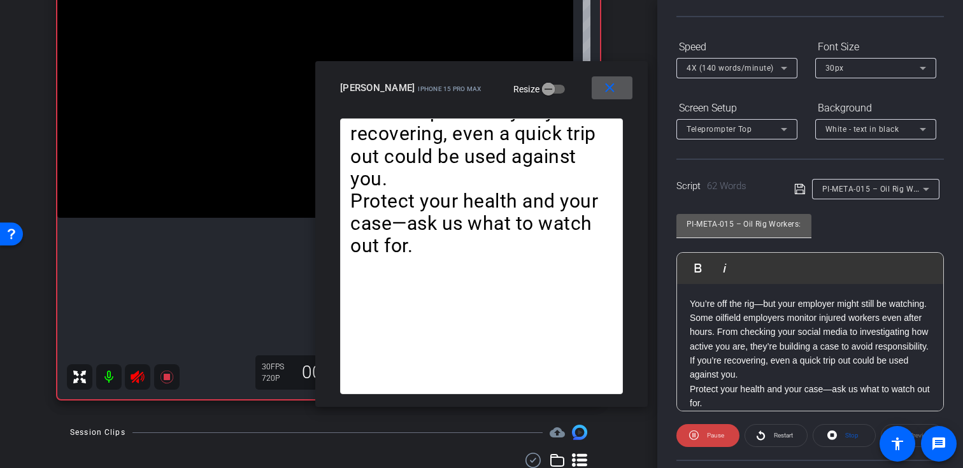
scroll to position [104, 0]
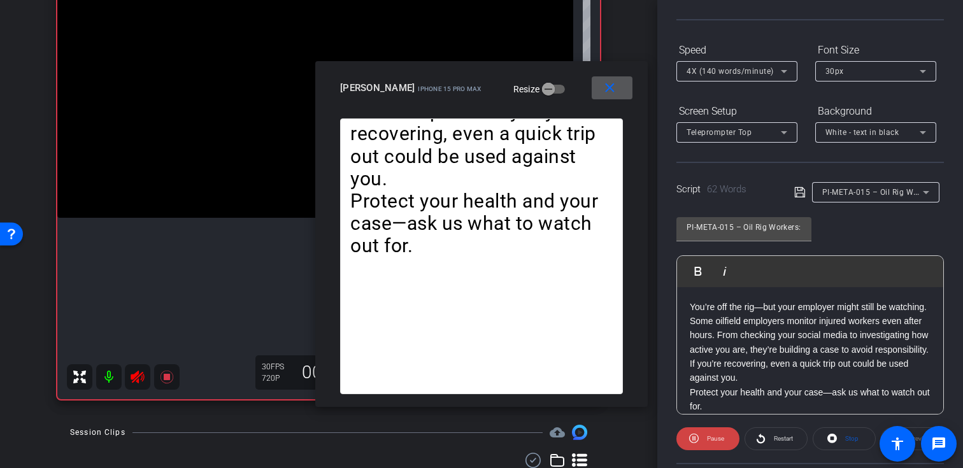
click at [777, 73] on icon at bounding box center [784, 71] width 15 height 15
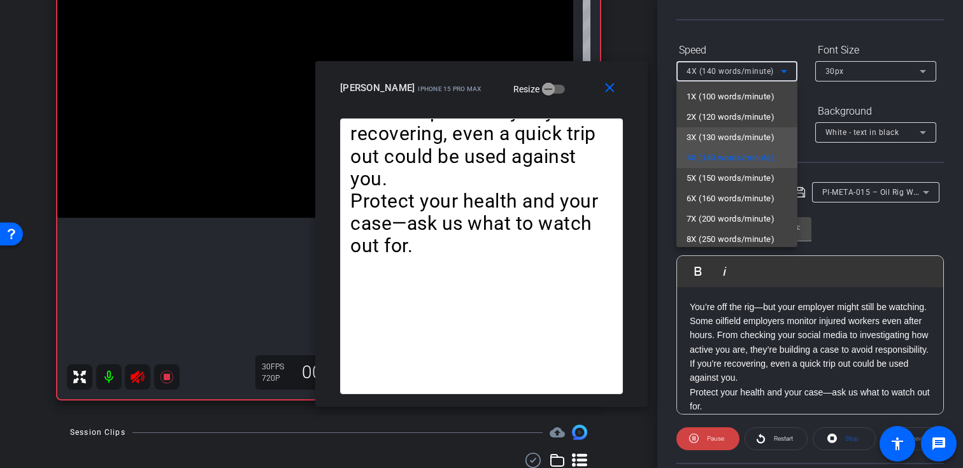
click at [744, 134] on span "3X (130 words/minute)" at bounding box center [731, 137] width 88 height 15
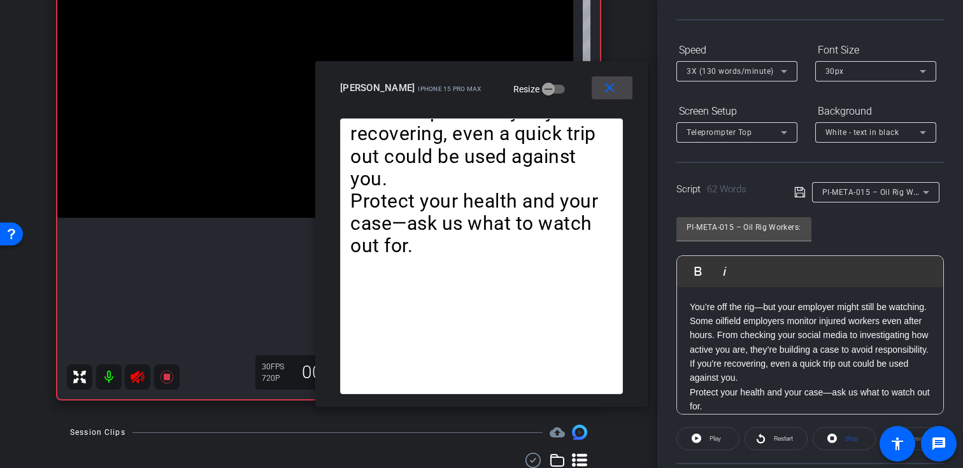
click at [605, 87] on mat-icon "close" at bounding box center [610, 88] width 16 height 16
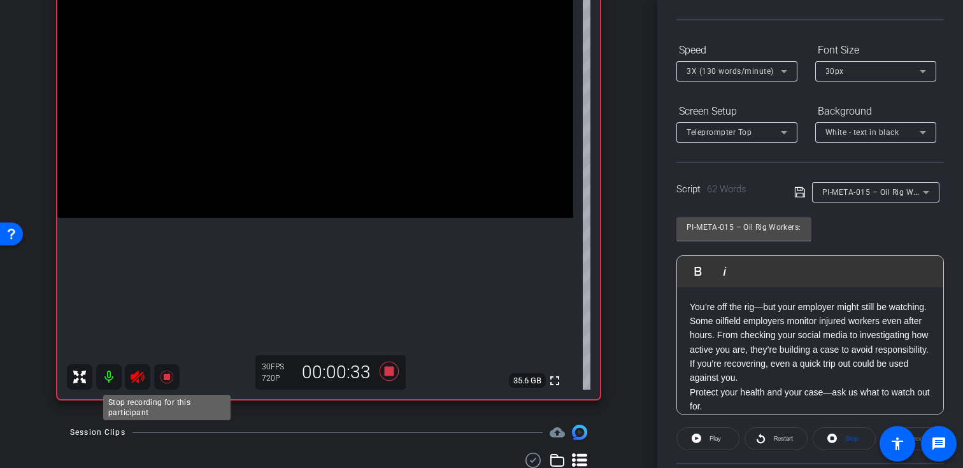
click at [165, 379] on icon at bounding box center [166, 377] width 13 height 13
click at [139, 379] on icon at bounding box center [137, 376] width 15 height 15
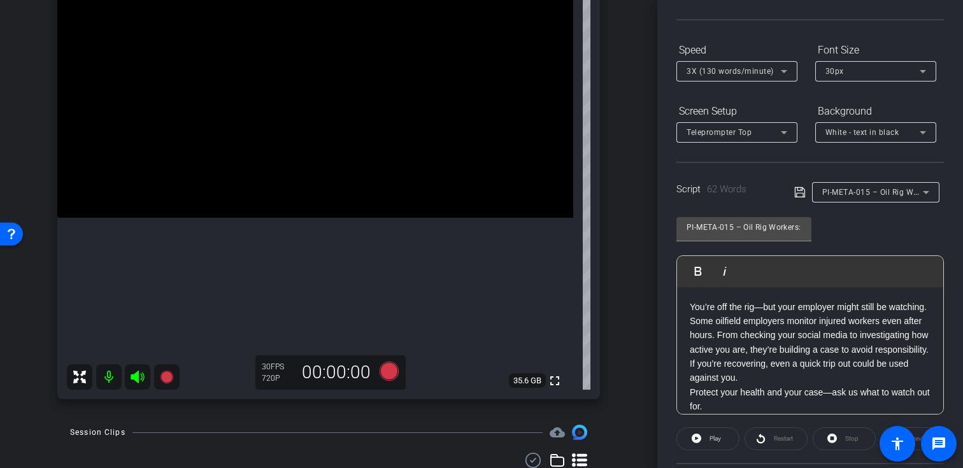
scroll to position [241, 0]
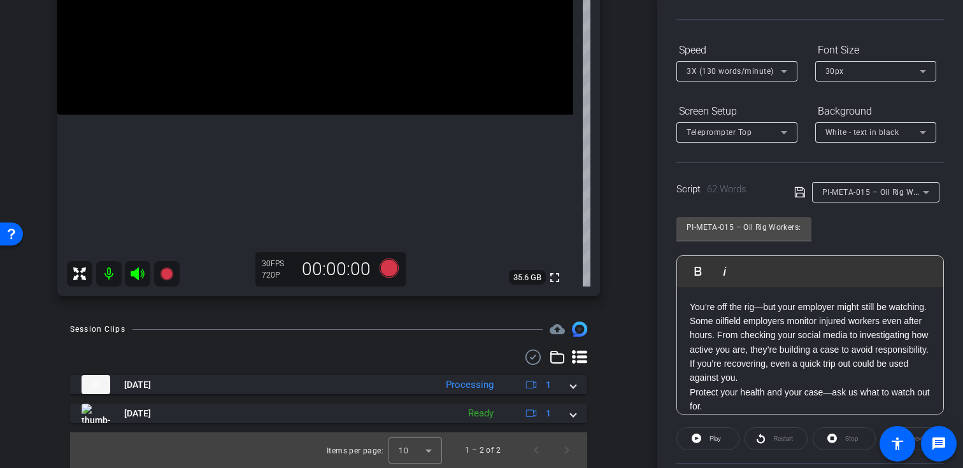
click at [856, 227] on div "PI-META-015 – Oil Rig Workers: Off-the-Clock Surveillance Is Real Play Play fro…" at bounding box center [811, 311] width 268 height 207
click at [873, 192] on span "PI-META-015 – Oil Rig Workers: Off-the-Clock Surveillance Is Real" at bounding box center [942, 192] width 241 height 10
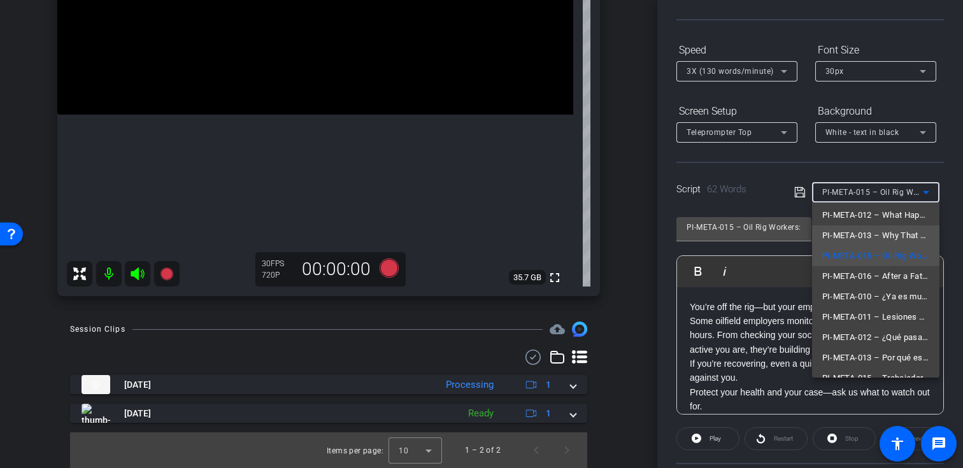
scroll to position [94, 0]
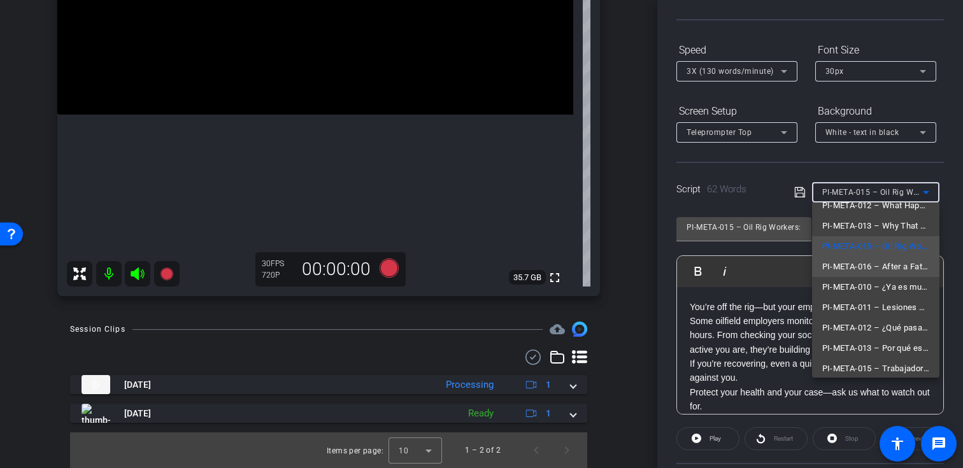
click at [861, 273] on span "PI-META-016 – After a Fatal Truck Accident: What Are the Family’s Rights?" at bounding box center [875, 266] width 107 height 15
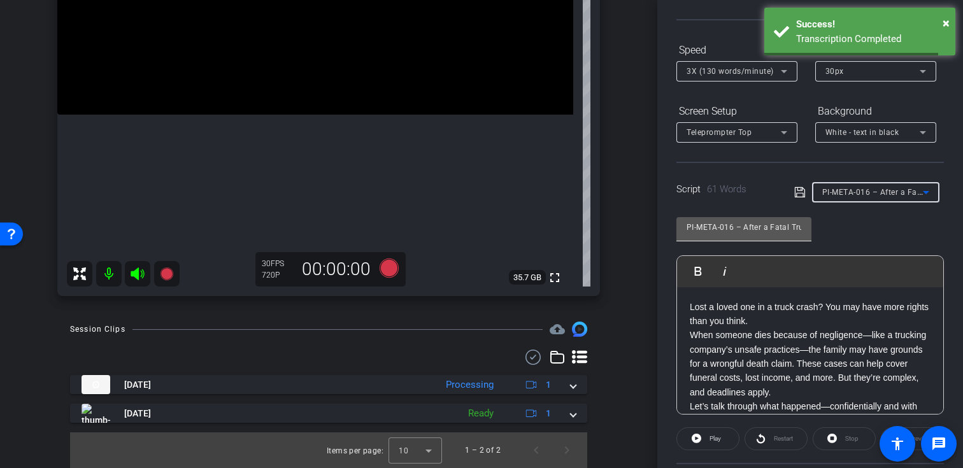
scroll to position [117, 0]
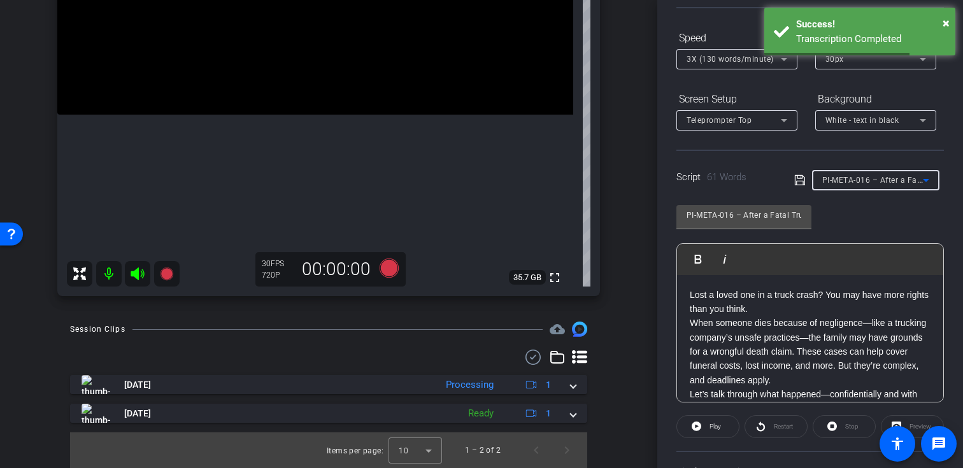
click at [869, 178] on span "PI-META-016 – After a Fatal Truck Accident: What Are the Family’s Rights?" at bounding box center [961, 180] width 278 height 10
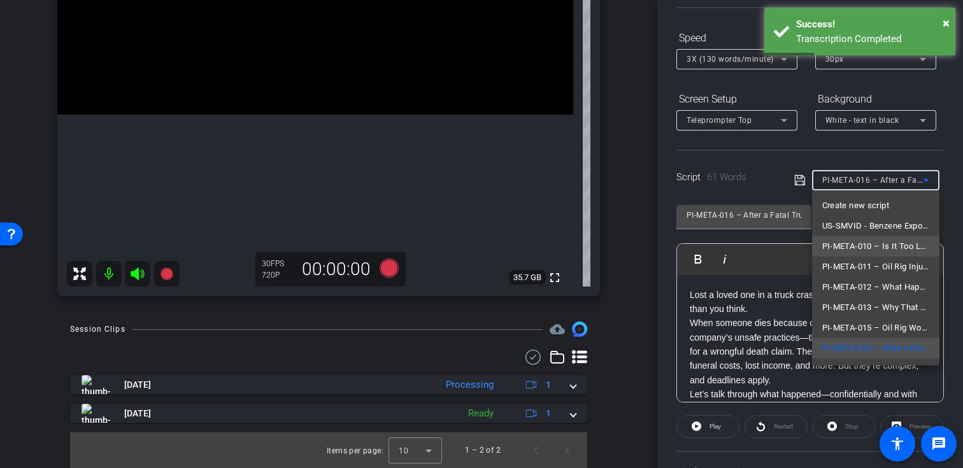
click at [863, 254] on span "PI-META-010 – Is It Too Late to File a Claim?" at bounding box center [875, 246] width 107 height 15
type input "PI-META-010 – Is It Too Late to File a Claim?"
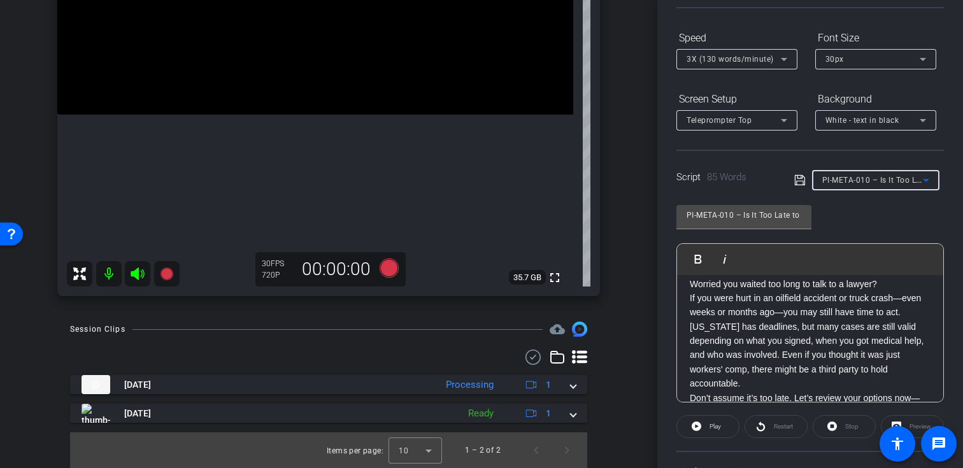
scroll to position [0, 0]
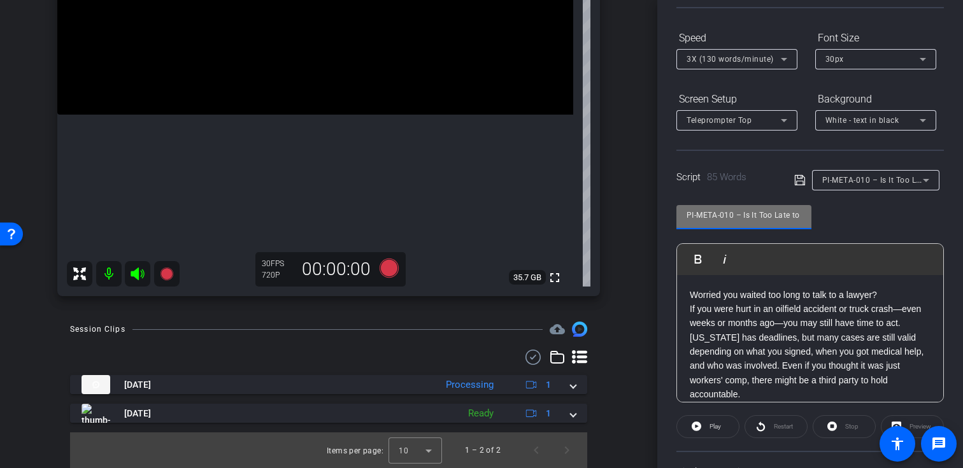
drag, startPoint x: 733, startPoint y: 214, endPoint x: 665, endPoint y: 213, distance: 68.2
click at [665, 213] on div "Participants Teleprompter Adjustments settings Krystal Delgadillo flip Director…" at bounding box center [810, 234] width 306 height 468
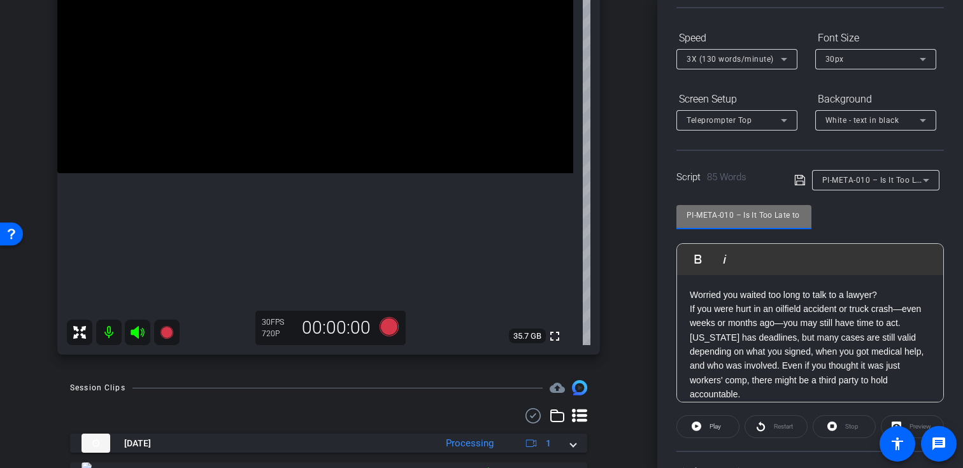
scroll to position [175, 0]
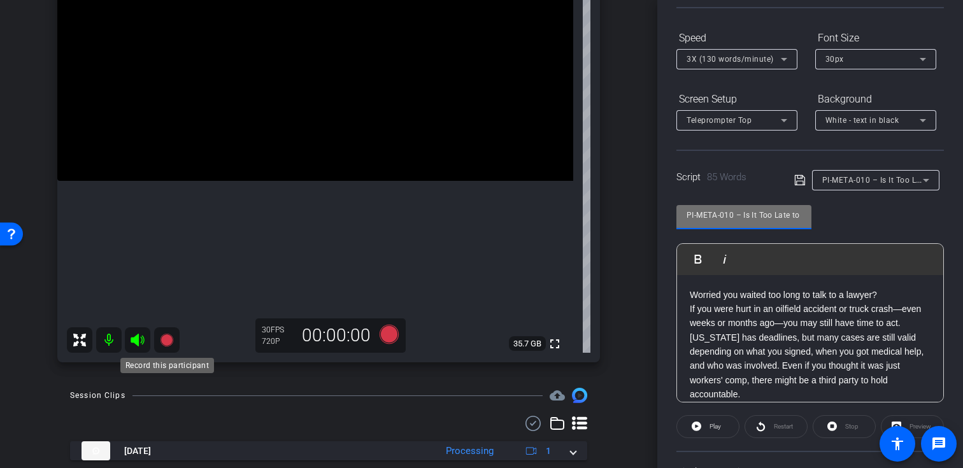
click at [169, 340] on icon at bounding box center [166, 340] width 13 height 13
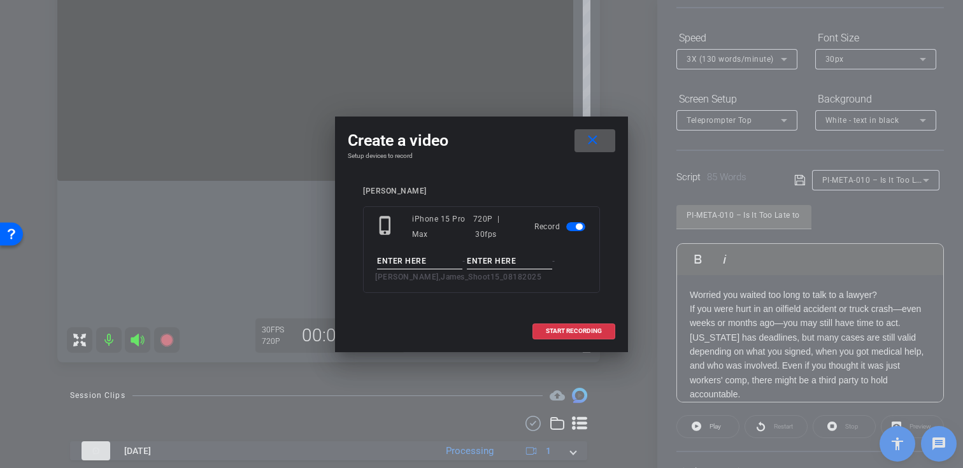
click at [406, 254] on input at bounding box center [419, 262] width 85 height 16
paste input "PI-META-010"
type input "PI-META-010"
click at [499, 258] on input at bounding box center [509, 262] width 85 height 16
type input "Take01"
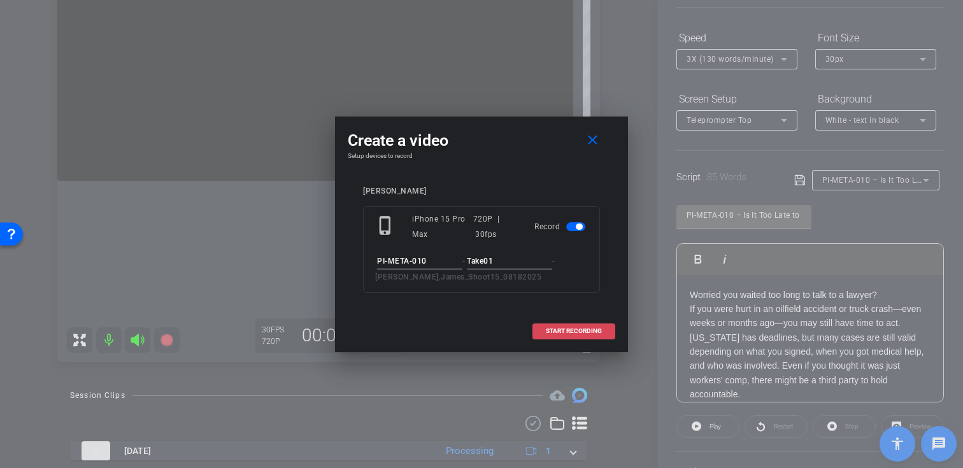
click at [596, 333] on span "START RECORDING" at bounding box center [574, 331] width 56 height 6
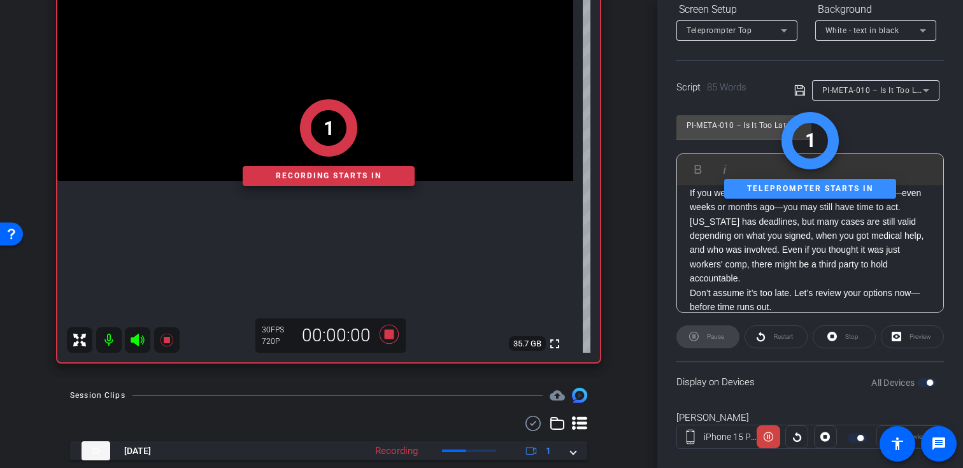
scroll to position [228, 0]
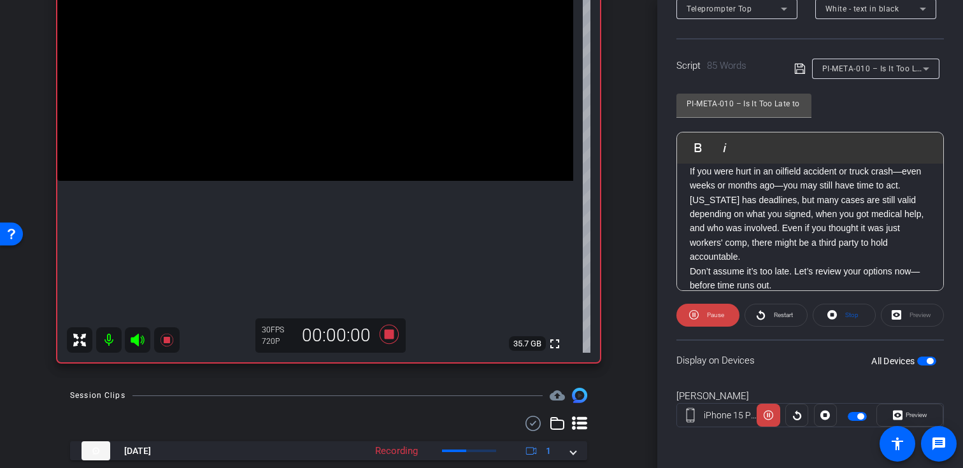
click at [139, 346] on icon at bounding box center [137, 340] width 15 height 15
click at [882, 414] on span at bounding box center [910, 415] width 66 height 31
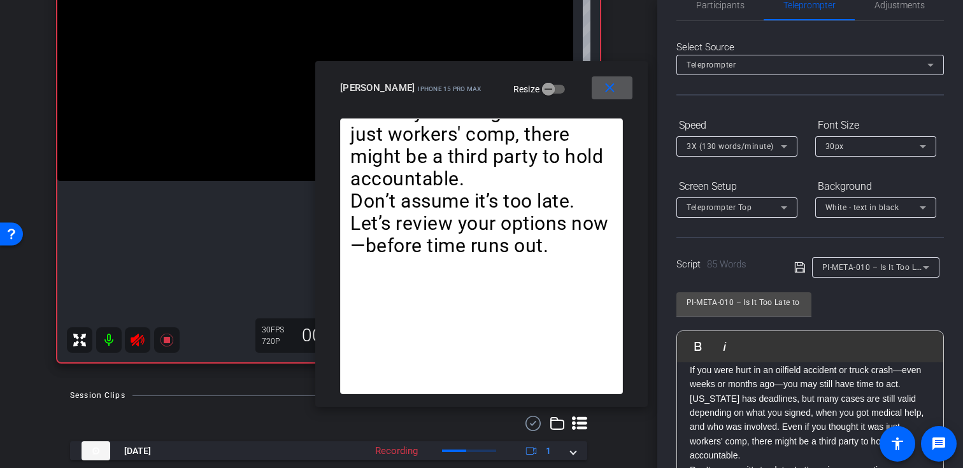
scroll to position [28, 0]
click at [763, 150] on span "3X (130 words/minute)" at bounding box center [730, 147] width 87 height 9
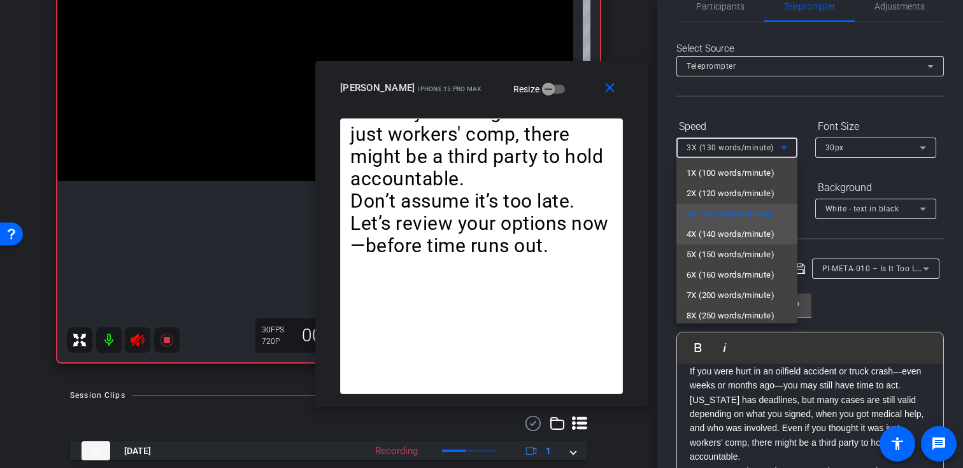
click at [729, 236] on span "4X (140 words/minute)" at bounding box center [731, 234] width 88 height 15
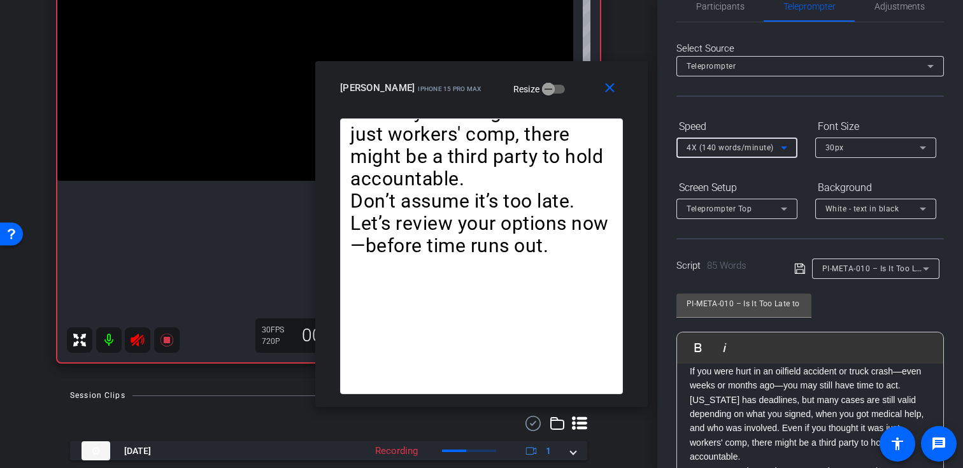
click at [771, 149] on span "4X (140 words/minute)" at bounding box center [730, 147] width 87 height 9
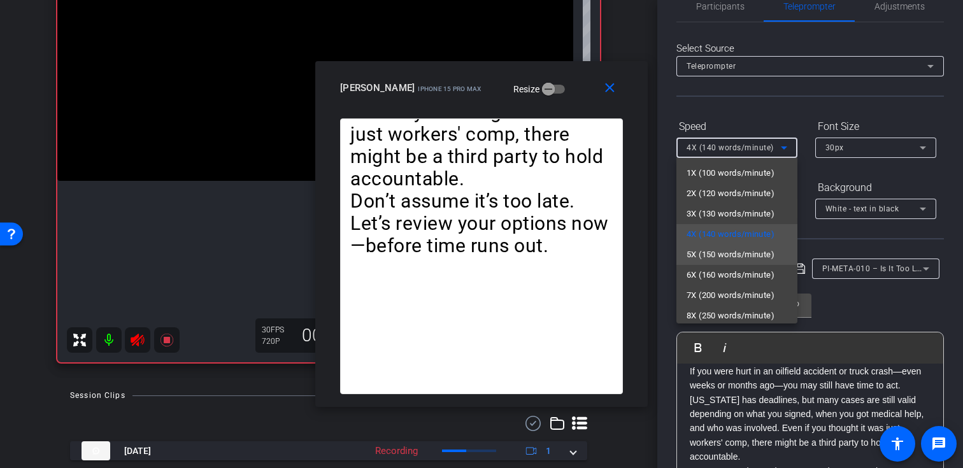
click at [733, 261] on span "5X (150 words/minute)" at bounding box center [731, 254] width 88 height 15
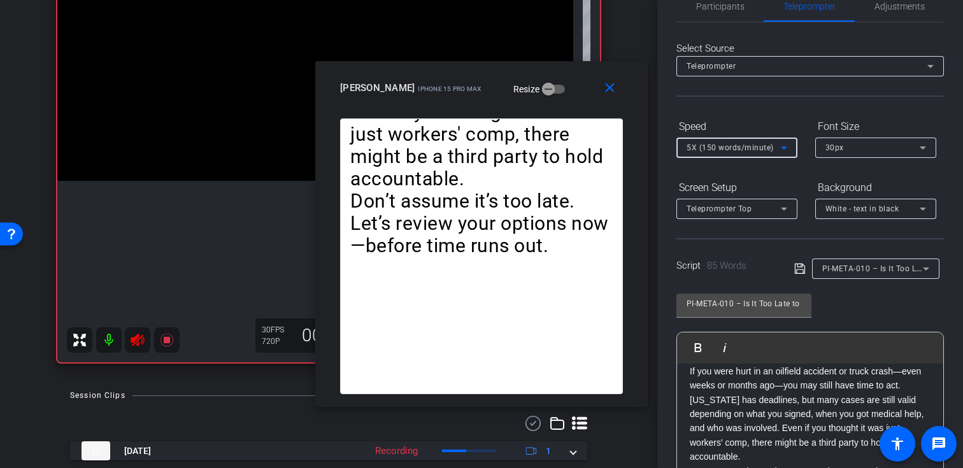
click at [752, 143] on span "5X (150 words/minute)" at bounding box center [730, 147] width 87 height 9
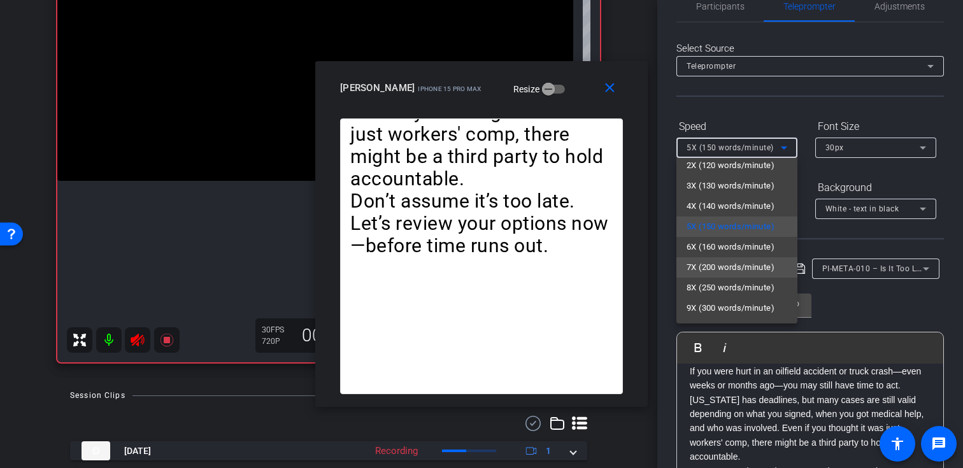
click at [727, 264] on span "7X (200 words/minute)" at bounding box center [731, 267] width 88 height 15
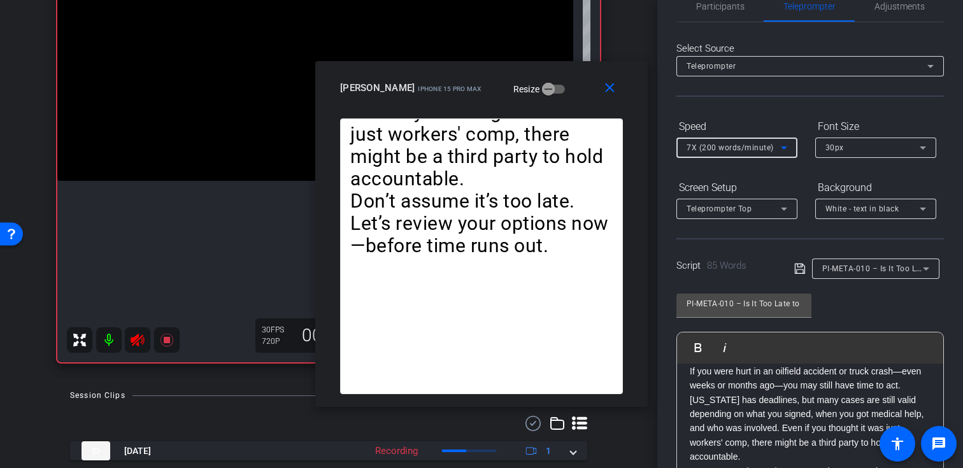
click at [757, 148] on span "7X (200 words/minute)" at bounding box center [730, 147] width 87 height 9
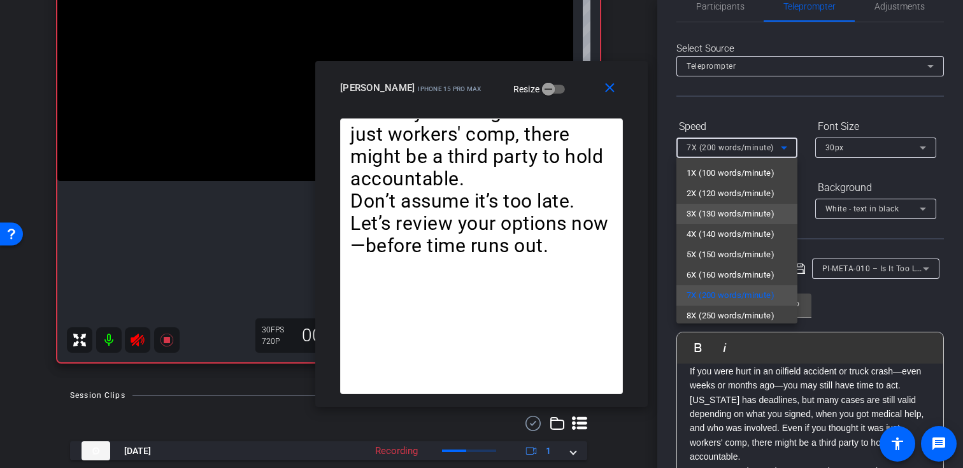
click at [731, 218] on span "3X (130 words/minute)" at bounding box center [731, 213] width 88 height 15
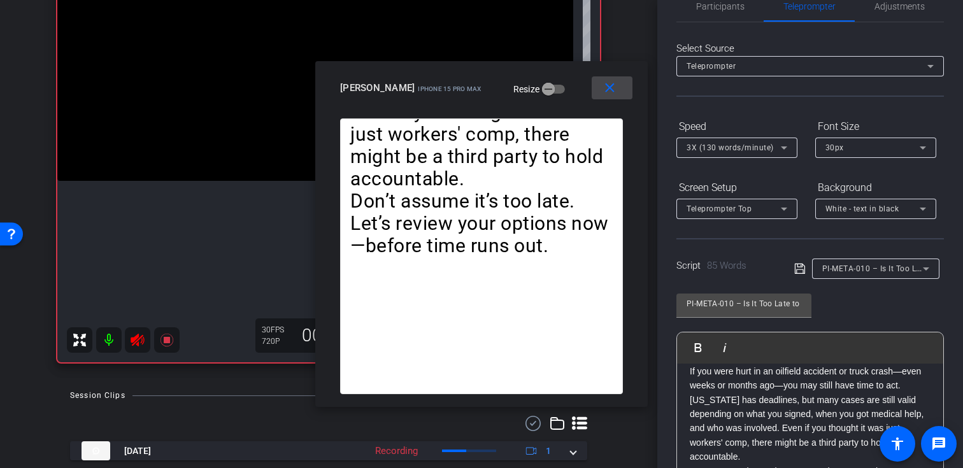
click at [612, 93] on mat-icon "close" at bounding box center [610, 88] width 16 height 16
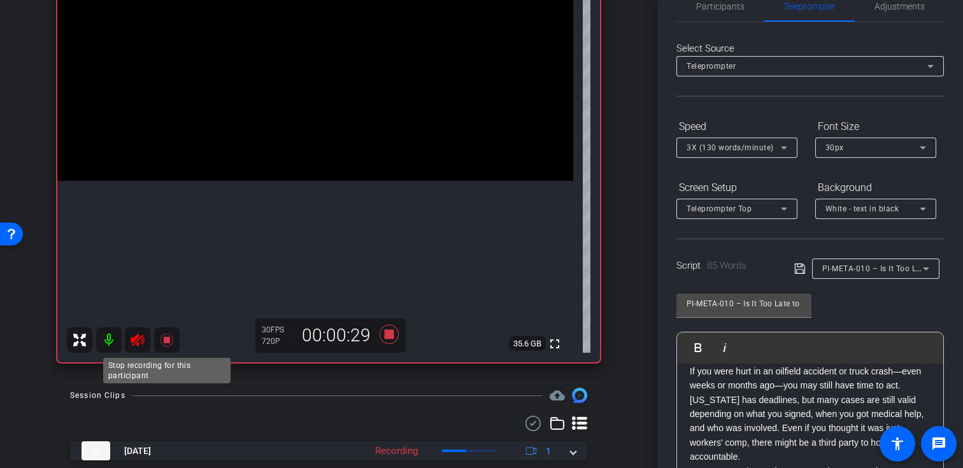
click at [171, 343] on icon at bounding box center [166, 340] width 15 height 15
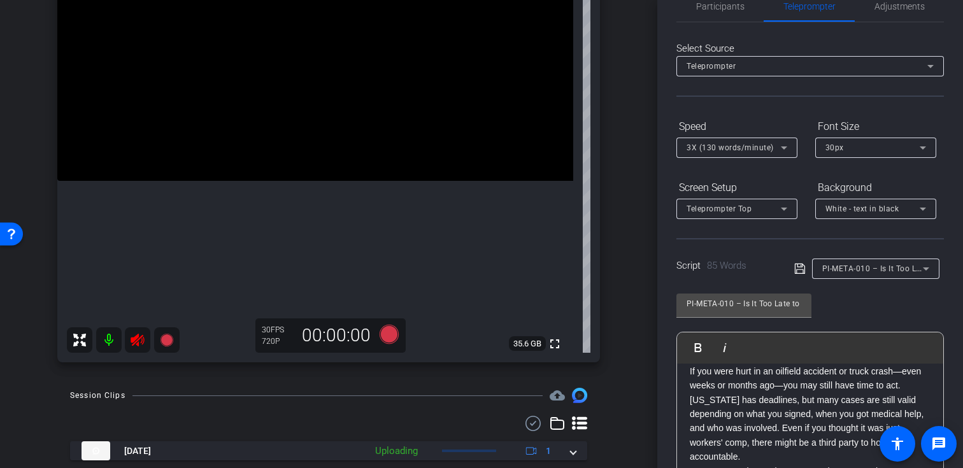
click at [136, 341] on icon at bounding box center [137, 340] width 13 height 13
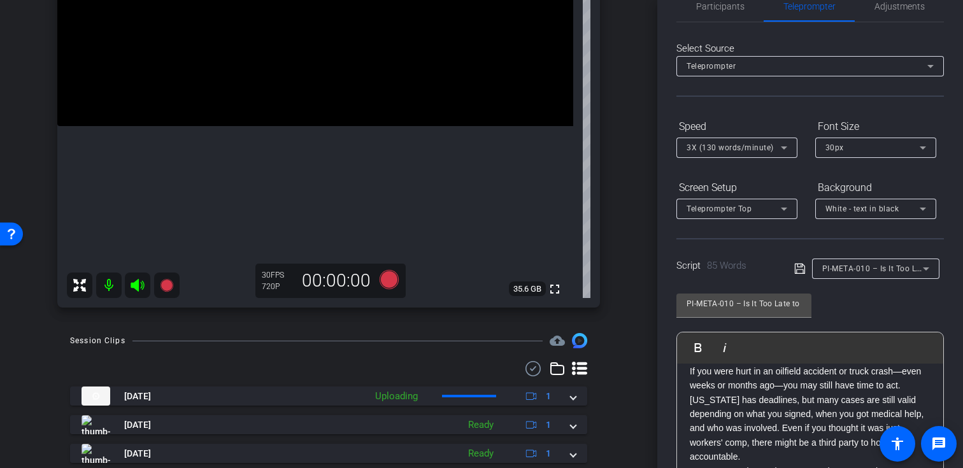
scroll to position [270, 0]
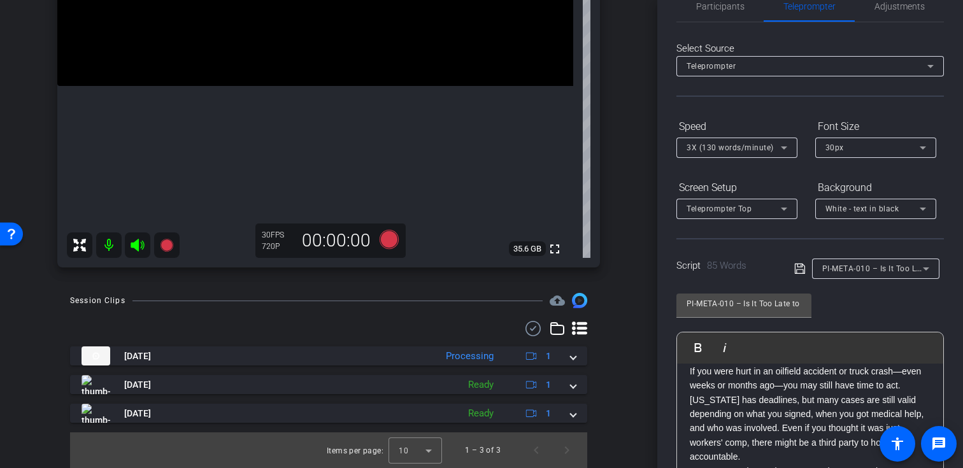
click at [887, 269] on span "PI-META-010 – Is It Too Late to File a Claim?" at bounding box center [905, 268] width 167 height 10
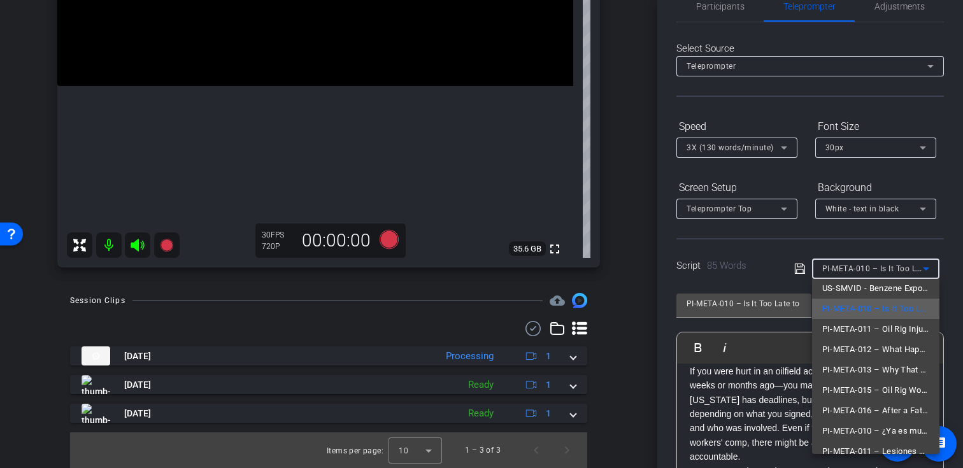
scroll to position [32, 0]
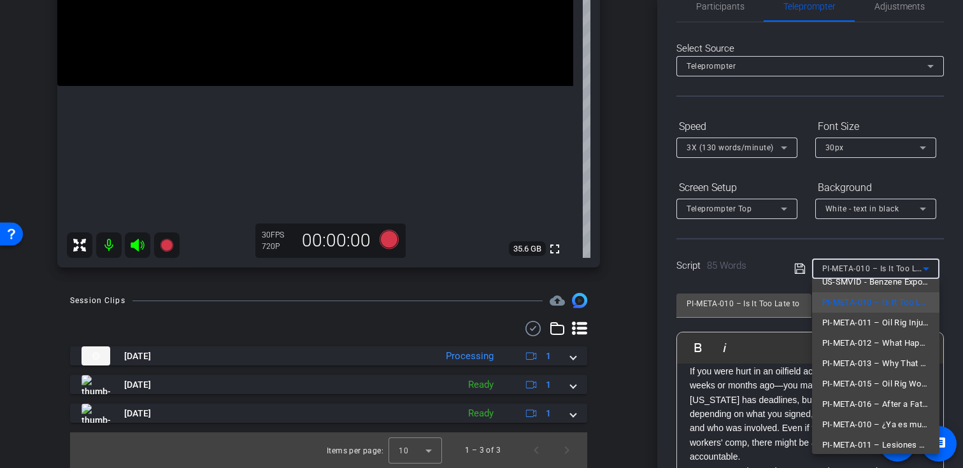
click at [563, 415] on div at bounding box center [481, 234] width 963 height 468
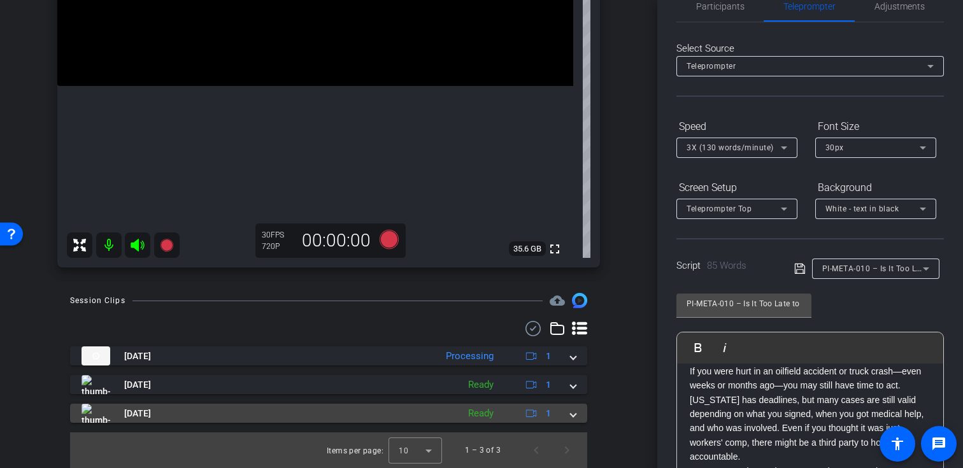
click at [570, 411] on div "Aug 18, 2025 Ready 1" at bounding box center [326, 413] width 489 height 19
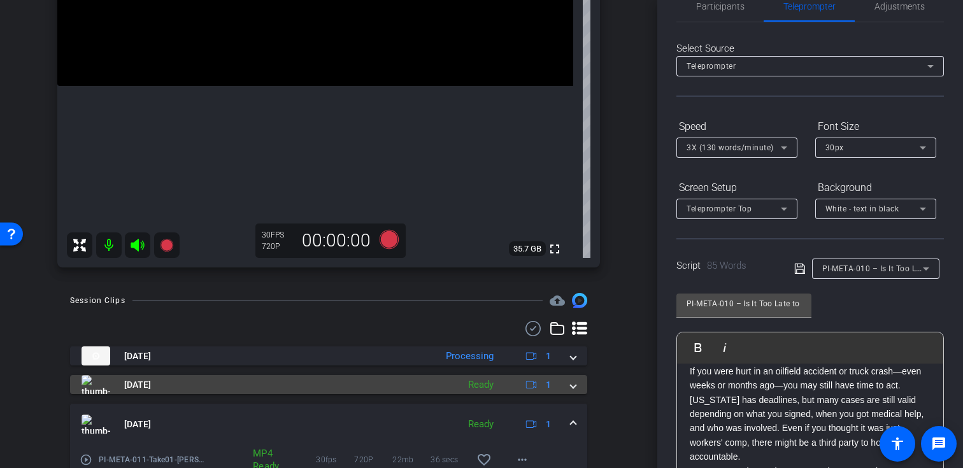
click at [570, 387] on div "Aug 18, 2025 Ready 1" at bounding box center [326, 384] width 489 height 19
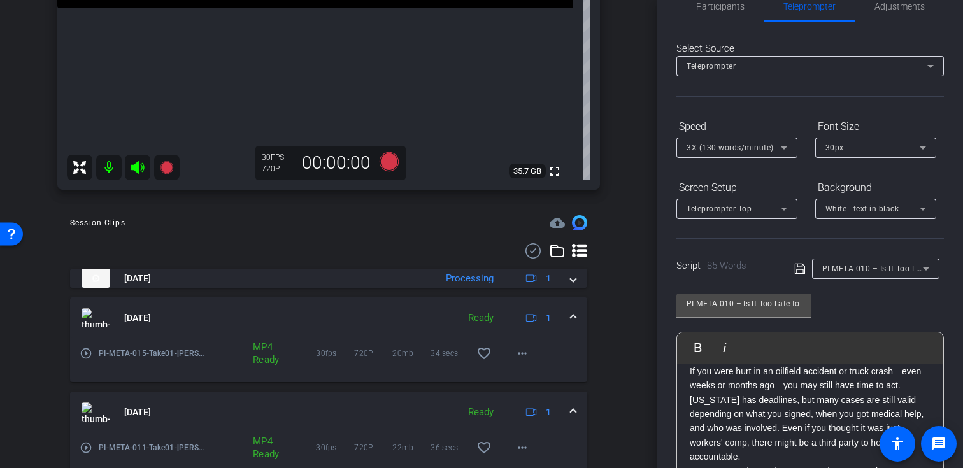
scroll to position [356, 0]
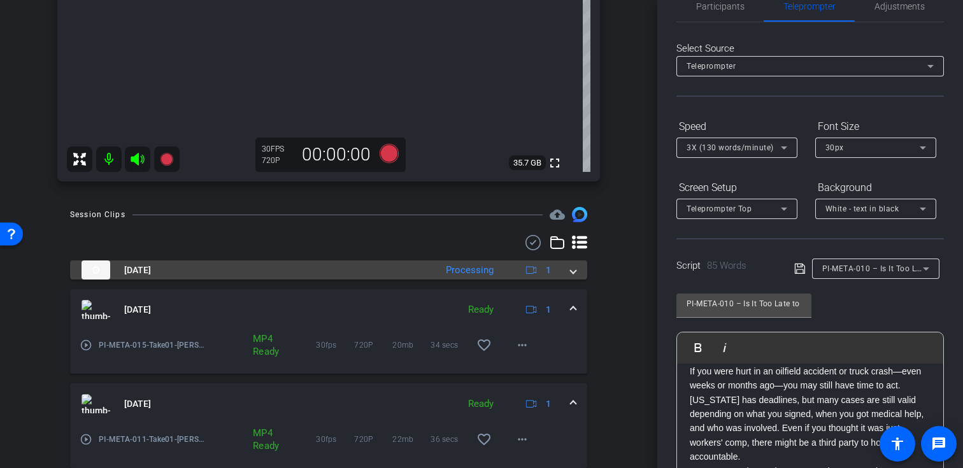
click at [582, 264] on mat-expansion-panel-header "Aug 18, 2025 Processing 1" at bounding box center [328, 270] width 517 height 19
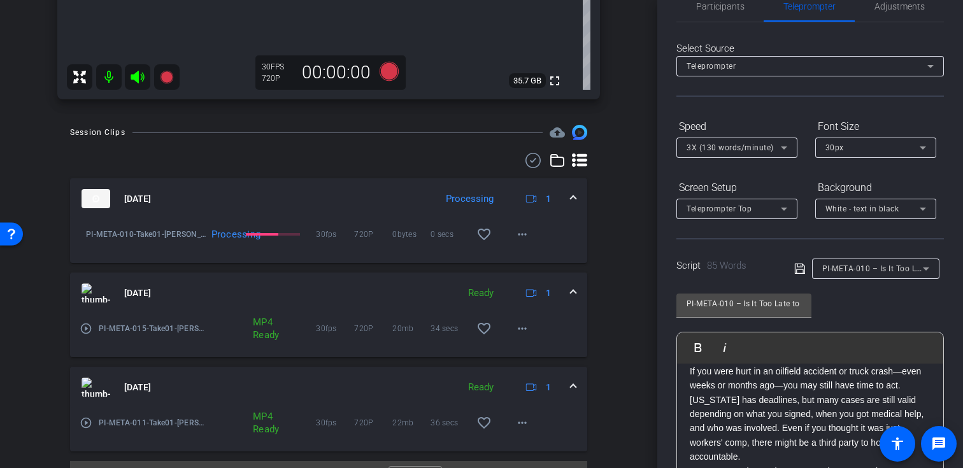
scroll to position [467, 0]
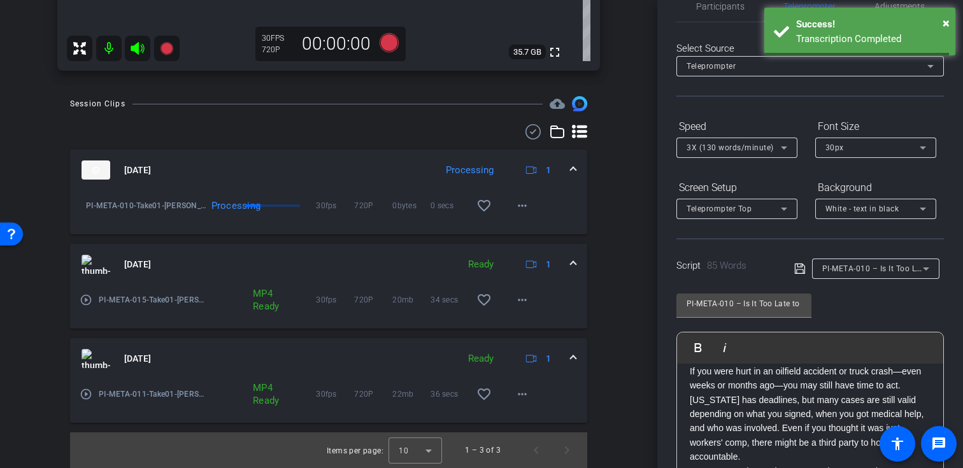
click at [864, 259] on div "PI-META-010 – Is It Too Late to File a Claim?" at bounding box center [875, 269] width 107 height 20
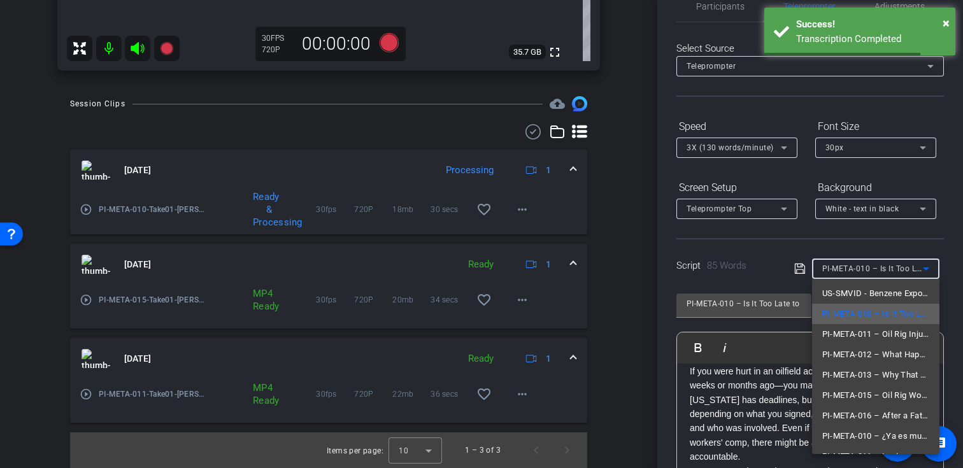
scroll to position [26, 0]
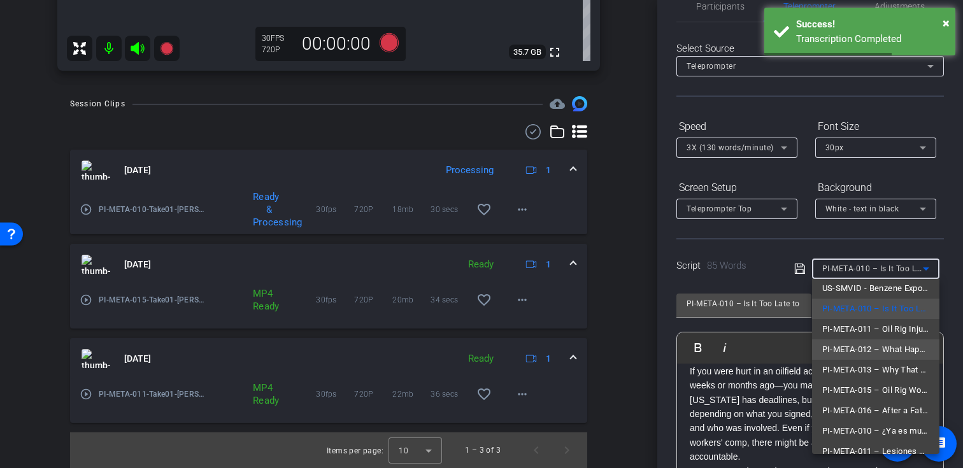
click at [863, 344] on span "PI-META-012 – What Happens If You Wait Too Long After a Truck Crash?" at bounding box center [875, 349] width 107 height 15
type input "PI-META-012 – What Happens If You Wait Too Long After a Truck Crash?"
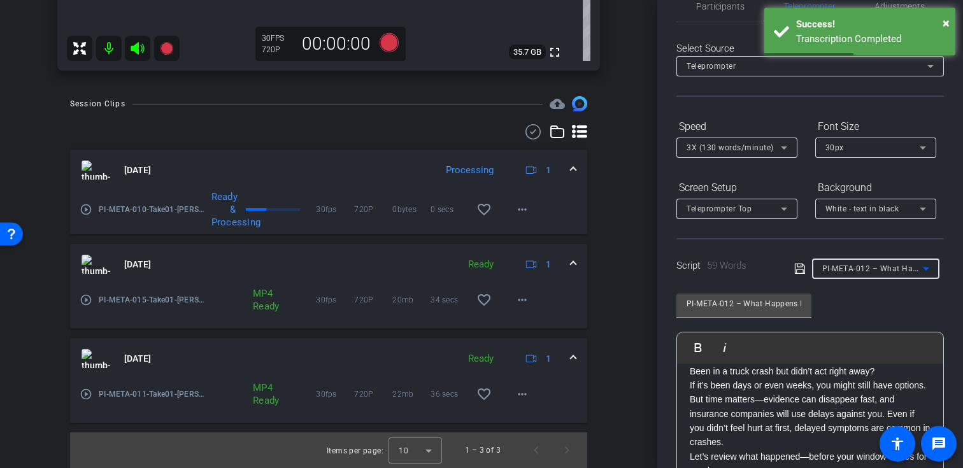
scroll to position [0, 0]
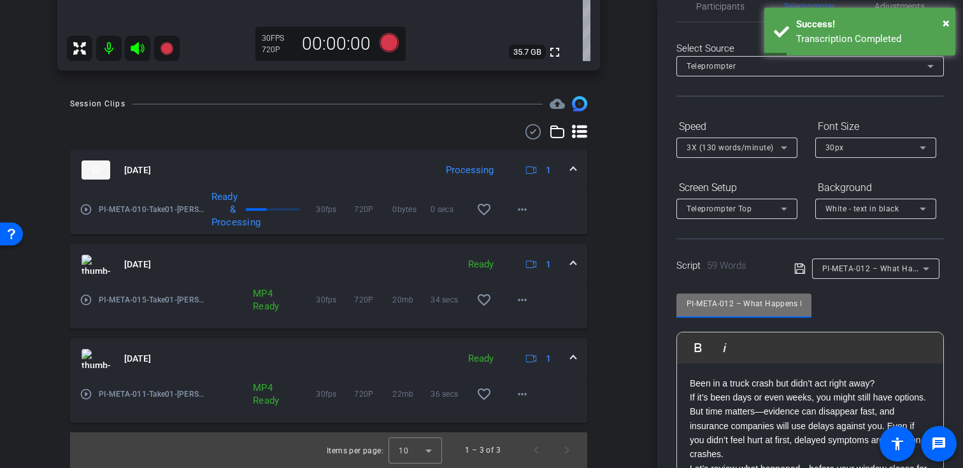
drag, startPoint x: 734, startPoint y: 304, endPoint x: 677, endPoint y: 303, distance: 57.3
click at [677, 303] on div "PI-META-012 – What Happens If You Wait Too Long After a Truck Crash?" at bounding box center [744, 306] width 135 height 24
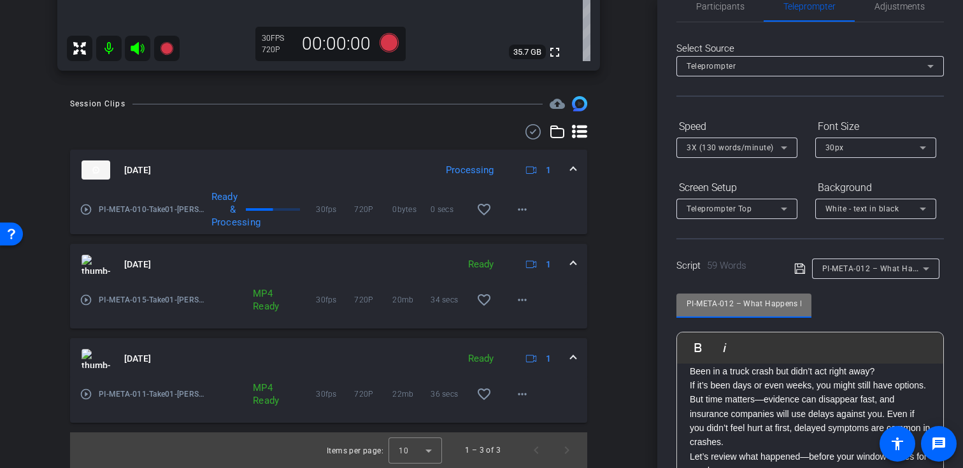
scroll to position [61, 0]
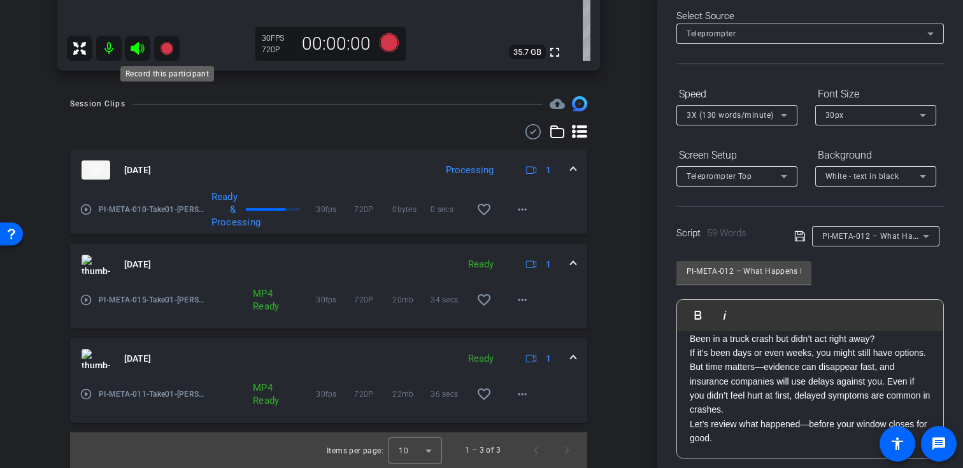
click at [166, 51] on icon at bounding box center [166, 48] width 13 height 13
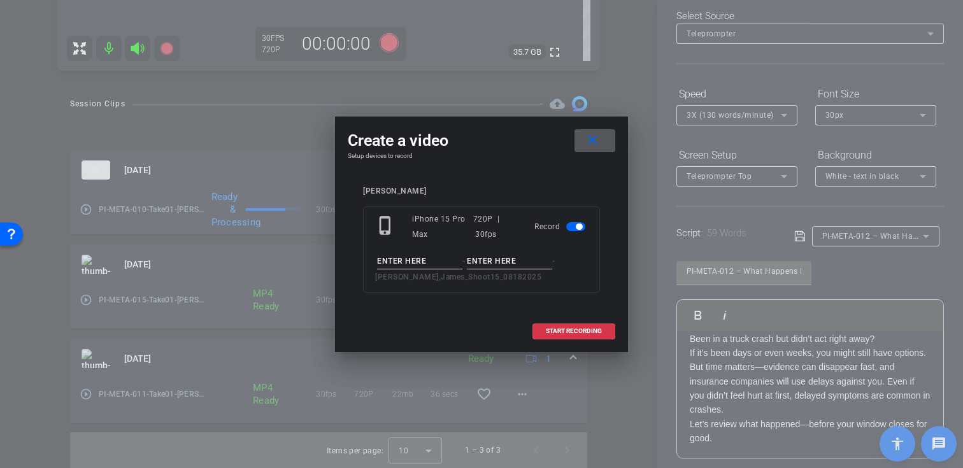
click at [388, 255] on input at bounding box center [419, 262] width 85 height 16
paste input "PI-META-012"
type input "PI-META-012"
click at [517, 263] on input at bounding box center [509, 262] width 85 height 16
type input "Take01"
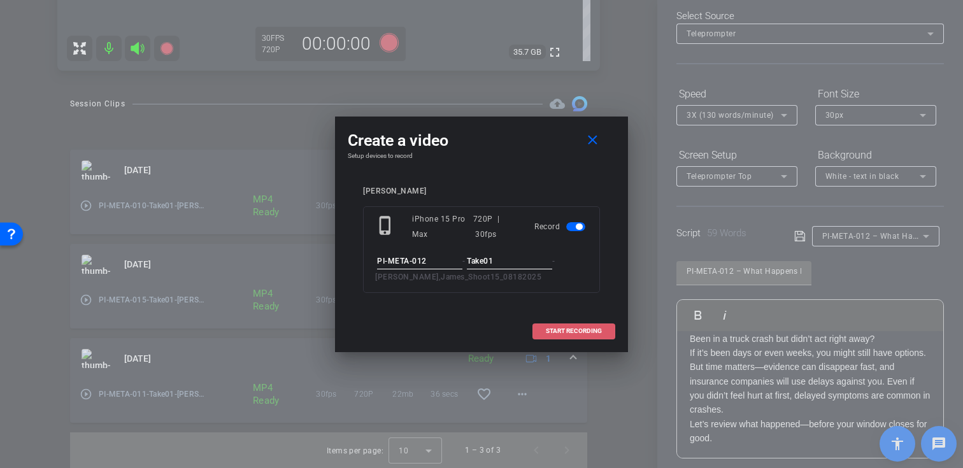
click at [543, 329] on span at bounding box center [574, 331] width 82 height 31
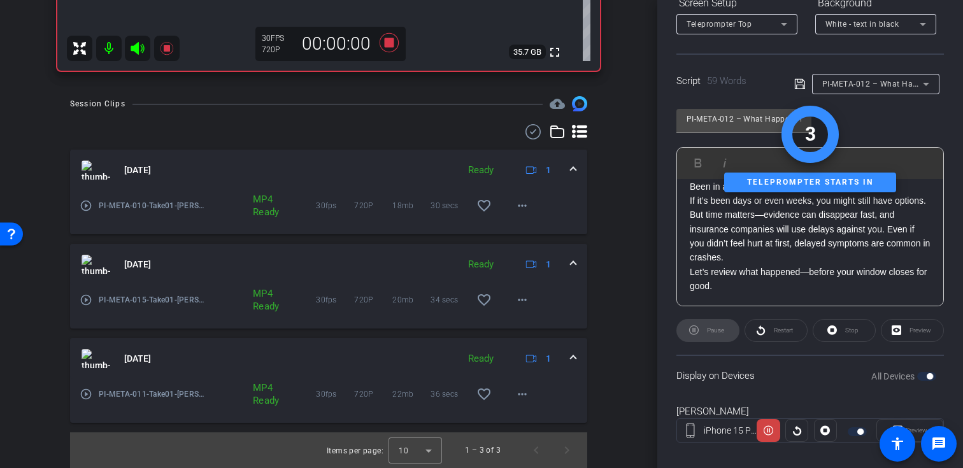
scroll to position [215, 0]
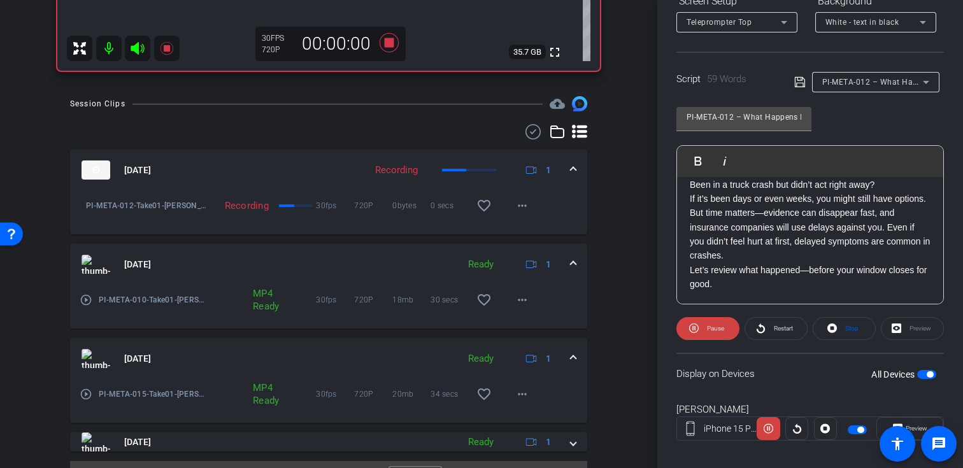
click at [141, 52] on icon at bounding box center [137, 48] width 15 height 15
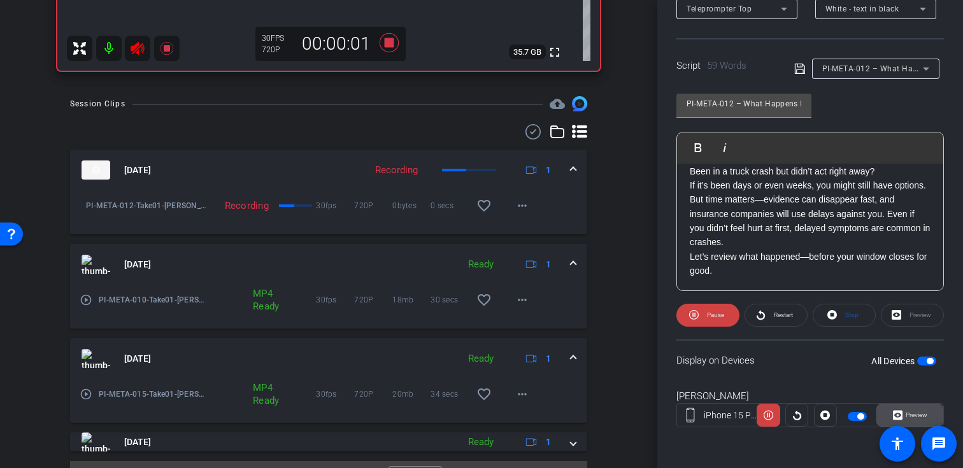
click at [895, 417] on icon at bounding box center [898, 415] width 10 height 19
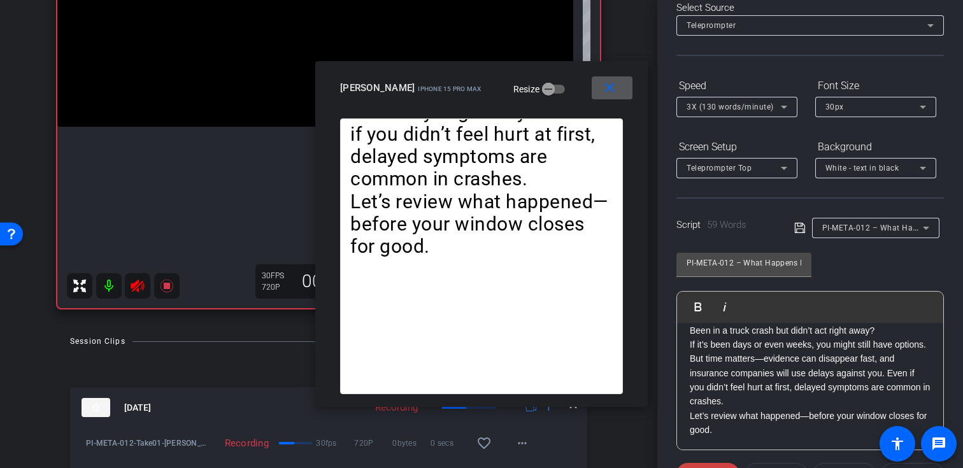
scroll to position [0, 0]
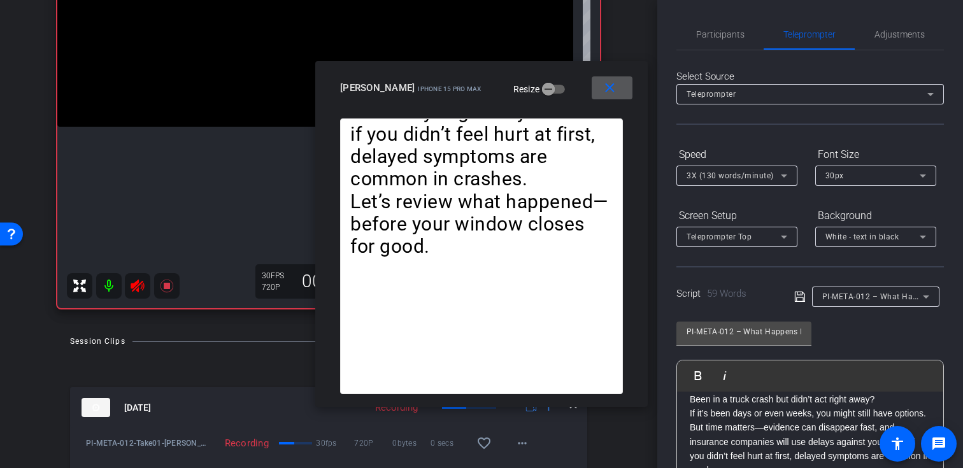
click at [729, 175] on span "3X (130 words/minute)" at bounding box center [730, 175] width 87 height 9
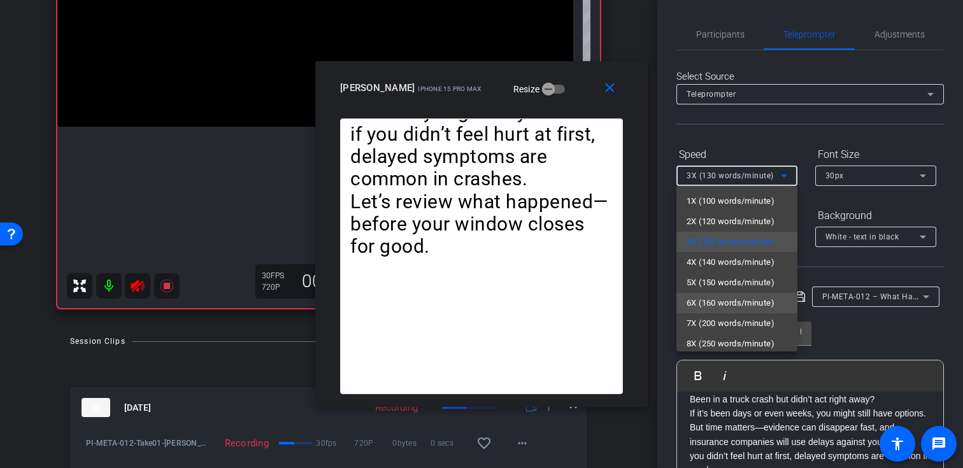
click at [729, 305] on span "6X (160 words/minute)" at bounding box center [731, 303] width 88 height 15
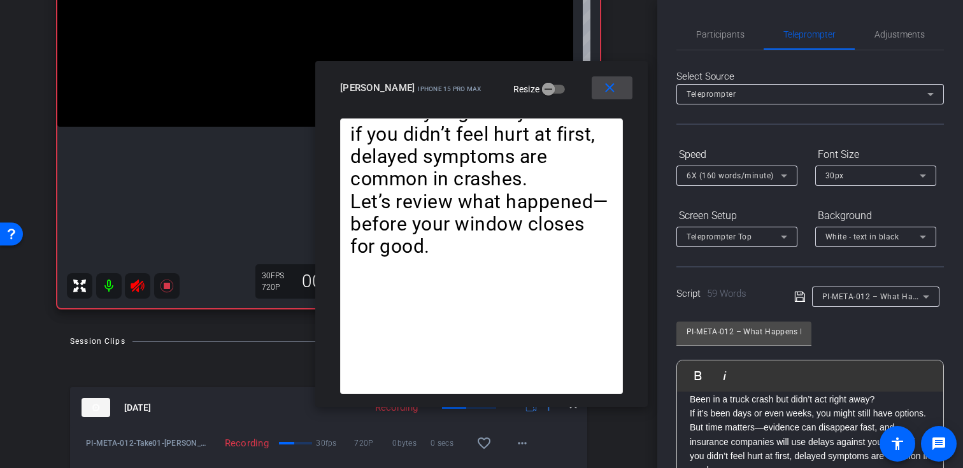
click at [611, 89] on mat-icon "close" at bounding box center [610, 88] width 16 height 16
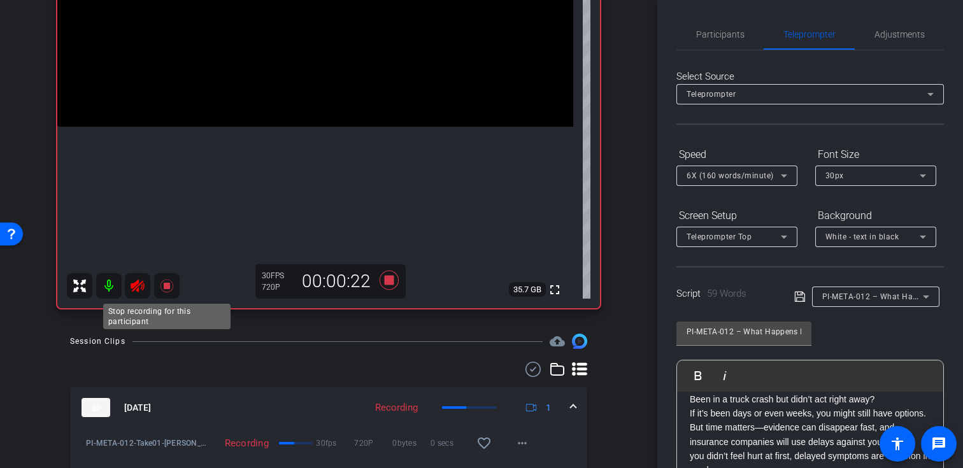
click at [169, 287] on icon at bounding box center [166, 286] width 13 height 13
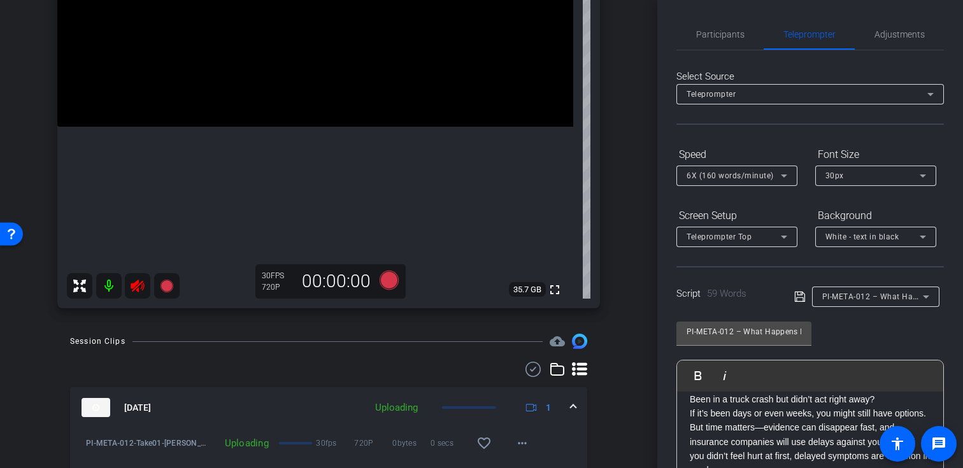
click at [137, 288] on icon at bounding box center [137, 286] width 13 height 13
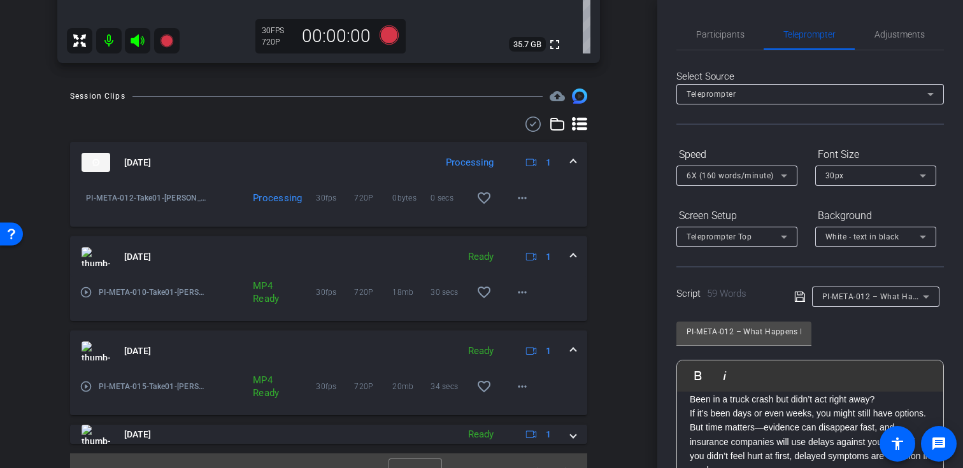
scroll to position [496, 0]
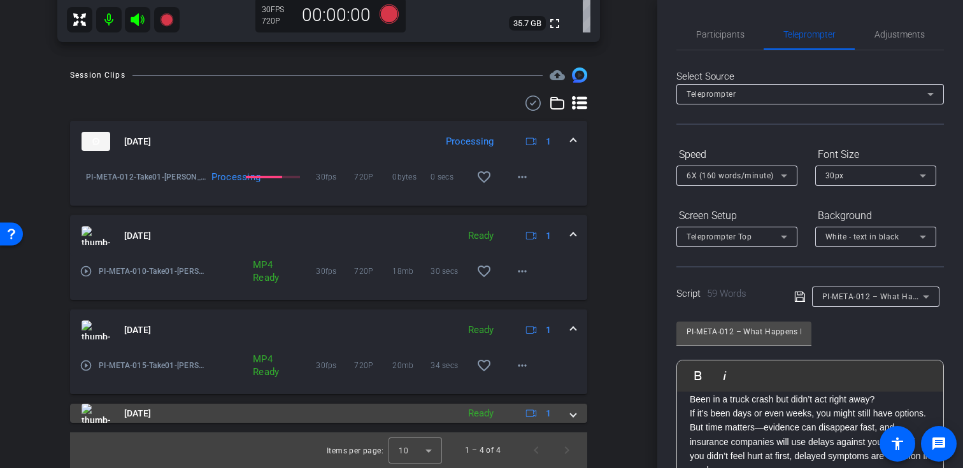
click at [573, 421] on mat-expansion-panel-header "Aug 18, 2025 Ready 1" at bounding box center [328, 413] width 517 height 19
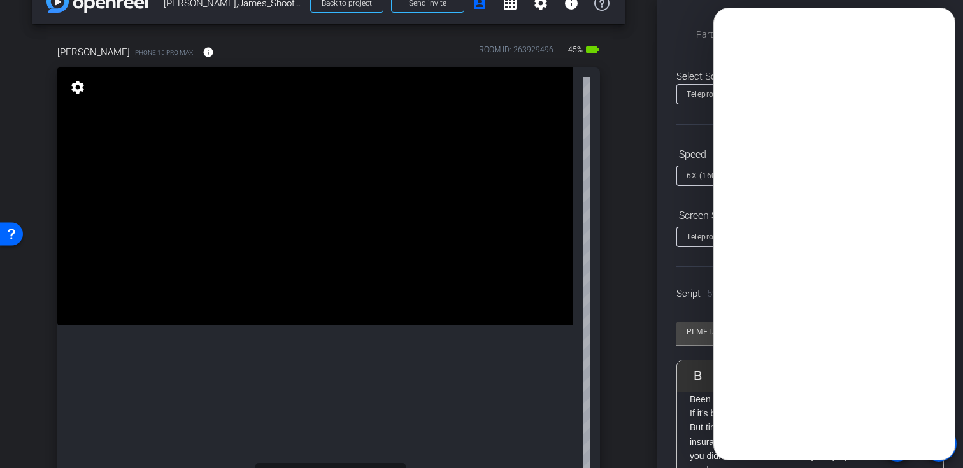
scroll to position [0, 0]
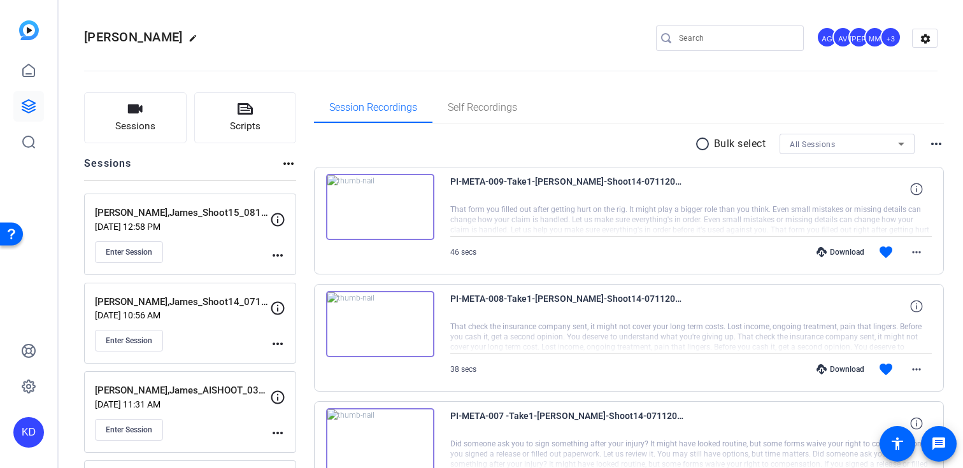
scroll to position [14, 0]
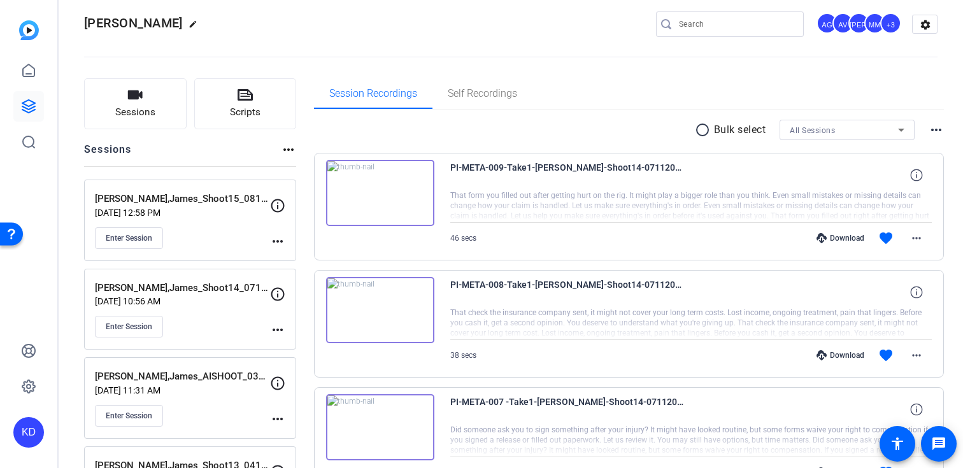
click at [219, 234] on div "Enter Session" at bounding box center [182, 238] width 175 height 22
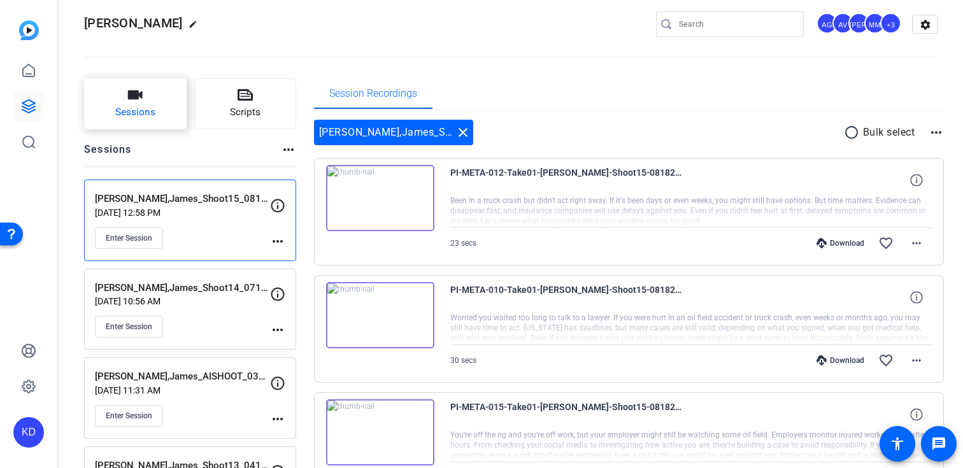
click at [143, 108] on span "Sessions" at bounding box center [135, 112] width 40 height 15
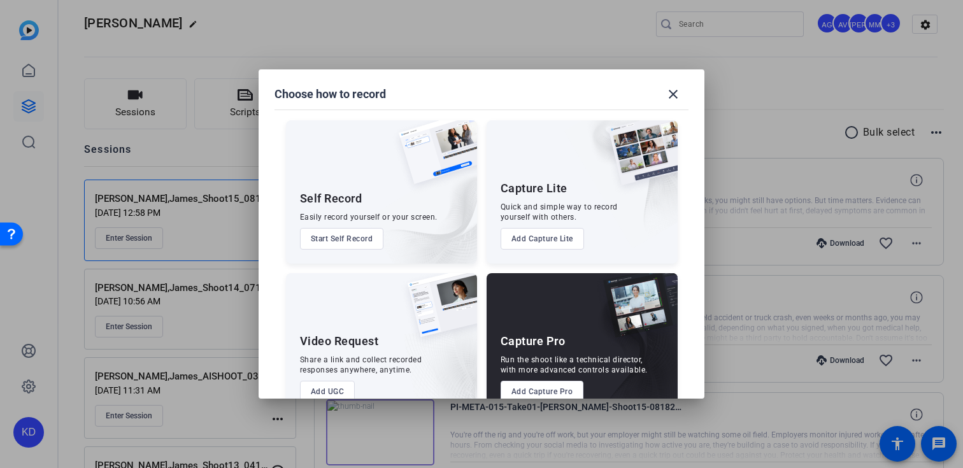
click at [534, 389] on button "Add Capture Pro" at bounding box center [542, 392] width 83 height 22
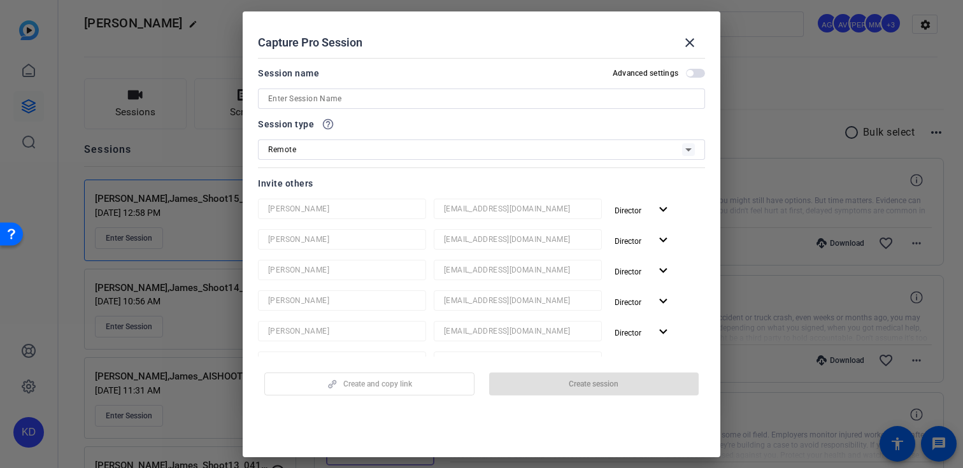
click at [385, 89] on div at bounding box center [481, 99] width 427 height 20
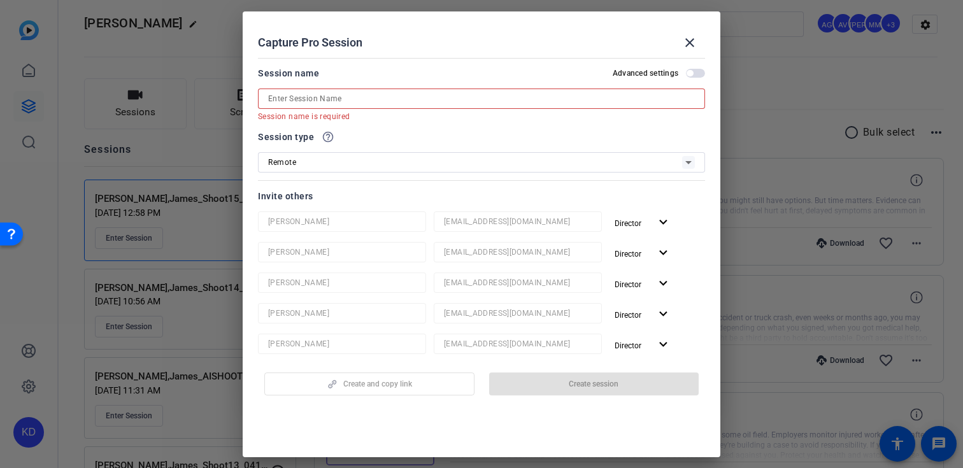
click at [385, 89] on div at bounding box center [481, 99] width 427 height 20
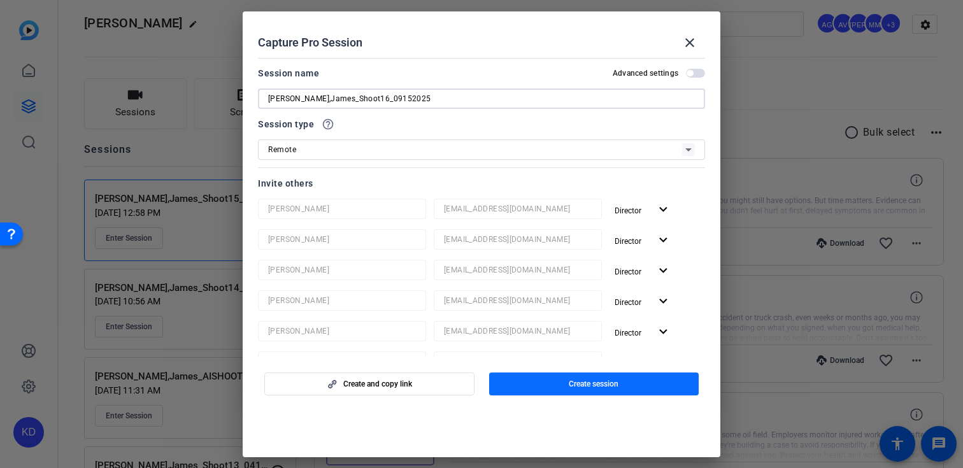
type input "[PERSON_NAME],James_Shoot16_09152025"
click at [536, 376] on span "button" at bounding box center [594, 384] width 210 height 31
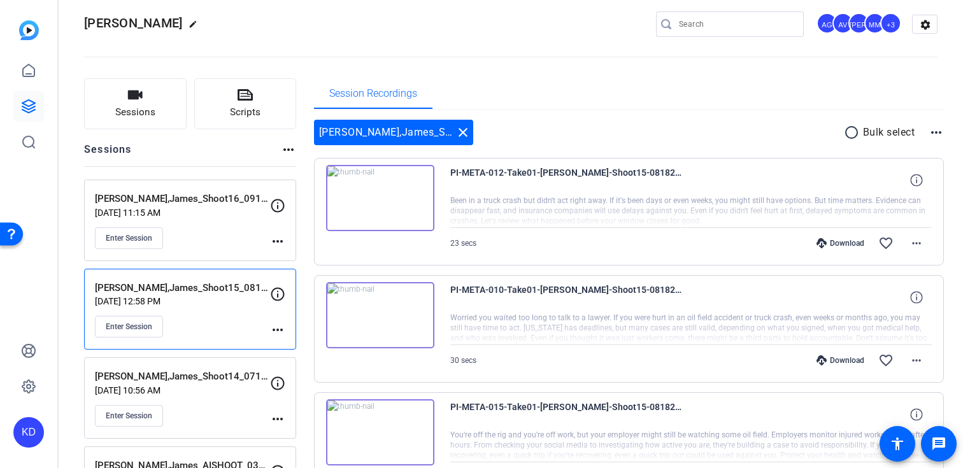
click at [230, 243] on div "Enter Session" at bounding box center [182, 238] width 175 height 22
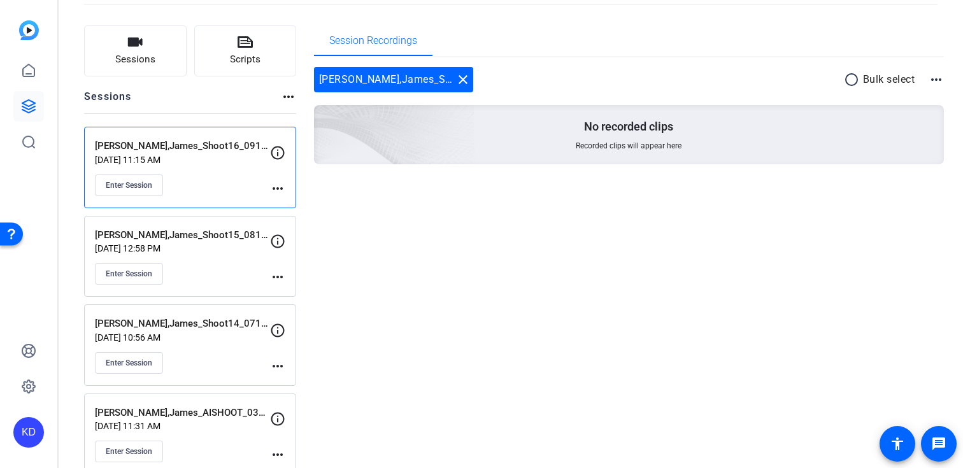
scroll to position [155, 0]
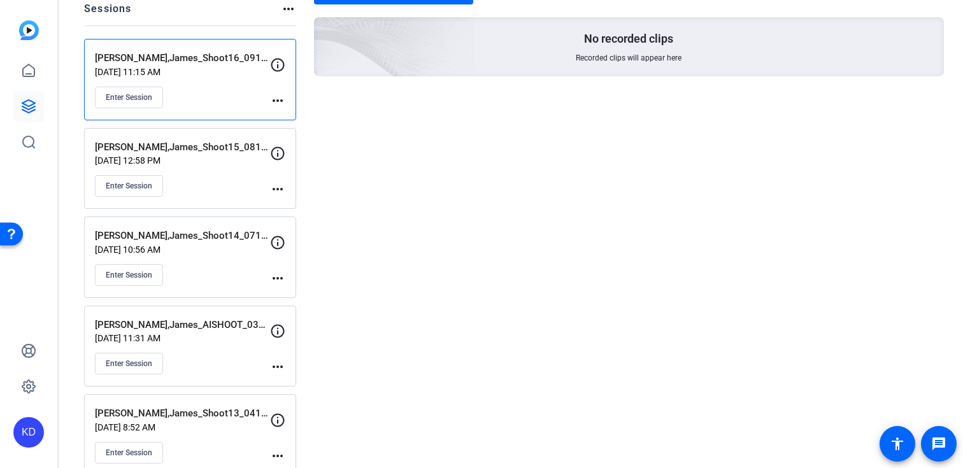
click at [279, 103] on mat-icon "more_horiz" at bounding box center [277, 100] width 15 height 15
click at [297, 127] on span "Archive Session" at bounding box center [309, 134] width 58 height 15
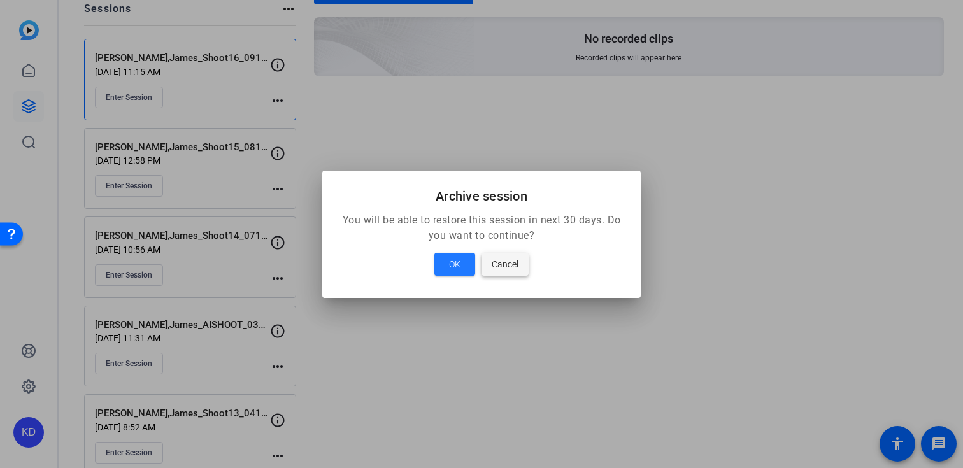
click at [515, 264] on span "Cancel" at bounding box center [505, 264] width 27 height 15
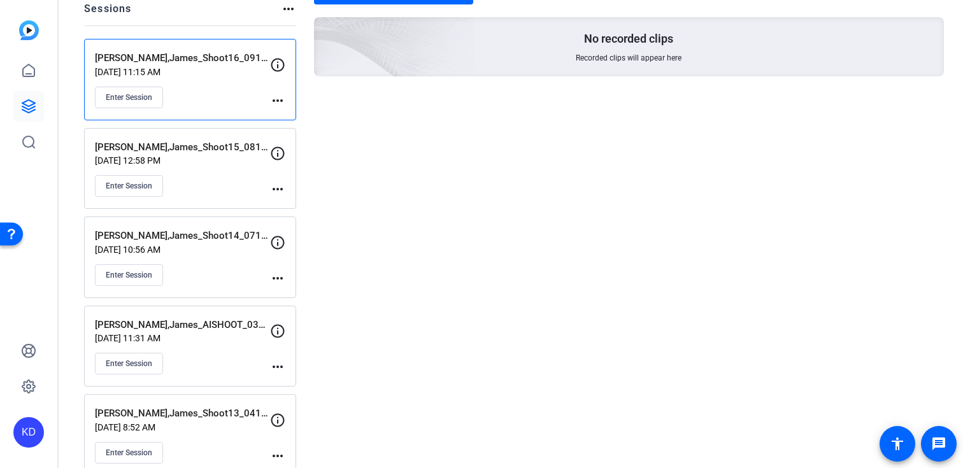
click at [271, 103] on mat-icon "more_horiz" at bounding box center [277, 100] width 15 height 15
click at [302, 121] on span "Edit Session" at bounding box center [309, 118] width 58 height 15
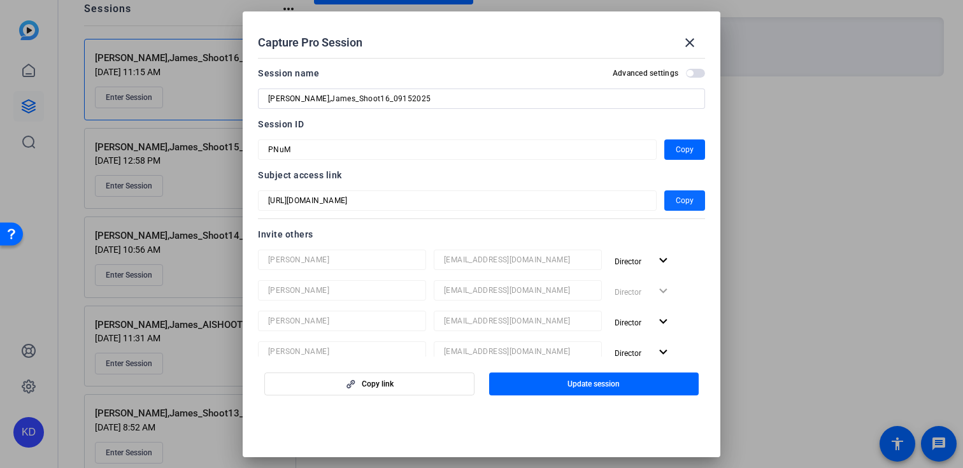
click at [687, 196] on span "Copy" at bounding box center [685, 200] width 18 height 15
click at [698, 38] on span at bounding box center [690, 42] width 31 height 31
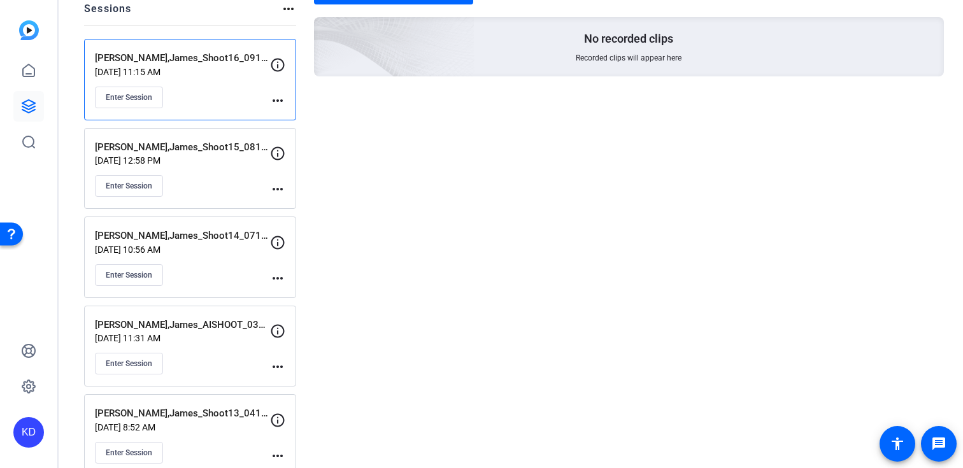
click at [237, 94] on div "Enter Session" at bounding box center [182, 98] width 175 height 22
click at [222, 185] on div "Enter Session" at bounding box center [182, 186] width 175 height 22
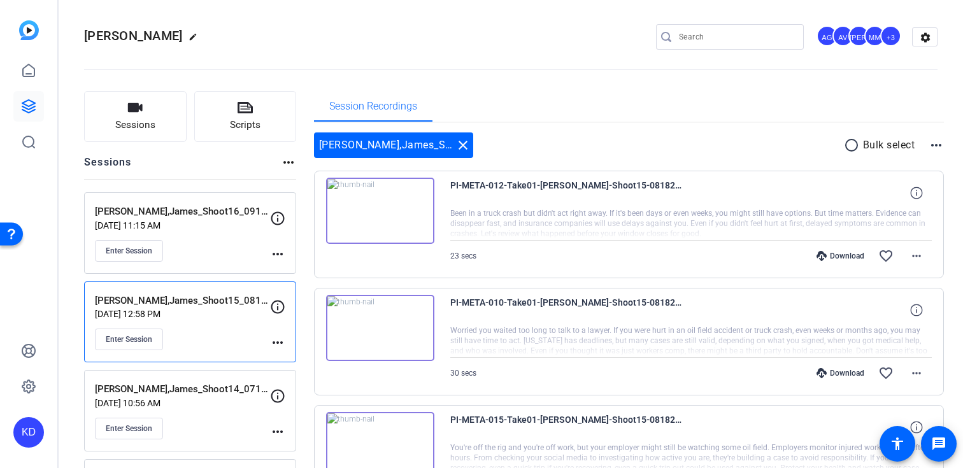
scroll to position [0, 0]
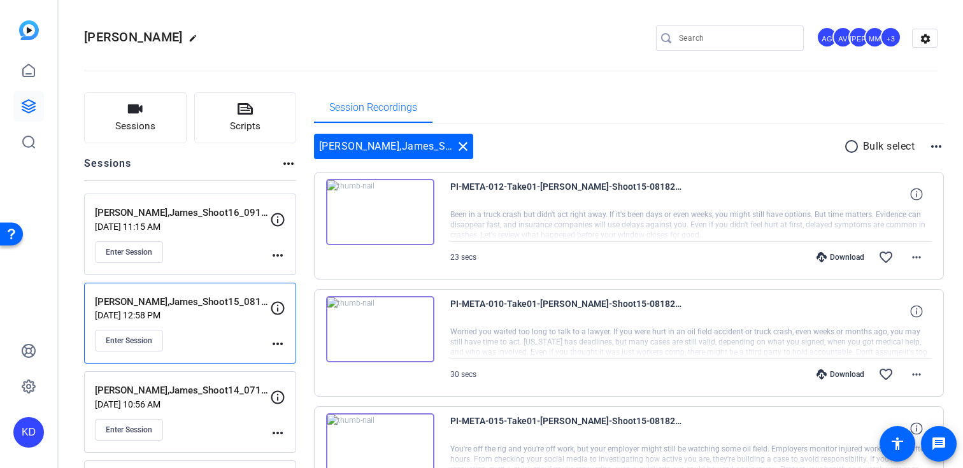
click at [845, 257] on div "Download" at bounding box center [840, 257] width 61 height 10
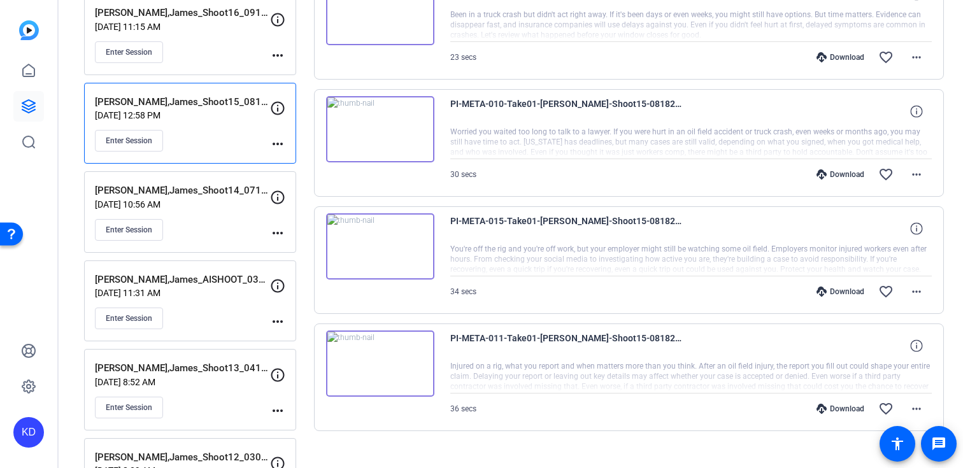
scroll to position [220, 0]
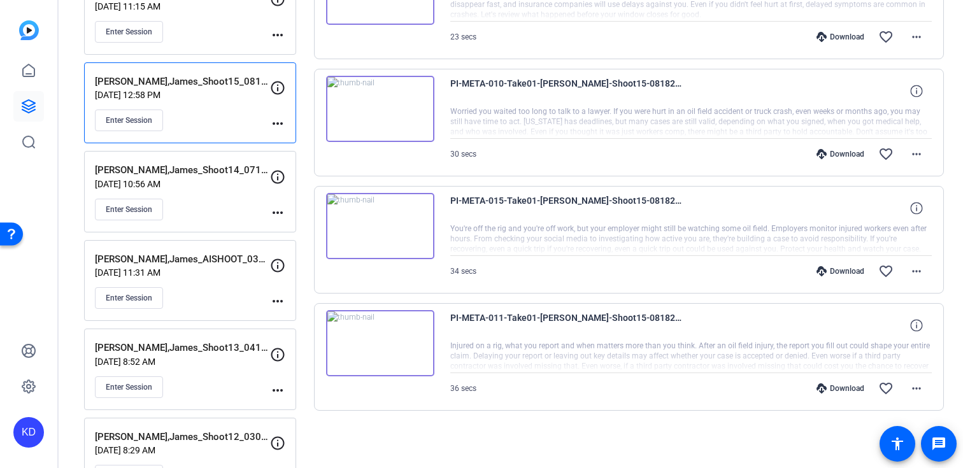
click at [845, 151] on div "Download" at bounding box center [840, 154] width 61 height 10
click at [835, 272] on div "Download" at bounding box center [840, 271] width 61 height 10
click at [836, 392] on div "Download" at bounding box center [840, 388] width 61 height 10
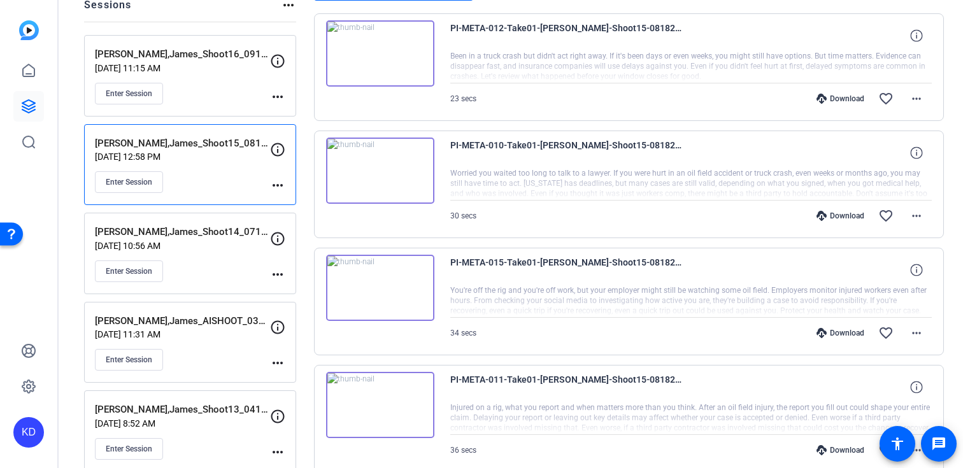
scroll to position [70, 0]
